Goal: Task Accomplishment & Management: Use online tool/utility

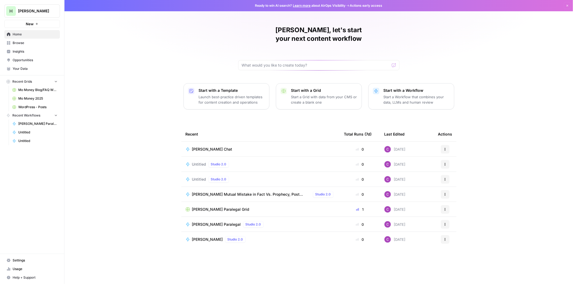
click at [18, 261] on span "Settings" at bounding box center [35, 260] width 45 height 5
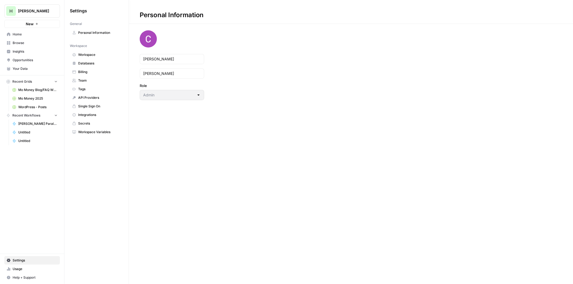
click at [87, 72] on span "Billing" at bounding box center [99, 72] width 43 height 5
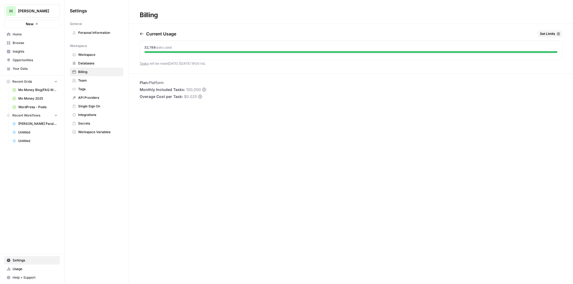
click at [20, 60] on span "Opportunities" at bounding box center [35, 60] width 45 height 5
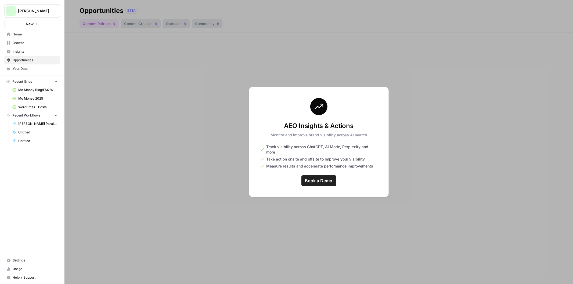
click at [95, 81] on div at bounding box center [318, 142] width 509 height 284
click at [15, 33] on span "Home" at bounding box center [35, 34] width 45 height 5
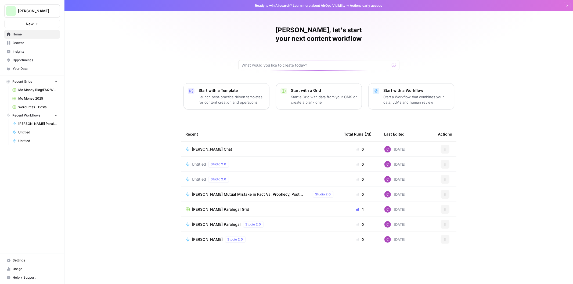
click at [215, 94] on p "Launch best-practice driven templates for content creation and operations" at bounding box center [232, 99] width 66 height 11
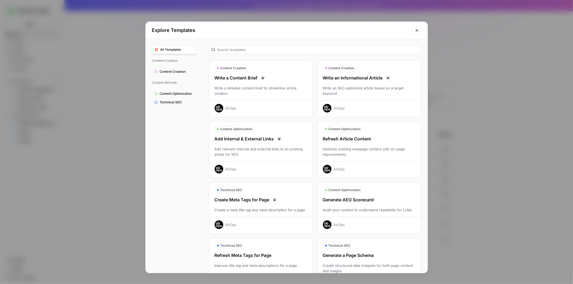
click at [355, 142] on div "Refresh Article Content" at bounding box center [369, 139] width 103 height 6
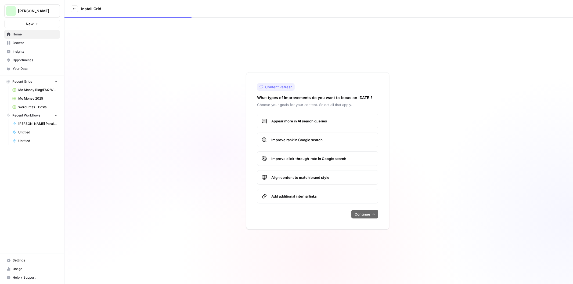
click at [303, 121] on span "Appear more in AI search queries" at bounding box center [322, 120] width 102 height 5
click at [307, 140] on span "Improve rank in Google search" at bounding box center [322, 139] width 102 height 5
click at [358, 214] on span "Continue" at bounding box center [363, 214] width 16 height 5
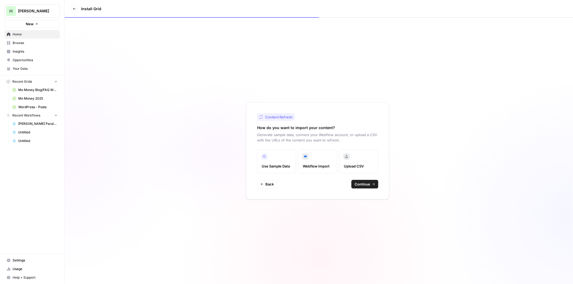
click at [351, 159] on label "Upload CSV" at bounding box center [358, 161] width 39 height 24
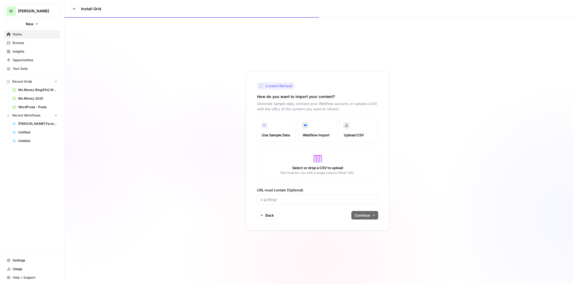
click at [283, 130] on label "Use Sample Data" at bounding box center [276, 130] width 39 height 24
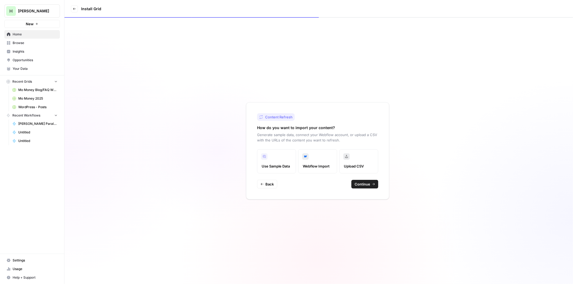
click at [357, 157] on label "Upload CSV" at bounding box center [358, 161] width 39 height 24
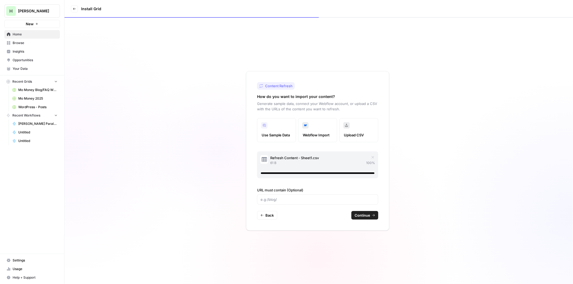
click at [362, 217] on span "Continue" at bounding box center [363, 215] width 16 height 5
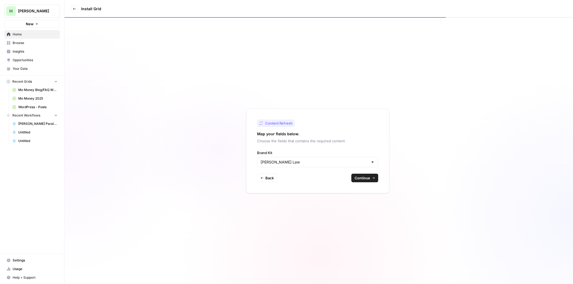
click at [357, 178] on span "Continue" at bounding box center [363, 177] width 16 height 5
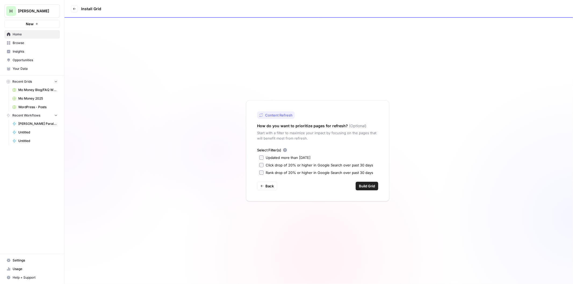
click at [267, 185] on span "Back" at bounding box center [269, 186] width 8 height 5
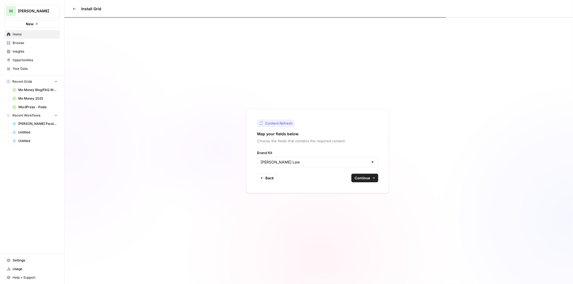
click at [267, 177] on span "Back" at bounding box center [269, 177] width 8 height 5
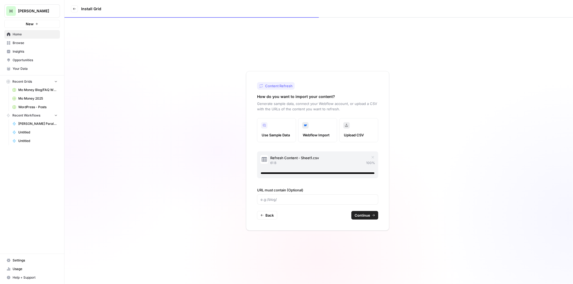
click at [372, 159] on icon "button" at bounding box center [373, 157] width 4 height 4
click at [361, 217] on span "Continue" at bounding box center [363, 215] width 16 height 5
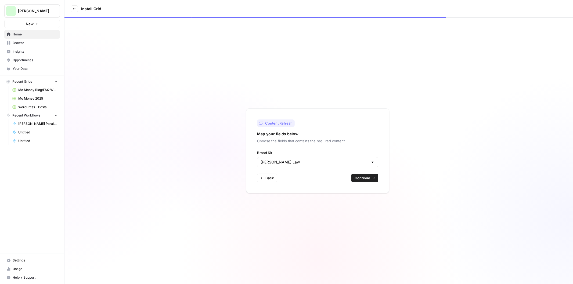
click at [359, 179] on span "Continue" at bounding box center [363, 177] width 16 height 5
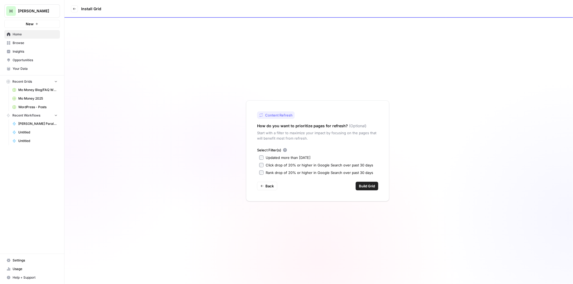
click at [263, 163] on label "Click drop of 20% or higher in Google Search over past 30 days" at bounding box center [317, 165] width 117 height 5
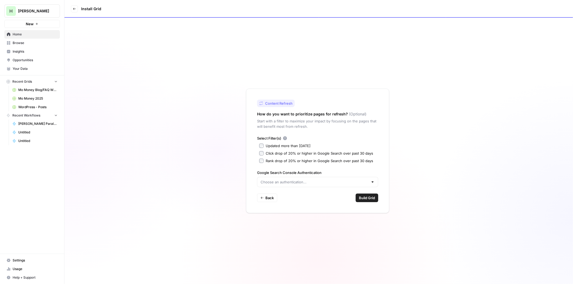
click at [262, 165] on div "Select Filter(s) Updated more than 90 days ago Click drop of 20% or higher in G…" at bounding box center [317, 162] width 121 height 52
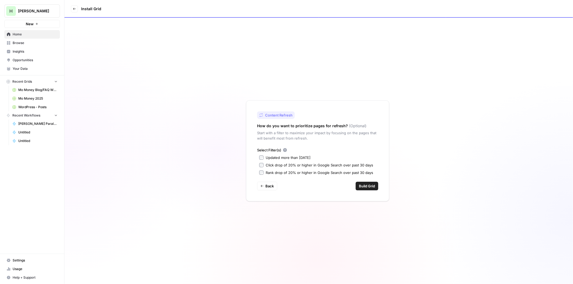
click at [369, 186] on span "Build Grid" at bounding box center [367, 186] width 16 height 5
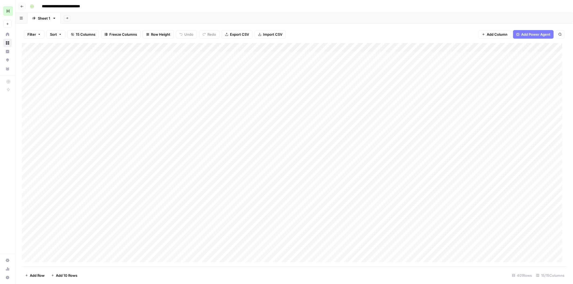
click at [47, 51] on div "Add Column" at bounding box center [294, 155] width 545 height 224
click at [54, 144] on div "Add Column" at bounding box center [294, 155] width 545 height 224
drag, startPoint x: 58, startPoint y: 68, endPoint x: 62, endPoint y: 62, distance: 7.0
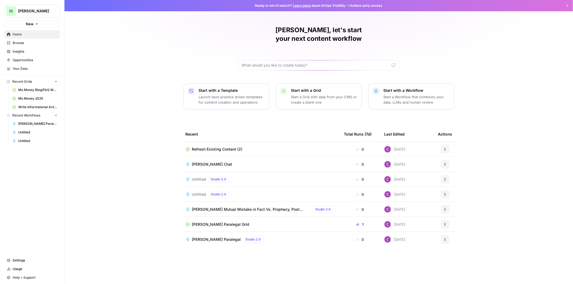
click at [444, 148] on icon "button" at bounding box center [445, 149] width 3 height 3
click at [451, 163] on div "Delete" at bounding box center [471, 165] width 51 height 5
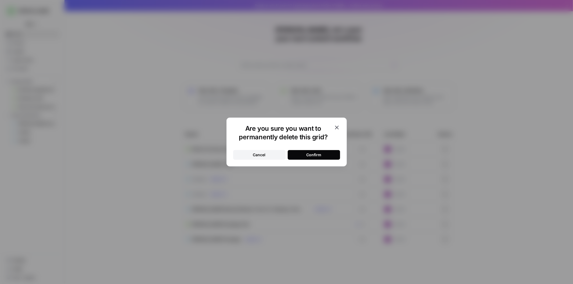
click at [321, 155] on button "Confirm" at bounding box center [314, 155] width 52 height 10
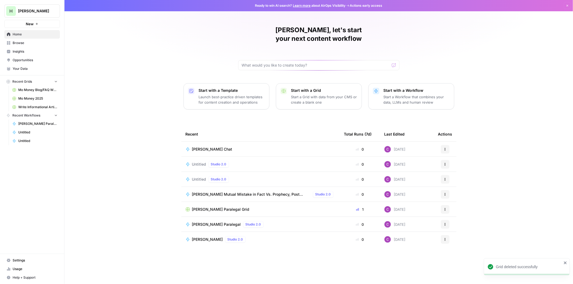
click at [203, 83] on button "Start with a Template Launch best-practice driven templates for content creatio…" at bounding box center [227, 96] width 86 height 26
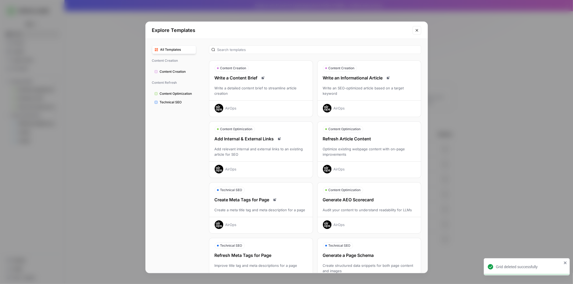
click at [353, 144] on div "Refresh Article Content Optimize existing webpage content with on-page improvem…" at bounding box center [369, 155] width 103 height 38
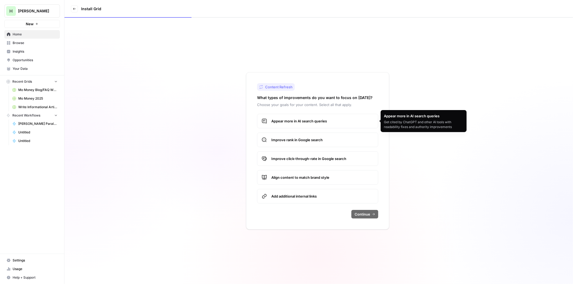
click at [306, 120] on span "Appear more in AI search queries" at bounding box center [322, 120] width 102 height 5
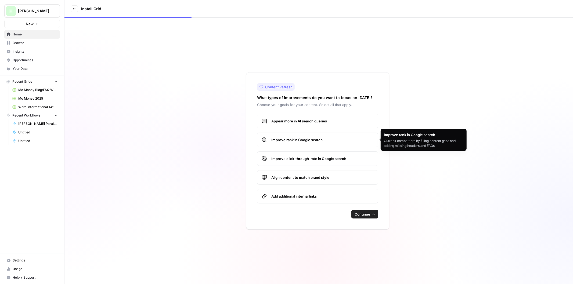
click at [303, 142] on span "Improve rank in Google search" at bounding box center [322, 139] width 102 height 5
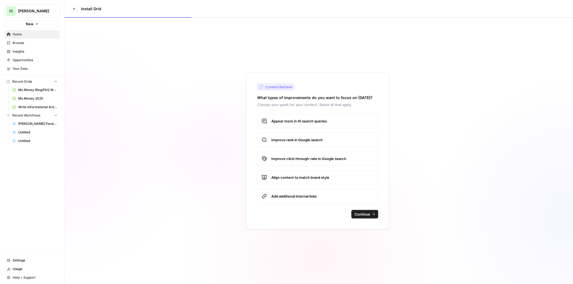
click at [357, 213] on span "Continue" at bounding box center [363, 214] width 16 height 5
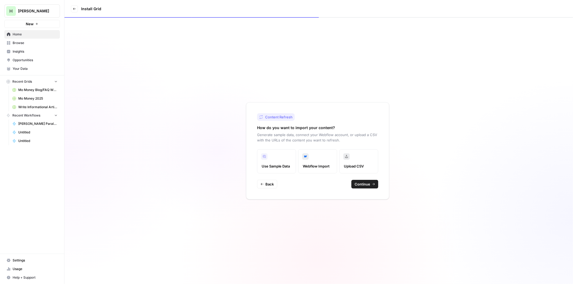
click at [348, 160] on label "Upload CSV" at bounding box center [358, 161] width 39 height 24
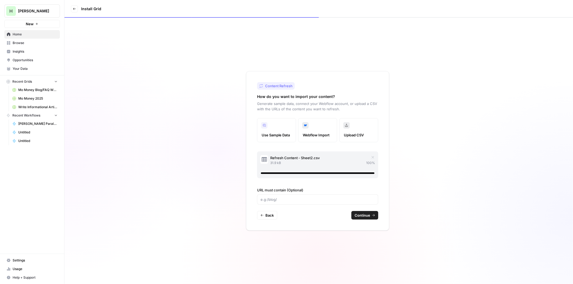
click at [358, 212] on button "Continue" at bounding box center [364, 215] width 27 height 9
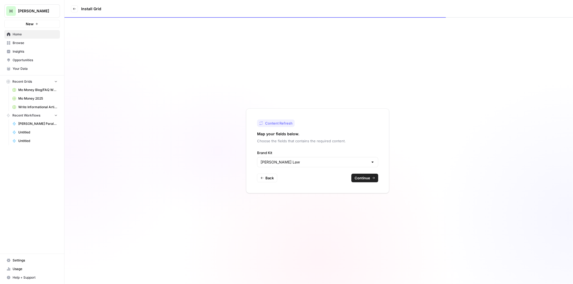
click at [370, 177] on span "Continue" at bounding box center [363, 177] width 16 height 5
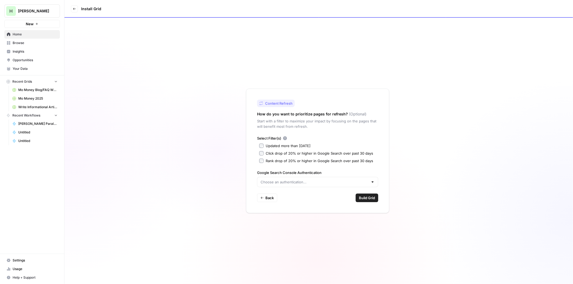
click at [260, 150] on div "Select Filter(s) Updated more than 90 days ago Click drop of 20% or higher in G…" at bounding box center [317, 150] width 121 height 28
click at [275, 179] on div at bounding box center [317, 182] width 121 height 10
click at [280, 195] on span "Create new" at bounding box center [320, 195] width 104 height 5
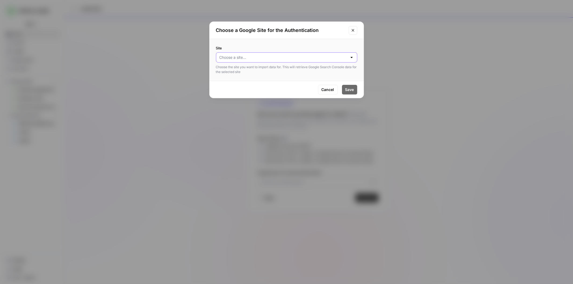
click at [279, 60] on input "Site" at bounding box center [284, 57] width 128 height 5
click at [252, 67] on button "https://oklahomalawyer.com/" at bounding box center [286, 71] width 137 height 8
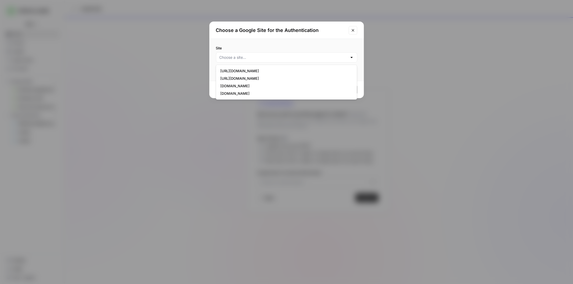
type input "https://oklahomalawyer.com/"
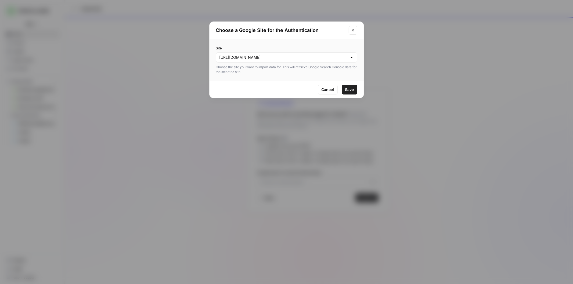
click at [356, 89] on button "Save" at bounding box center [349, 90] width 15 height 10
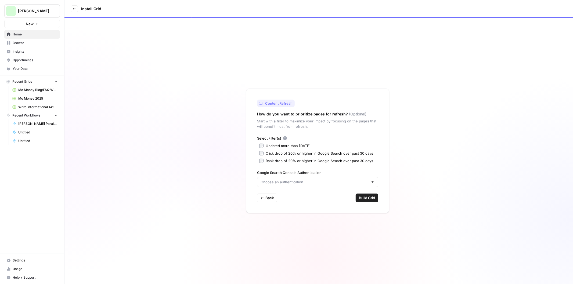
type input "Google Search Console - https://oklahomalawyer.com/"
click at [362, 198] on span "Build Grid" at bounding box center [367, 197] width 16 height 5
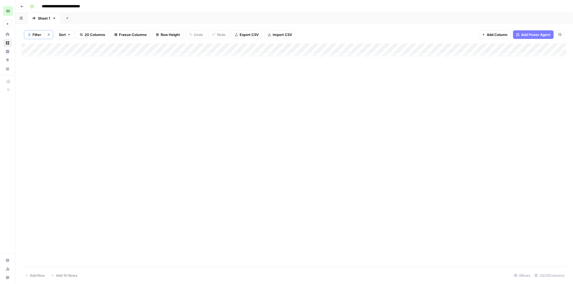
click at [57, 54] on div "Add Column" at bounding box center [294, 53] width 545 height 18
click at [72, 53] on div "Add Column" at bounding box center [294, 53] width 545 height 18
click at [50, 33] on icon "button" at bounding box center [48, 34] width 3 height 3
click at [58, 57] on div "Add Column" at bounding box center [294, 155] width 545 height 224
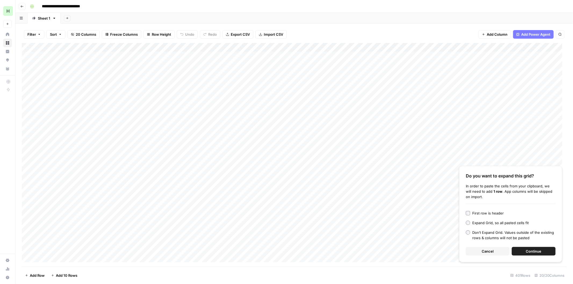
click at [525, 250] on button "Continue" at bounding box center [534, 251] width 44 height 9
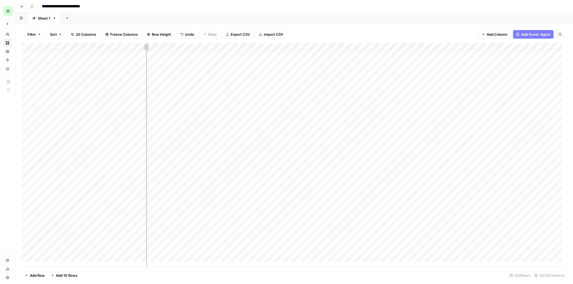
drag, startPoint x: 89, startPoint y: 47, endPoint x: 148, endPoint y: 49, distance: 58.3
click at [148, 49] on div "Add Column" at bounding box center [294, 155] width 545 height 224
drag, startPoint x: 148, startPoint y: 49, endPoint x: 178, endPoint y: 46, distance: 30.8
click at [178, 46] on div "Add Column" at bounding box center [294, 155] width 545 height 224
click at [208, 56] on div "Add Column" at bounding box center [294, 155] width 545 height 224
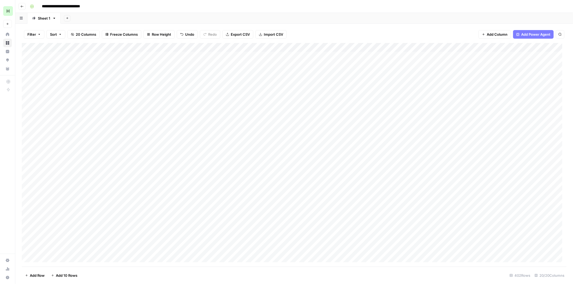
click at [203, 73] on div "Add Column" at bounding box center [294, 155] width 545 height 224
click at [460, 54] on div "Add Column" at bounding box center [294, 155] width 545 height 224
click at [460, 47] on div "Add Column" at bounding box center [294, 155] width 545 height 224
click at [467, 58] on span "All Rows" at bounding box center [480, 59] width 34 height 5
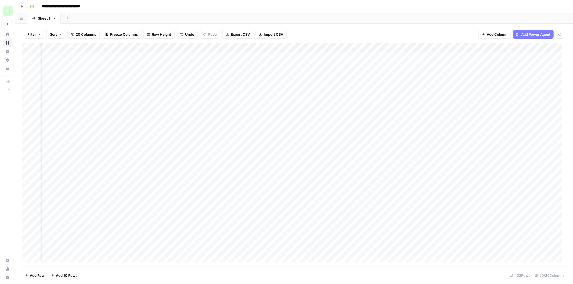
scroll to position [0, 0]
click at [83, 5] on input "**********" at bounding box center [66, 6] width 55 height 9
drag, startPoint x: 86, startPoint y: 5, endPoint x: 97, endPoint y: 5, distance: 11.0
click at [97, 5] on div "**********" at bounding box center [298, 6] width 540 height 9
type input "**********"
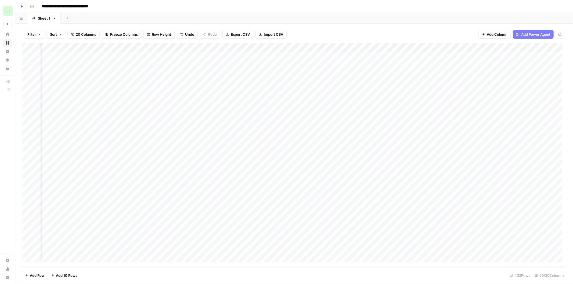
scroll to position [0, 265]
click at [215, 55] on div "Add Column" at bounding box center [294, 155] width 545 height 224
click at [208, 66] on div "Add Column" at bounding box center [294, 155] width 545 height 224
click at [205, 82] on div "Add Column" at bounding box center [294, 155] width 545 height 224
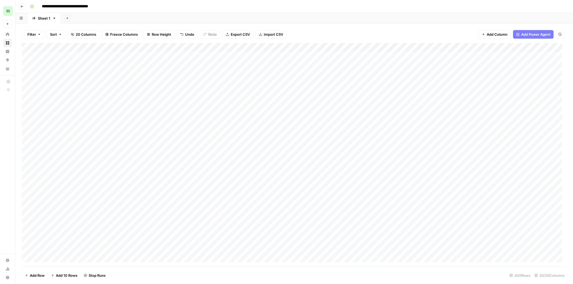
click at [208, 93] on div "Add Column" at bounding box center [294, 155] width 545 height 224
click at [205, 104] on div "Add Column" at bounding box center [294, 155] width 545 height 224
click at [204, 109] on div "Add Column" at bounding box center [294, 155] width 545 height 224
click at [207, 120] on div "Add Column" at bounding box center [294, 155] width 545 height 224
click at [288, 46] on div "Add Column" at bounding box center [294, 155] width 545 height 224
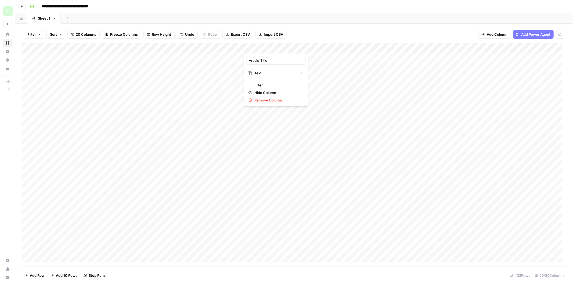
click at [319, 24] on div "Filter Sort 20 Columns Freeze Columns Row Height Undo Redo Export CSV Import CS…" at bounding box center [294, 154] width 558 height 261
click at [479, 62] on div "Add Column" at bounding box center [294, 155] width 545 height 224
click at [479, 76] on div "Add Column" at bounding box center [294, 155] width 545 height 224
click at [476, 82] on div "Add Column" at bounding box center [294, 155] width 545 height 224
click at [477, 93] on div "Add Column" at bounding box center [294, 155] width 545 height 224
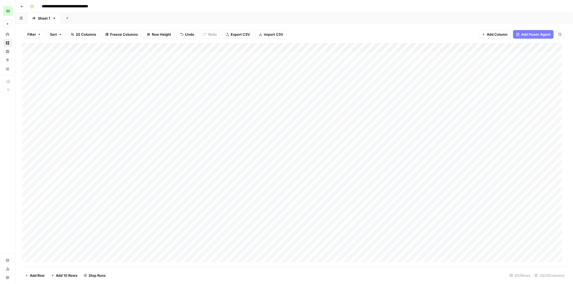
click at [477, 101] on div "Add Column" at bounding box center [294, 155] width 545 height 224
click at [476, 109] on div "Add Column" at bounding box center [294, 155] width 545 height 224
click at [478, 120] on div "Add Column" at bounding box center [294, 155] width 545 height 224
click at [412, 47] on div "Add Column" at bounding box center [294, 155] width 545 height 224
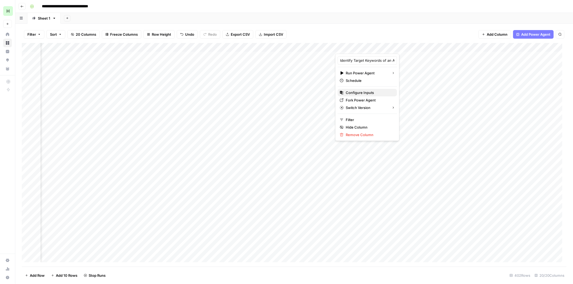
click at [351, 94] on span "Configure Inputs" at bounding box center [369, 92] width 47 height 5
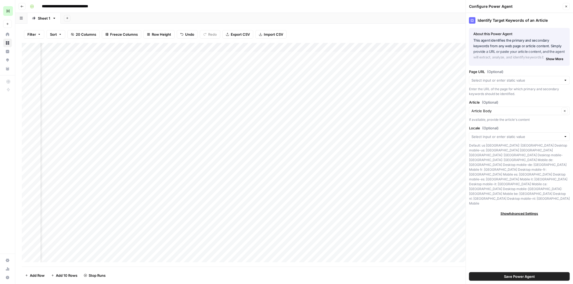
click at [568, 5] on icon "button" at bounding box center [566, 6] width 3 height 3
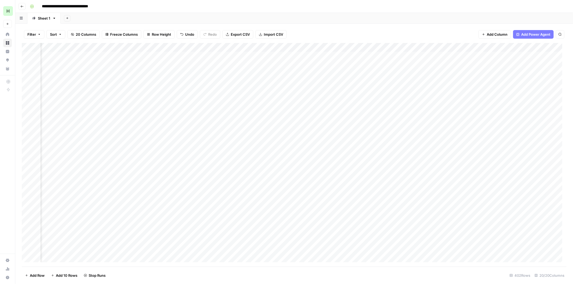
click at [377, 57] on div "Add Column" at bounding box center [294, 155] width 545 height 224
click at [372, 64] on div "Add Column" at bounding box center [294, 155] width 545 height 224
click at [372, 73] on div "Add Column" at bounding box center [294, 155] width 545 height 224
click at [372, 83] on div "Add Column" at bounding box center [294, 155] width 545 height 224
click at [374, 91] on div "Add Column" at bounding box center [294, 155] width 545 height 224
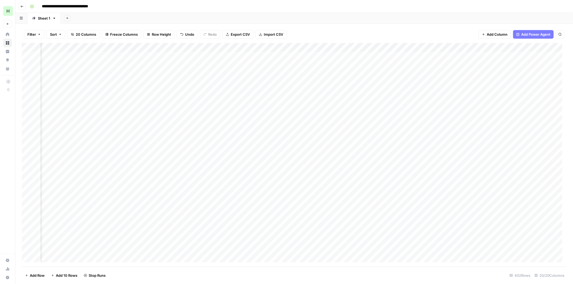
click at [375, 100] on div "Add Column" at bounding box center [294, 155] width 545 height 224
click at [374, 109] on div "Add Column" at bounding box center [294, 155] width 545 height 224
click at [376, 120] on div "Add Column" at bounding box center [294, 155] width 545 height 224
click at [329, 55] on div "Add Column" at bounding box center [294, 155] width 545 height 224
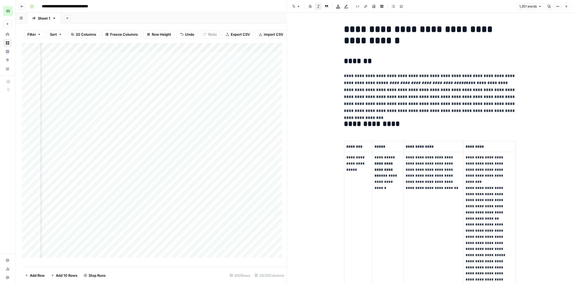
click at [566, 4] on button "Close" at bounding box center [566, 6] width 7 height 7
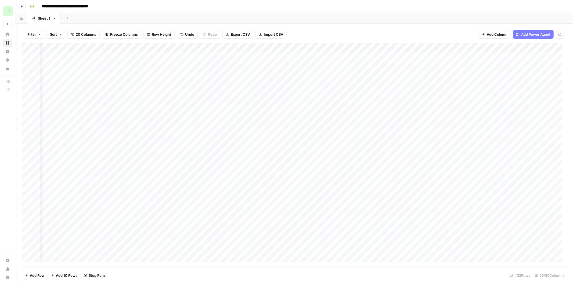
click at [275, 47] on div "Add Column" at bounding box center [294, 155] width 545 height 224
click at [318, 24] on div "Filter Sort 20 Columns Freeze Columns Row Height Undo Redo Export CSV Import CS…" at bounding box center [294, 154] width 558 height 261
click at [275, 47] on div "Add Column" at bounding box center [294, 155] width 545 height 224
click at [316, 28] on div "Filter Sort 20 Columns Freeze Columns Row Height Undo Redo Export CSV Import CS…" at bounding box center [294, 34] width 545 height 17
click at [330, 56] on div "Add Column" at bounding box center [294, 155] width 545 height 224
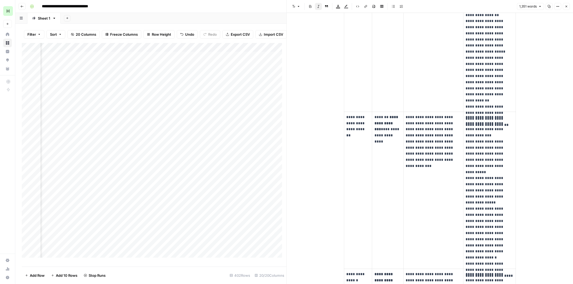
scroll to position [209, 0]
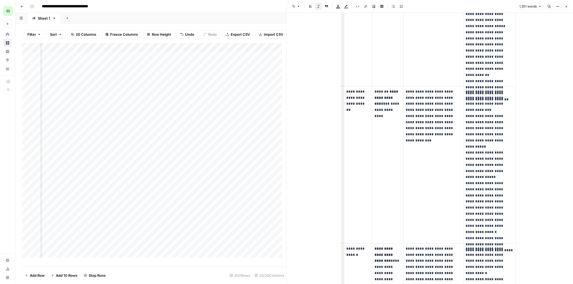
drag, startPoint x: 442, startPoint y: 49, endPoint x: 434, endPoint y: 64, distance: 17.3
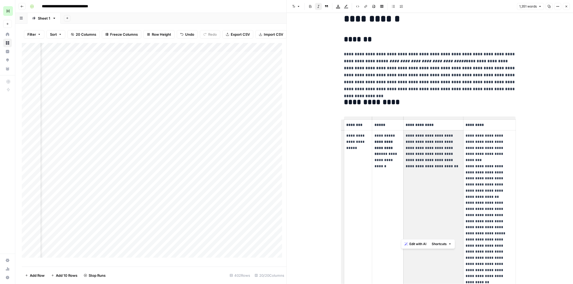
scroll to position [0, 0]
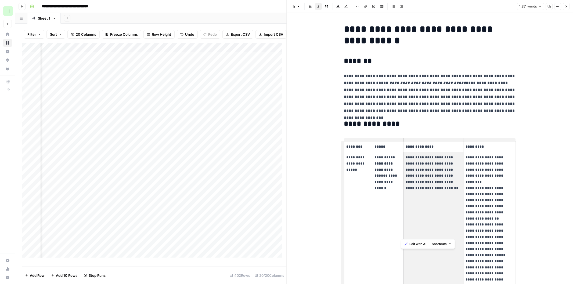
click at [565, 6] on icon "button" at bounding box center [566, 6] width 3 height 3
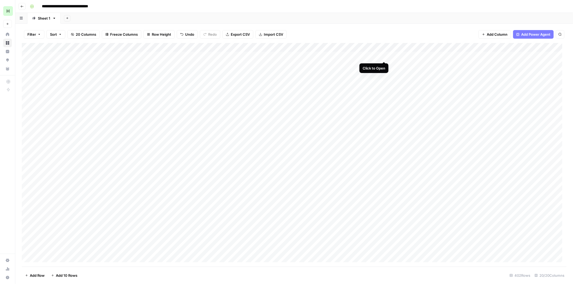
click at [383, 54] on div "Add Column" at bounding box center [294, 155] width 545 height 224
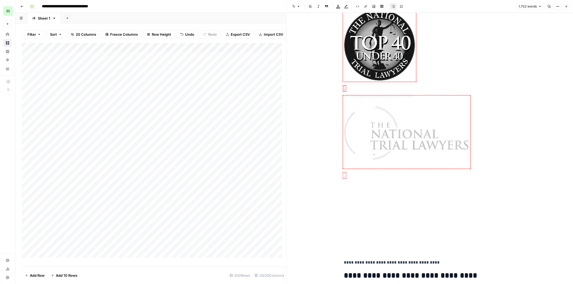
type input "https://thenationaltriallawyers.org/members/clayton-hasbrook/"
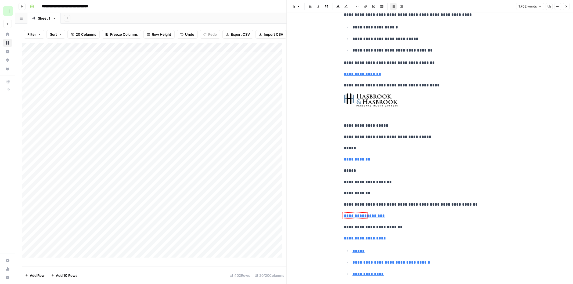
scroll to position [2588, 0]
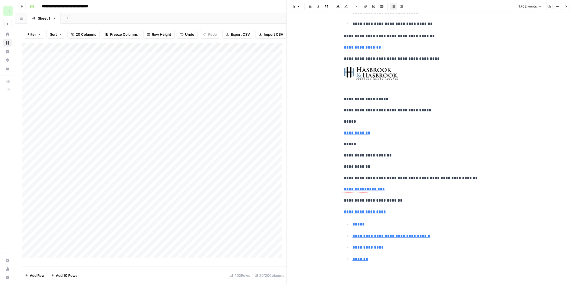
click at [566, 6] on icon "button" at bounding box center [567, 7] width 2 height 2
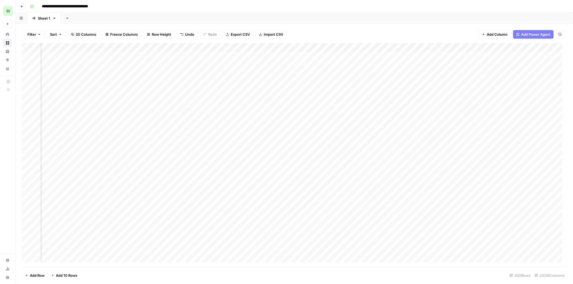
scroll to position [0, 349]
click at [215, 82] on div "Add Column" at bounding box center [294, 155] width 545 height 224
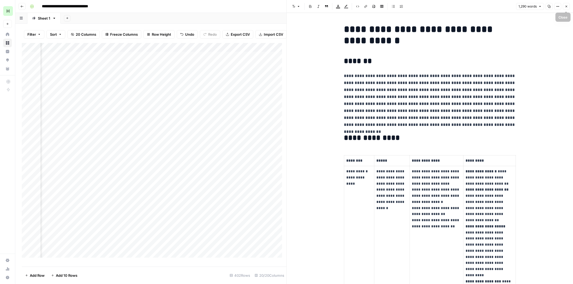
click at [569, 6] on button "Close" at bounding box center [566, 6] width 7 height 7
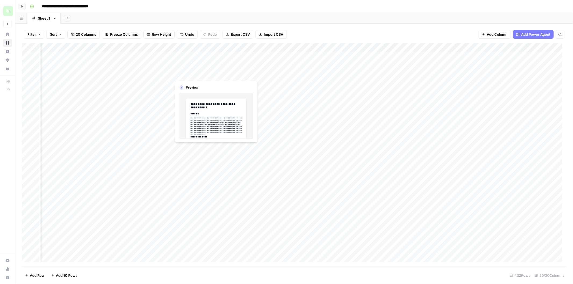
click at [214, 75] on div "Add Column" at bounding box center [294, 155] width 545 height 224
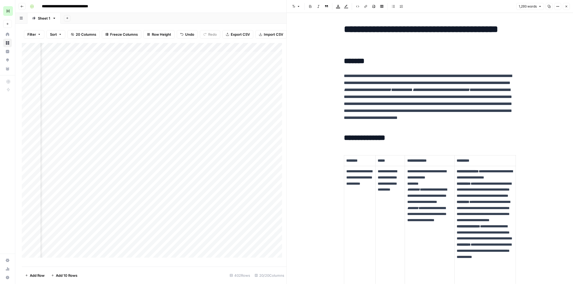
drag, startPoint x: 518, startPoint y: 103, endPoint x: 516, endPoint y: 124, distance: 21.0
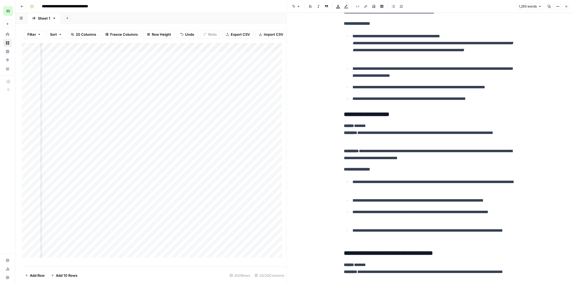
scroll to position [975, 0]
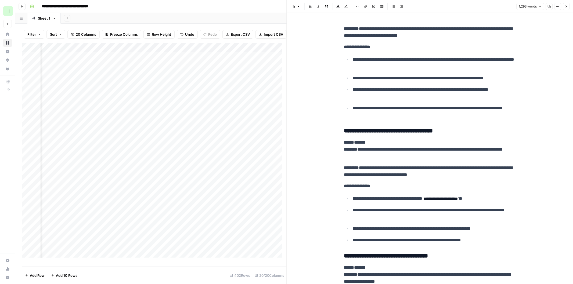
click at [569, 5] on button "Close" at bounding box center [566, 6] width 7 height 7
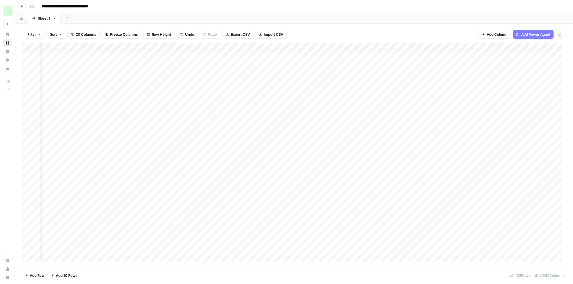
scroll to position [0, 53]
click at [330, 56] on div "Add Column" at bounding box center [294, 155] width 545 height 224
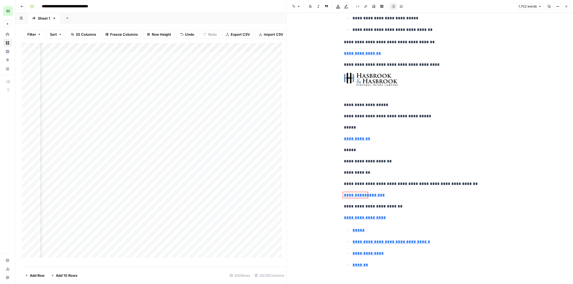
scroll to position [2588, 0]
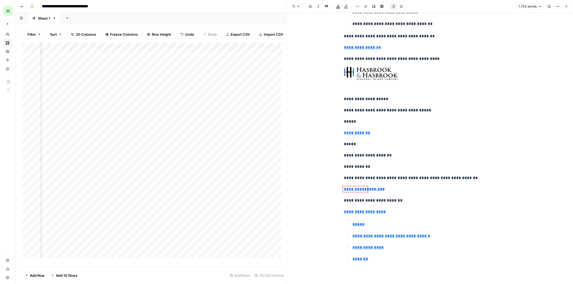
click at [567, 5] on icon "button" at bounding box center [566, 6] width 3 height 3
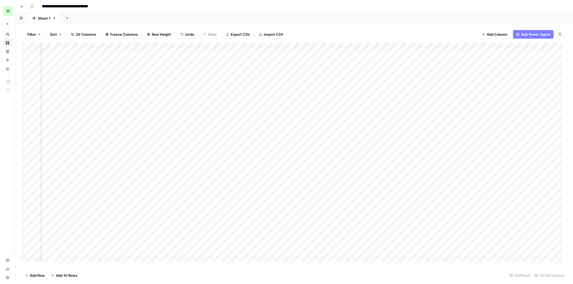
scroll to position [0, 528]
click at [437, 49] on div "Add Column" at bounding box center [294, 155] width 545 height 224
click at [389, 93] on span "Configure Inputs" at bounding box center [398, 92] width 47 height 5
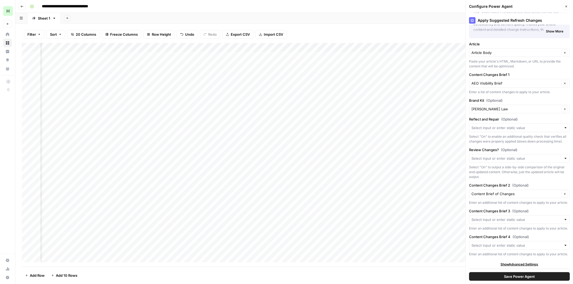
scroll to position [47, 0]
click at [565, 7] on icon "button" at bounding box center [566, 6] width 3 height 3
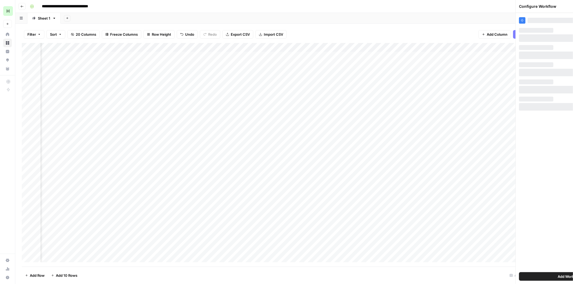
scroll to position [0, 0]
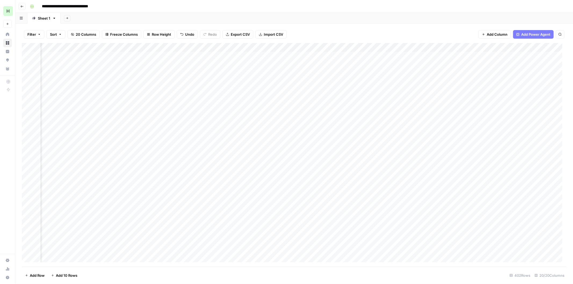
click at [304, 48] on div "Add Column" at bounding box center [294, 155] width 545 height 224
click at [257, 91] on span "Configure Inputs" at bounding box center [259, 92] width 47 height 5
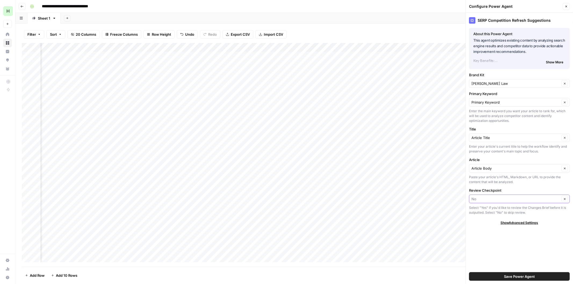
click at [495, 200] on input "Review Checkpoint" at bounding box center [516, 198] width 88 height 5
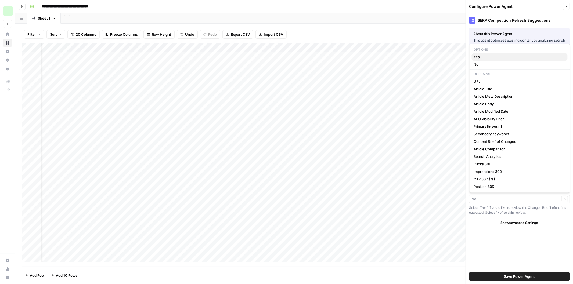
click at [485, 60] on span "Yes" at bounding box center [518, 56] width 89 height 5
type input "Yes"
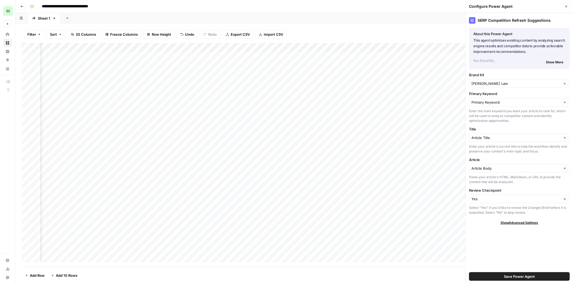
click at [514, 276] on span "Save Power Agent" at bounding box center [519, 276] width 31 height 5
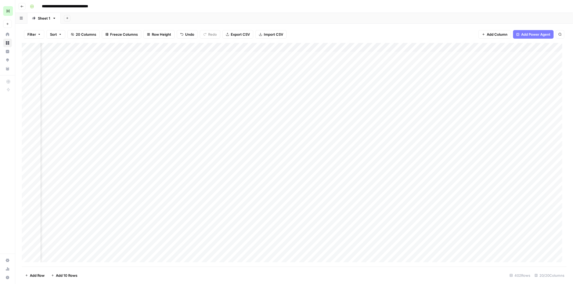
drag, startPoint x: 304, startPoint y: 261, endPoint x: 283, endPoint y: 261, distance: 20.4
click at [283, 261] on div "Add Column" at bounding box center [294, 155] width 545 height 224
click at [201, 45] on div "Add Column" at bounding box center [294, 155] width 545 height 224
click at [151, 94] on span "Configure Inputs" at bounding box center [163, 92] width 47 height 5
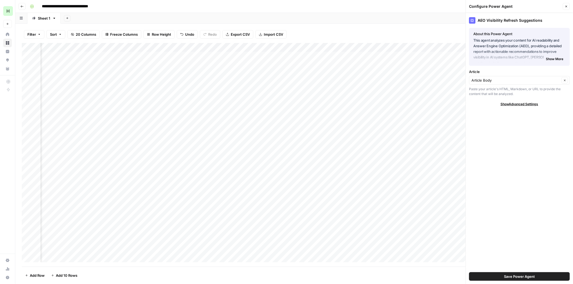
click at [515, 104] on span "Show Advanced Settings" at bounding box center [520, 104] width 38 height 5
click at [566, 8] on icon "button" at bounding box center [566, 6] width 3 height 3
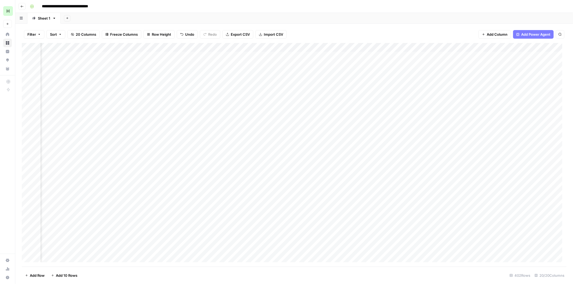
scroll to position [0, 390]
click at [408, 73] on div "Add Column" at bounding box center [294, 155] width 545 height 224
click at [152, 74] on div "Add Column" at bounding box center [294, 155] width 545 height 224
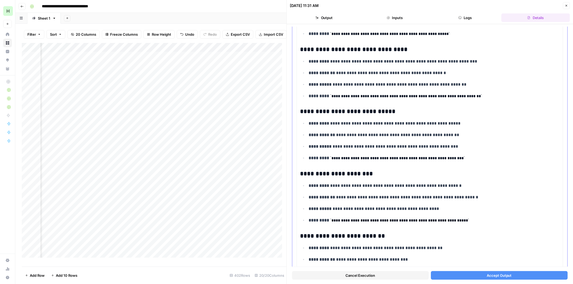
scroll to position [278, 0]
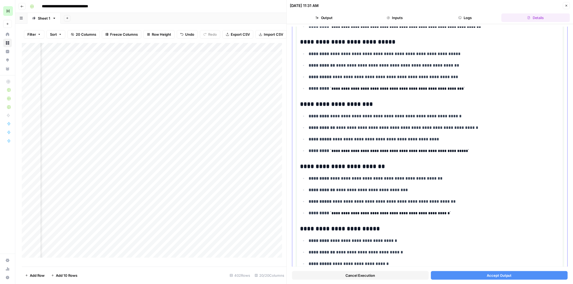
click at [364, 63] on p "**********" at bounding box center [432, 65] width 246 height 7
drag, startPoint x: 330, startPoint y: 76, endPoint x: 386, endPoint y: 77, distance: 56.7
click at [386, 77] on p "**********" at bounding box center [432, 77] width 246 height 7
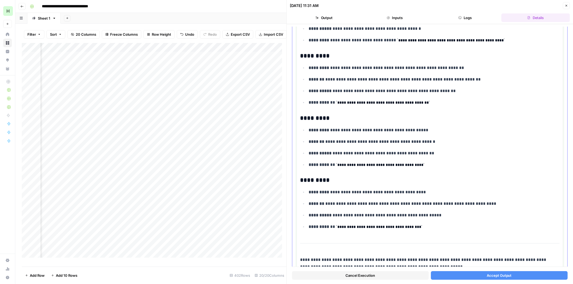
scroll to position [1568, 0]
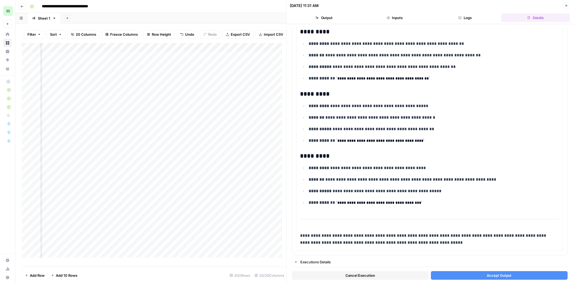
click at [498, 273] on span "Accept Output" at bounding box center [499, 275] width 25 height 5
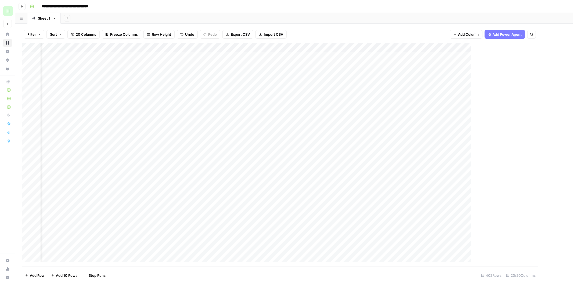
scroll to position [0, 683]
click at [251, 73] on div "Add Column" at bounding box center [294, 155] width 545 height 224
click at [90, 46] on div "Add Column" at bounding box center [294, 155] width 545 height 224
click at [150, 55] on div "Add Column" at bounding box center [294, 155] width 545 height 224
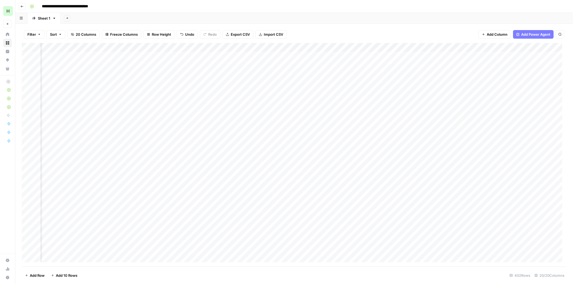
scroll to position [0, 608]
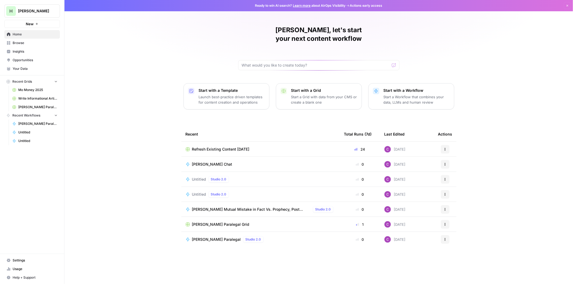
click at [399, 88] on p "Start with a Workflow" at bounding box center [417, 90] width 66 height 5
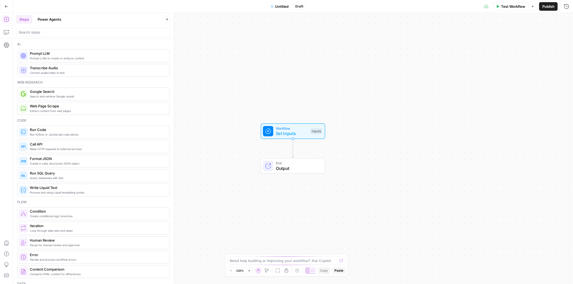
click at [49, 21] on button "Power Agents" at bounding box center [49, 19] width 30 height 9
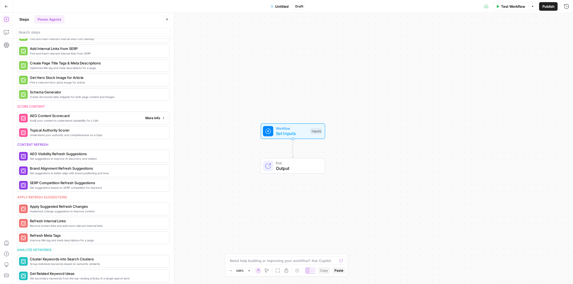
scroll to position [156, 0]
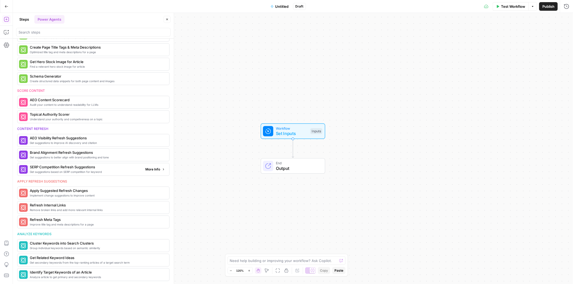
click at [150, 172] on button "More Info" at bounding box center [155, 169] width 24 height 7
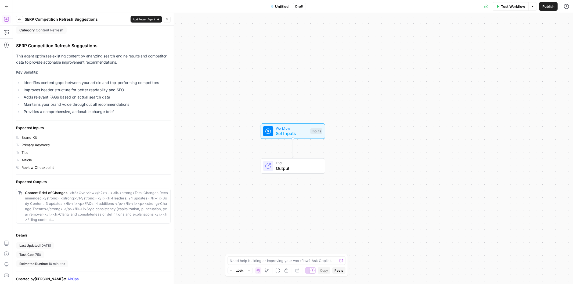
scroll to position [3, 0]
click at [146, 20] on span "Add Power Agent" at bounding box center [144, 19] width 23 height 4
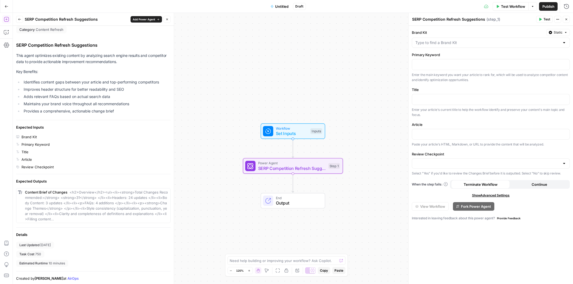
click at [284, 8] on span "Untitled" at bounding box center [281, 6] width 13 height 5
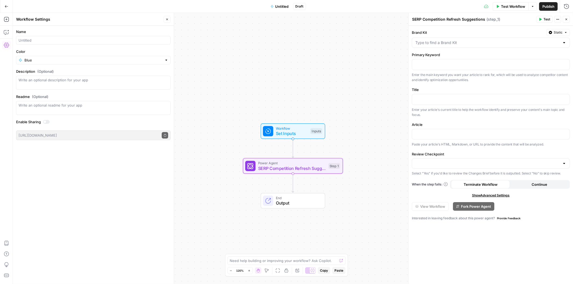
click at [49, 43] on div at bounding box center [93, 40] width 155 height 9
type input "S"
click at [434, 165] on input "Review Checkpoint" at bounding box center [487, 163] width 145 height 5
click at [426, 176] on span "Yes" at bounding box center [489, 177] width 147 height 5
type input "Yes"
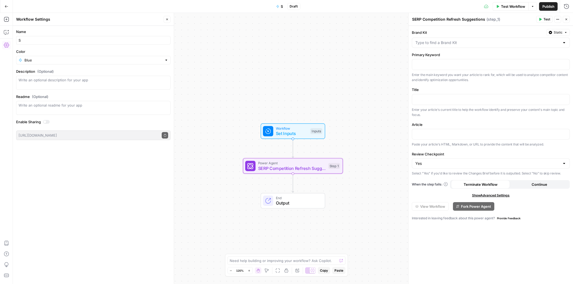
click at [283, 5] on span "S" at bounding box center [282, 6] width 2 height 5
click at [281, 7] on button "S" at bounding box center [279, 6] width 13 height 9
click at [28, 42] on input "S" at bounding box center [94, 40] width 150 height 5
type input "SERP Improvements"
click at [167, 20] on icon "button" at bounding box center [167, 19] width 3 height 3
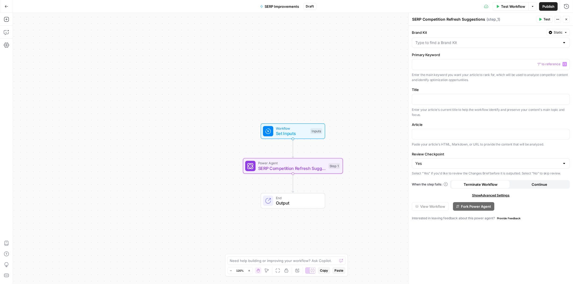
click at [433, 46] on div at bounding box center [491, 43] width 158 height 10
click at [430, 59] on span "Hasbrook Law" at bounding box center [489, 56] width 147 height 5
type input "Hasbrook Law"
click at [452, 63] on p at bounding box center [490, 64] width 151 height 5
click at [279, 132] on span "Set Inputs" at bounding box center [292, 133] width 32 height 6
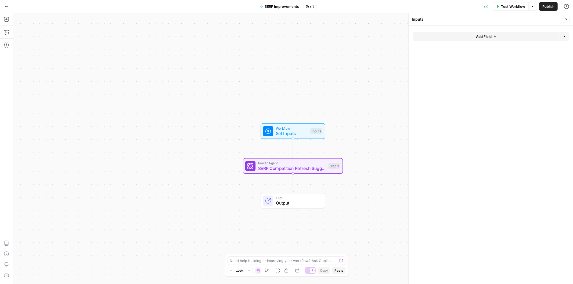
click at [479, 35] on span "Add Field" at bounding box center [484, 36] width 16 height 5
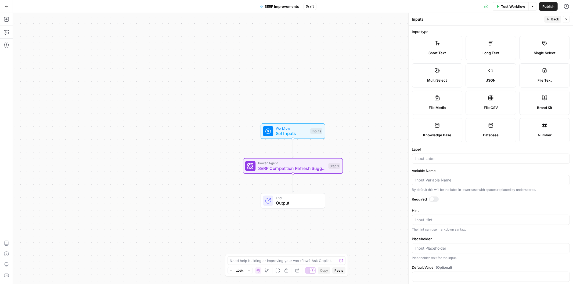
click at [485, 44] on label "Long Text" at bounding box center [491, 48] width 51 height 24
click at [455, 158] on input "Label" at bounding box center [490, 158] width 151 height 5
type input "URL"
click at [553, 18] on span "Back" at bounding box center [555, 19] width 8 height 5
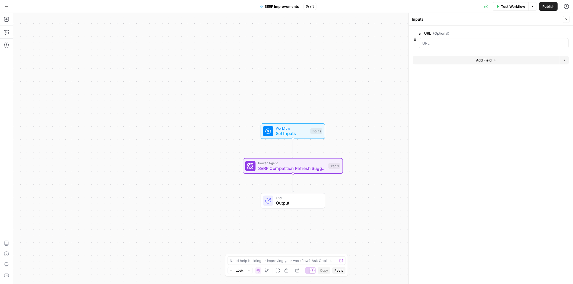
click at [567, 19] on icon "button" at bounding box center [566, 19] width 3 height 3
click at [290, 168] on span "SERP Competition Refresh Suggestions" at bounding box center [292, 168] width 68 height 6
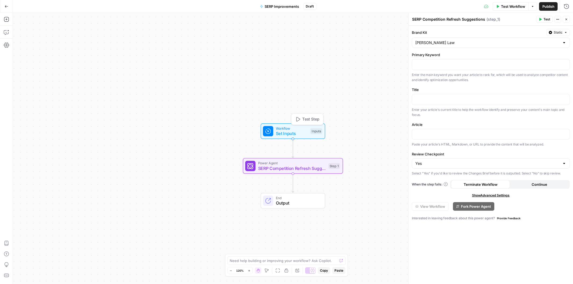
click at [264, 136] on div at bounding box center [268, 131] width 10 height 10
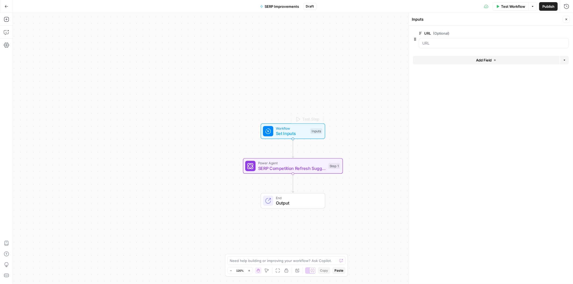
click at [271, 165] on span "SERP Competition Refresh Suggestions" at bounding box center [292, 168] width 68 height 6
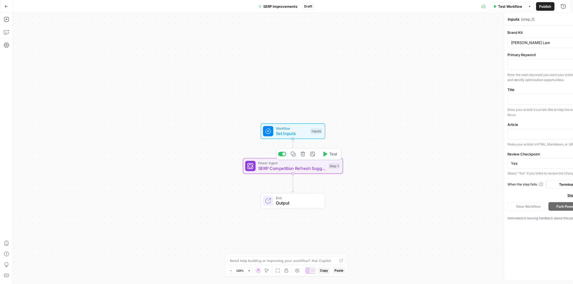
type textarea "SERP Competition Refresh Suggestions"
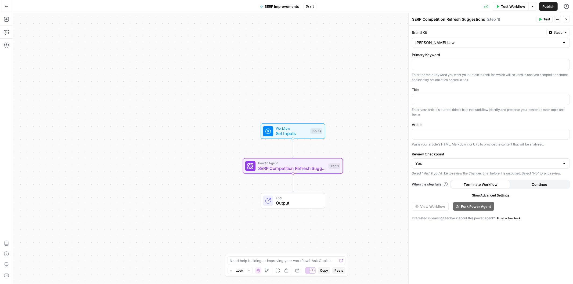
drag, startPoint x: 437, startPoint y: 53, endPoint x: 413, endPoint y: 56, distance: 24.4
click at [413, 56] on label "Primary Keyword" at bounding box center [491, 54] width 158 height 5
copy label "Primary Keyword"
click at [297, 132] on span "Set Inputs" at bounding box center [292, 133] width 32 height 6
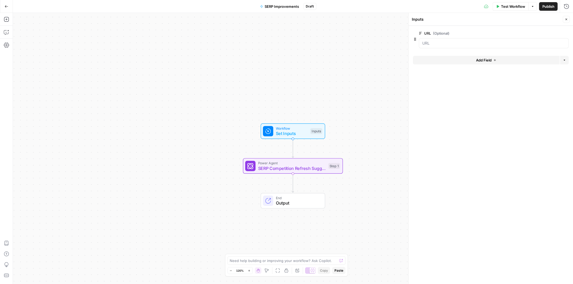
click at [476, 60] on span "Add Field" at bounding box center [484, 60] width 16 height 5
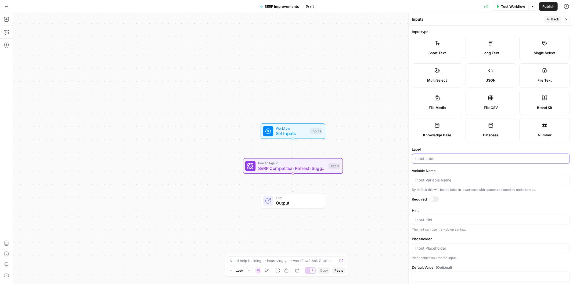
click at [433, 157] on input "Label" at bounding box center [490, 158] width 151 height 5
paste input "Primary Keyword"
type input "Primary Keyword"
click at [548, 20] on icon "button" at bounding box center [548, 19] width 3 height 3
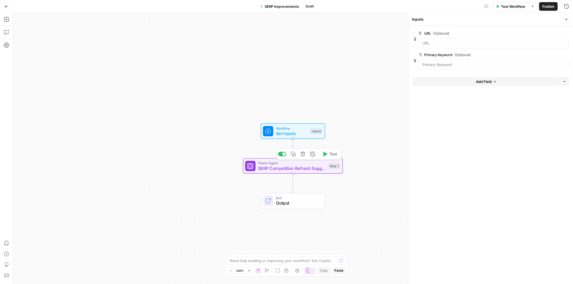
click at [276, 170] on span "SERP Competition Refresh Suggestions" at bounding box center [292, 168] width 68 height 6
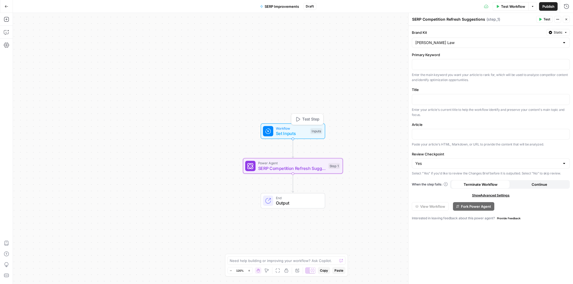
click at [296, 128] on span "Workflow" at bounding box center [292, 128] width 32 height 5
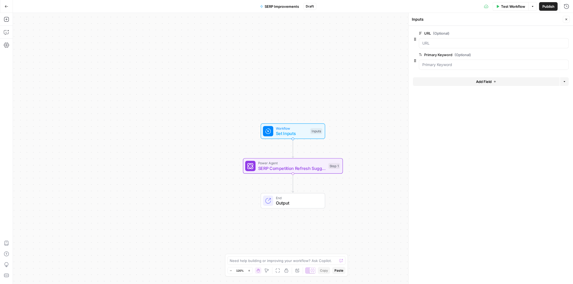
click at [449, 83] on button "Add Field" at bounding box center [486, 81] width 147 height 9
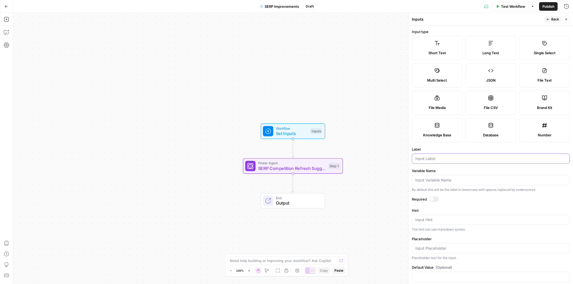
click at [439, 161] on input "Label" at bounding box center [490, 158] width 151 height 5
type input "Title"
click at [549, 18] on icon "button" at bounding box center [548, 19] width 3 height 3
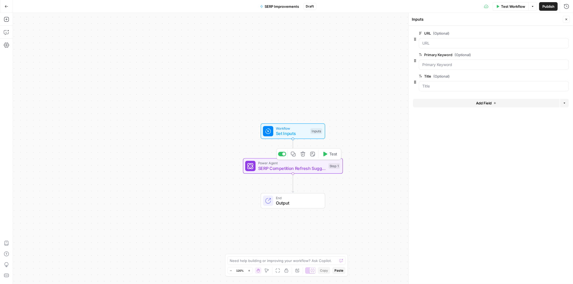
click at [275, 167] on span "SERP Competition Refresh Suggestions" at bounding box center [292, 168] width 68 height 6
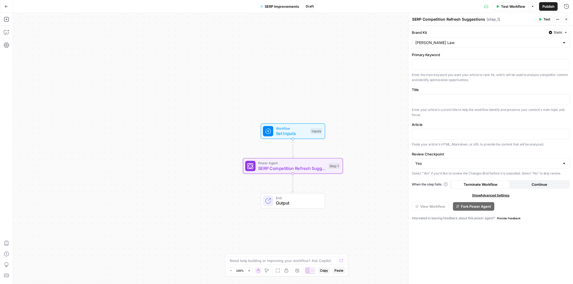
click at [286, 130] on span "Workflow" at bounding box center [292, 128] width 32 height 5
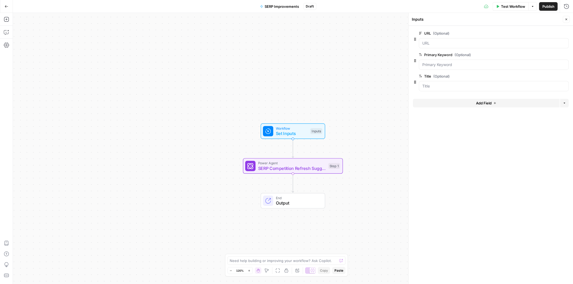
click at [442, 100] on button "Add Field" at bounding box center [486, 103] width 147 height 9
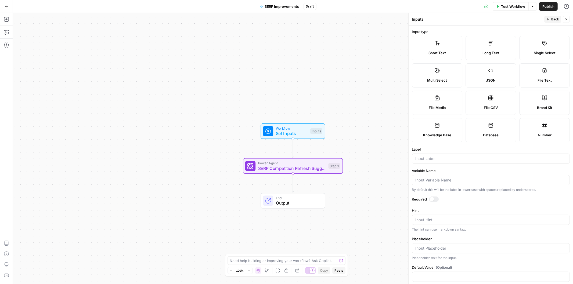
click at [479, 54] on div "Long Text" at bounding box center [490, 52] width 41 height 5
click at [440, 157] on input "Label" at bounding box center [490, 158] width 151 height 5
type input "A"
type input "Article"
click at [554, 14] on header "Inputs Back Close" at bounding box center [491, 19] width 164 height 13
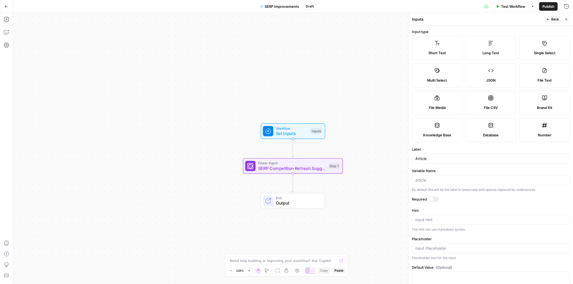
click at [550, 18] on button "Back" at bounding box center [552, 19] width 17 height 7
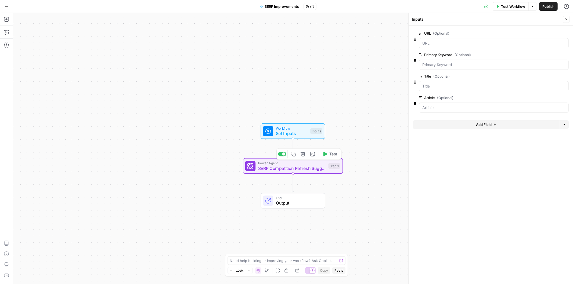
click at [286, 168] on span "SERP Competition Refresh Suggestions" at bounding box center [292, 168] width 68 height 6
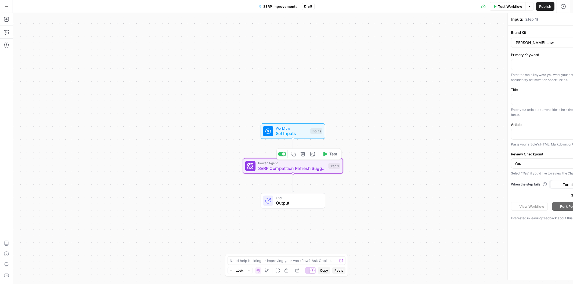
type textarea "SERP Competition Refresh Suggestions"
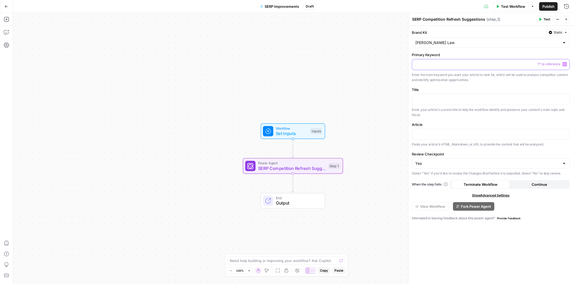
click at [428, 65] on p at bounding box center [490, 64] width 151 height 5
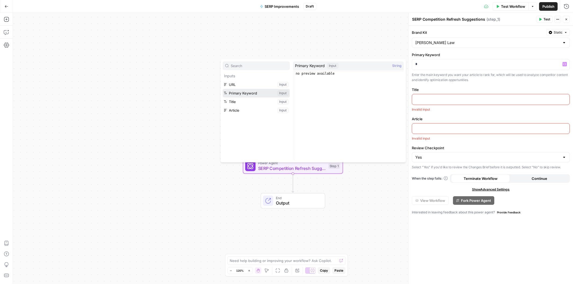
click at [255, 97] on button "Select variable Primary Keyword" at bounding box center [256, 93] width 67 height 9
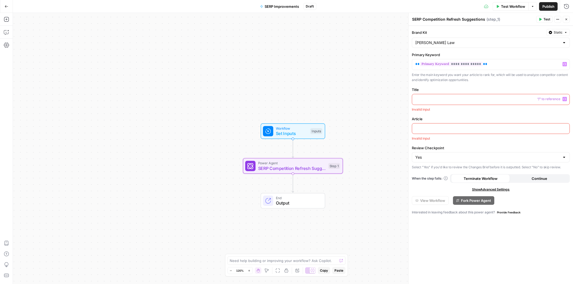
click at [425, 98] on p at bounding box center [490, 98] width 151 height 5
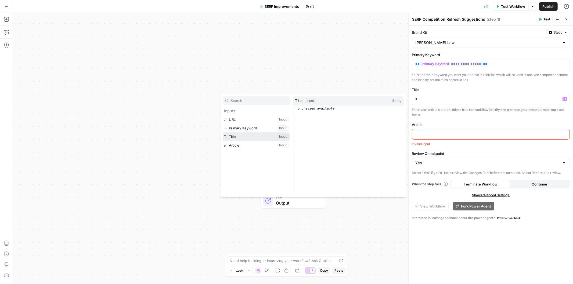
click at [252, 138] on button "Select variable Title" at bounding box center [256, 136] width 67 height 9
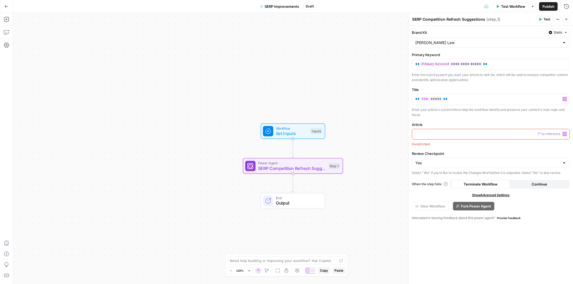
click at [449, 135] on p at bounding box center [490, 133] width 151 height 5
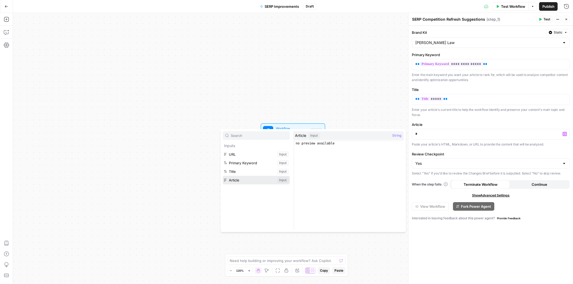
click at [241, 181] on button "Select variable Article" at bounding box center [256, 180] width 67 height 9
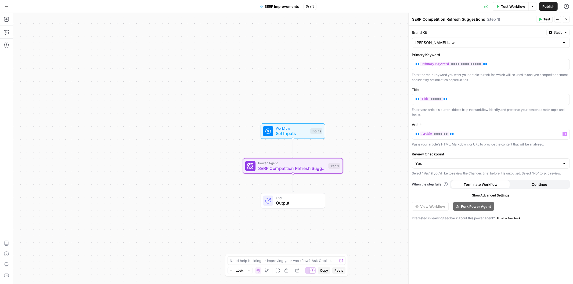
click at [570, 20] on button "Close" at bounding box center [566, 19] width 7 height 7
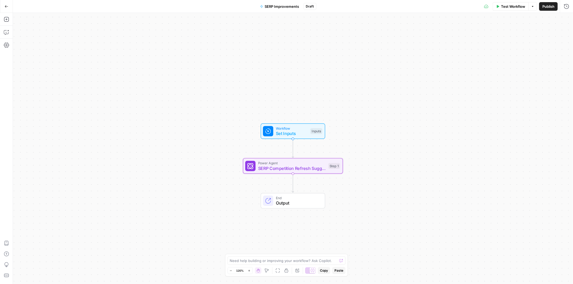
click at [275, 4] on span "SERP Improvements" at bounding box center [282, 6] width 34 height 5
click at [19, 41] on input "SERP Improvements" at bounding box center [94, 40] width 150 height 5
click at [28, 42] on input "SERP Improvements" at bounding box center [94, 40] width 150 height 5
type input "SERP & AEO Improvements"
click at [167, 19] on icon "button" at bounding box center [167, 20] width 2 height 2
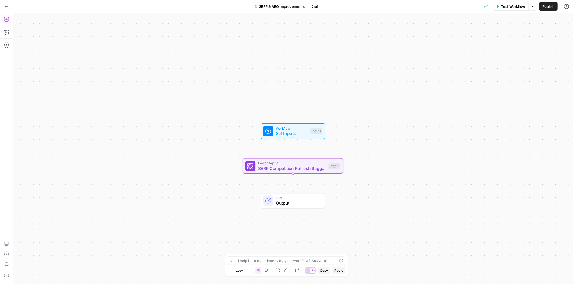
click at [6, 19] on icon "button" at bounding box center [6, 19] width 5 height 5
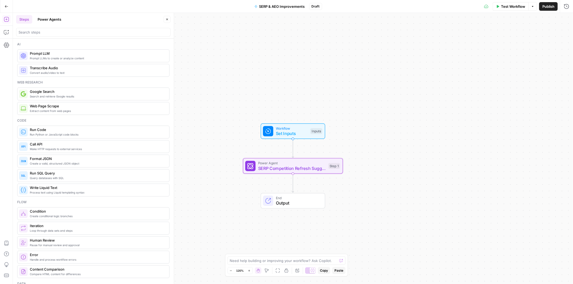
click at [62, 21] on button "Power Agents" at bounding box center [49, 19] width 30 height 9
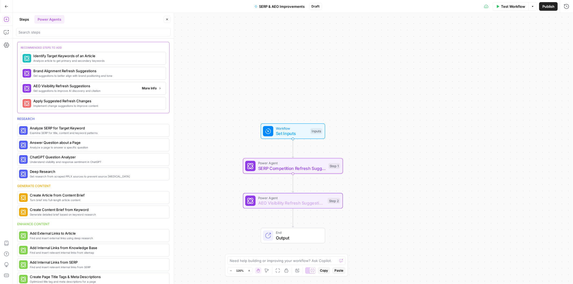
click at [56, 90] on span "Get suggestions to improve AI discovery and citation" at bounding box center [85, 91] width 104 height 4
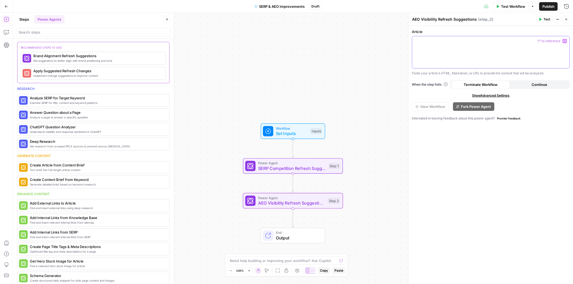
click at [443, 49] on div at bounding box center [490, 52] width 157 height 32
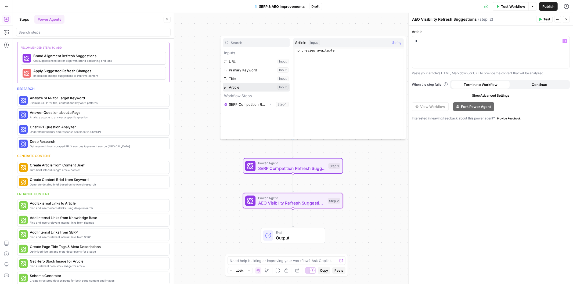
click at [227, 85] on button "Select variable Article" at bounding box center [256, 87] width 67 height 9
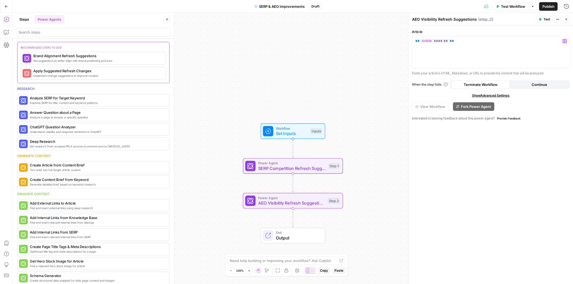
click at [500, 95] on span "Show Advanced Settings" at bounding box center [491, 95] width 38 height 5
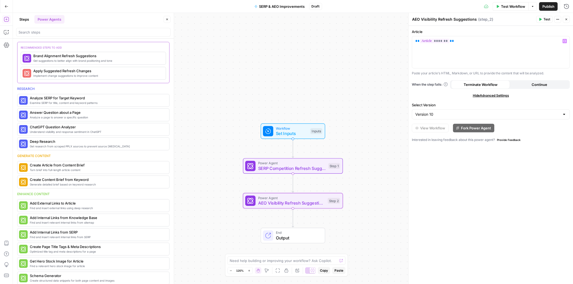
click at [495, 111] on div "Version 10" at bounding box center [491, 114] width 158 height 10
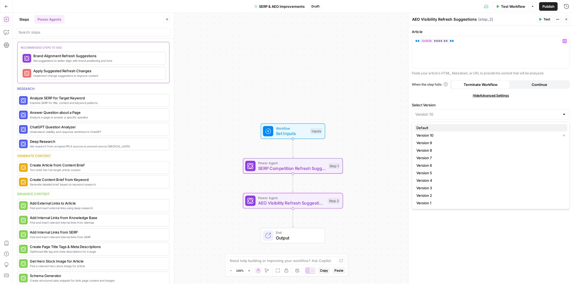
click at [470, 127] on span "Default" at bounding box center [489, 127] width 147 height 5
type input "Default"
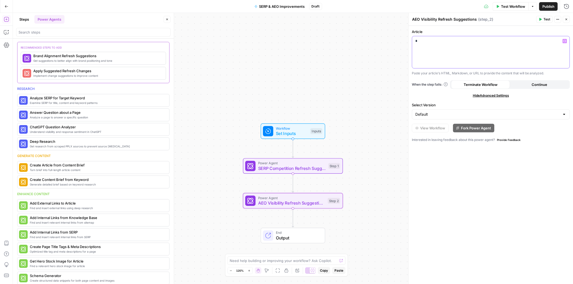
click at [438, 39] on div "*" at bounding box center [490, 52] width 157 height 32
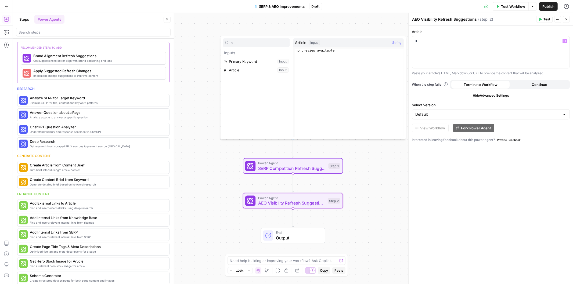
type input "a"
click at [234, 67] on button "Select variable Article" at bounding box center [256, 70] width 67 height 9
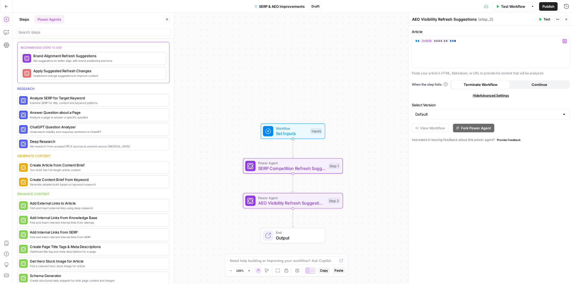
click at [27, 21] on button "Steps" at bounding box center [24, 19] width 16 height 9
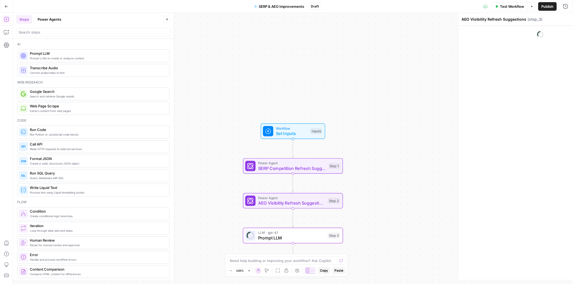
type textarea "Prompt LLM"
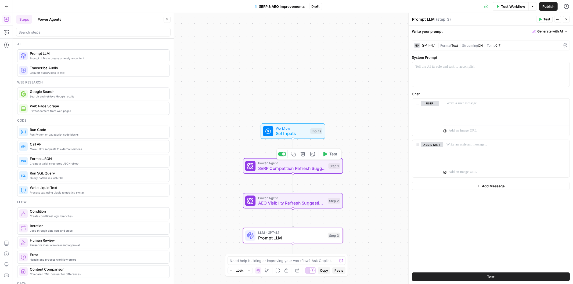
click at [307, 167] on span "SERP Competition Refresh Suggestions" at bounding box center [292, 168] width 68 height 6
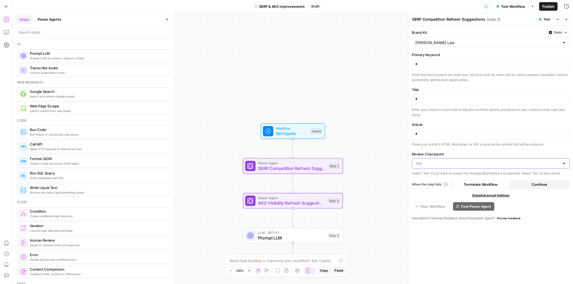
click at [474, 161] on input "Review Checkpoint" at bounding box center [487, 163] width 145 height 5
click at [425, 182] on span "No" at bounding box center [489, 184] width 147 height 5
type input "No"
click at [443, 64] on p "*" at bounding box center [490, 64] width 151 height 5
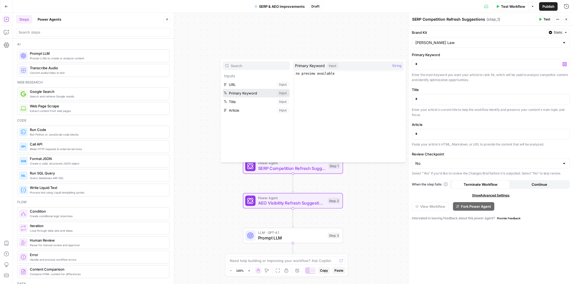
click at [237, 95] on button "Select variable Primary Keyword" at bounding box center [256, 93] width 67 height 9
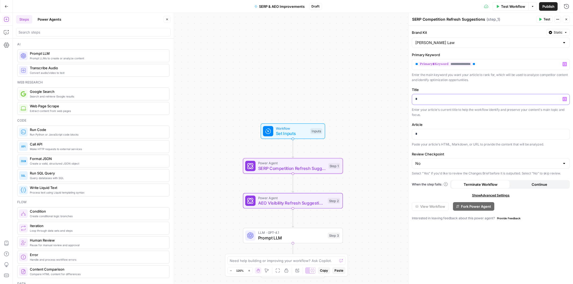
drag, startPoint x: 424, startPoint y: 100, endPoint x: 395, endPoint y: 100, distance: 29.0
click at [395, 100] on body "H Hasbrook New Home Browse Insights Opportunities Your Data Recent Grids Mo Mon…" at bounding box center [286, 142] width 573 height 284
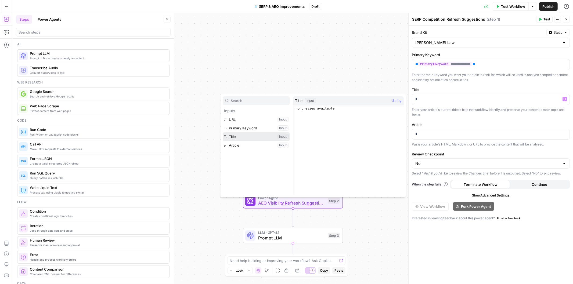
click at [232, 138] on button "Select variable Title" at bounding box center [256, 136] width 67 height 9
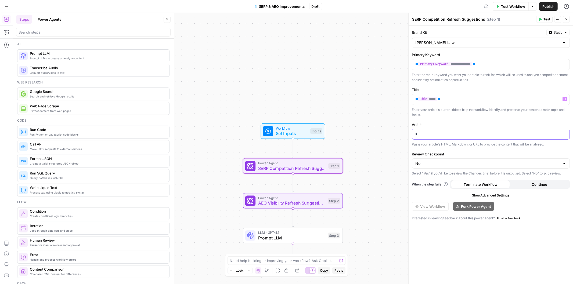
click at [441, 135] on p "*" at bounding box center [490, 133] width 151 height 5
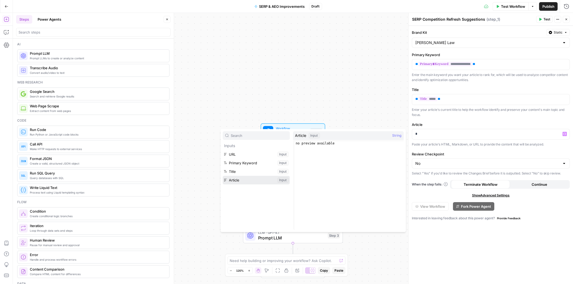
click at [236, 179] on button "Select variable Article" at bounding box center [256, 180] width 67 height 9
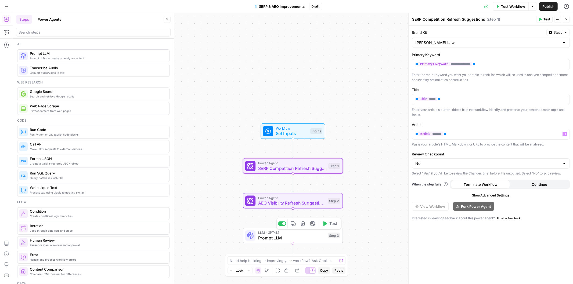
click at [261, 238] on span "Prompt LLM" at bounding box center [291, 238] width 67 height 6
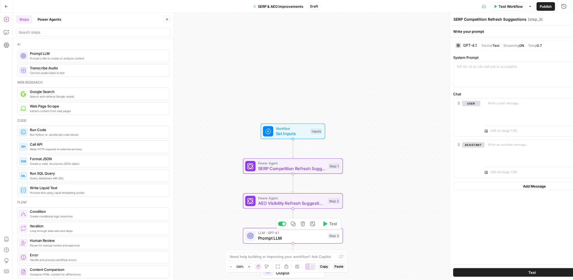
type textarea "Prompt LLM"
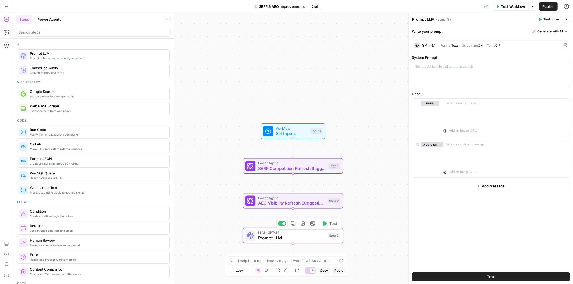
click at [303, 227] on button "Delete step" at bounding box center [303, 224] width 8 height 8
click at [269, 69] on span "Delete Step" at bounding box center [272, 68] width 21 height 5
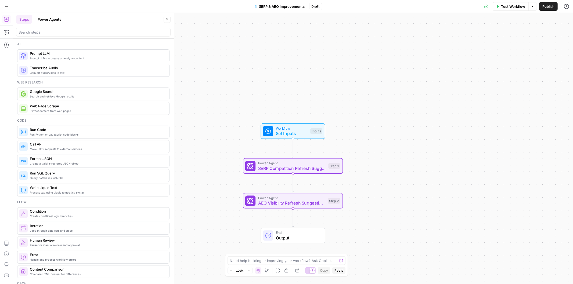
click at [50, 20] on button "Power Agents" at bounding box center [49, 19] width 30 height 9
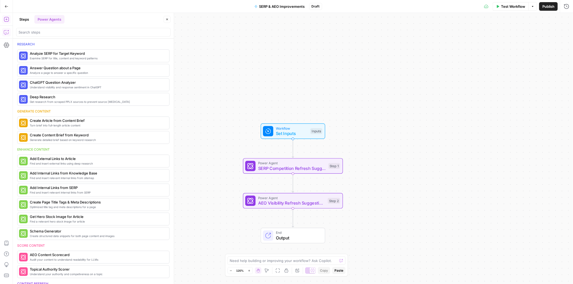
click at [4, 30] on icon "button" at bounding box center [6, 32] width 5 height 5
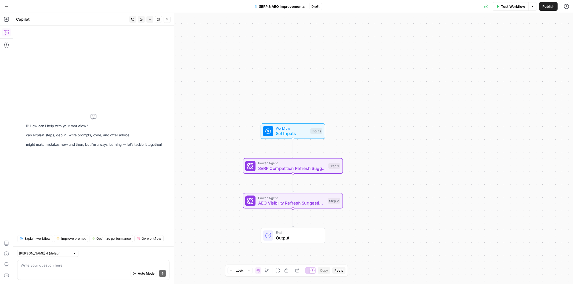
click at [98, 268] on div "Auto Mode Send" at bounding box center [93, 274] width 145 height 12
type textarea "add a step that organizes and combines the SERP & AEO Refresh Suggestions"
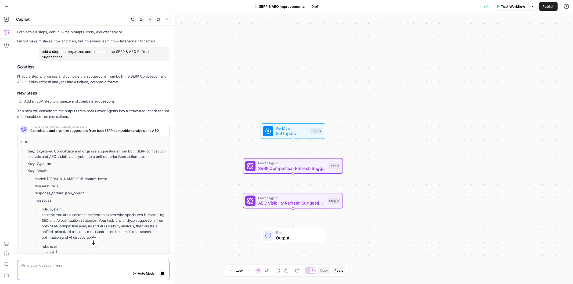
scroll to position [0, 0]
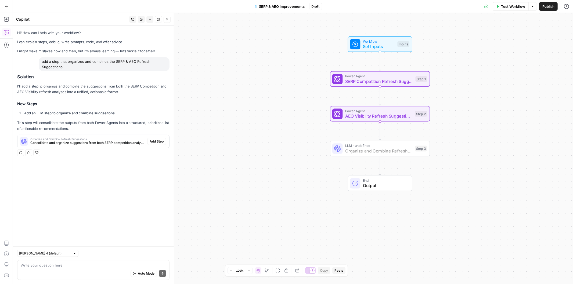
click at [159, 144] on span "Add Step" at bounding box center [157, 141] width 14 height 5
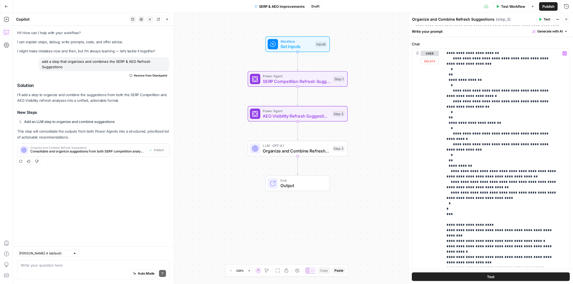
scroll to position [78, 0]
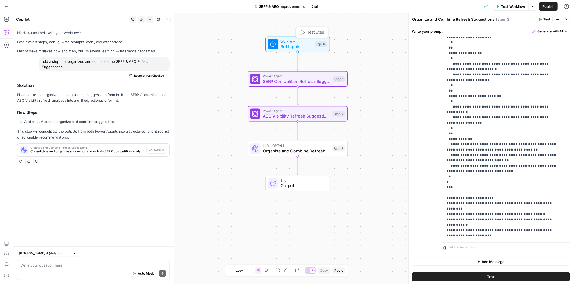
click at [308, 31] on span "Test Step" at bounding box center [315, 32] width 17 height 6
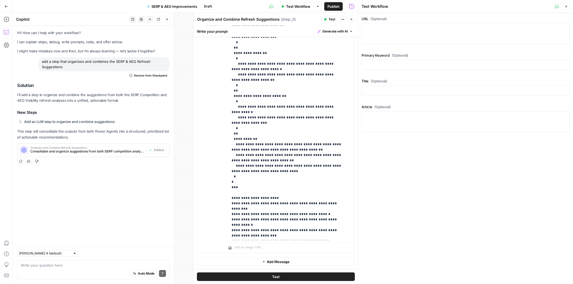
click at [394, 32] on div at bounding box center [466, 33] width 208 height 21
click at [568, 7] on icon "button" at bounding box center [566, 6] width 3 height 3
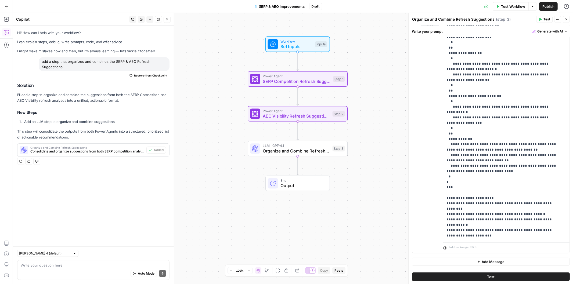
click at [304, 9] on span "SERP & AEO Improvements" at bounding box center [282, 6] width 46 height 5
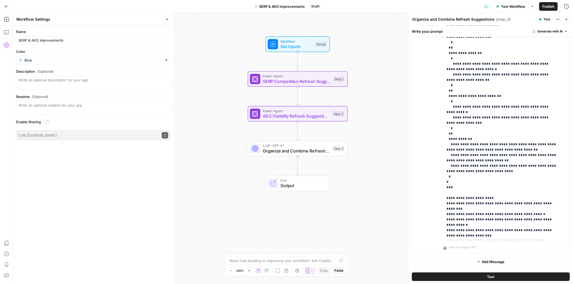
click at [84, 34] on label "Name" at bounding box center [93, 31] width 155 height 5
click at [84, 38] on input "SERP & AEO Improvements" at bounding box center [94, 40] width 150 height 5
type input "SERP & AEO Improvements 9 2025"
click at [166, 18] on icon "button" at bounding box center [167, 19] width 3 height 3
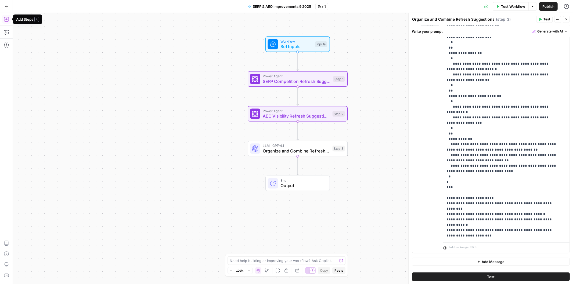
click at [6, 17] on icon "button" at bounding box center [6, 19] width 5 height 5
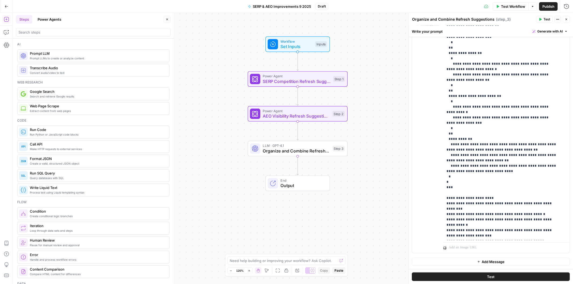
click at [51, 19] on button "Power Agents" at bounding box center [49, 19] width 30 height 9
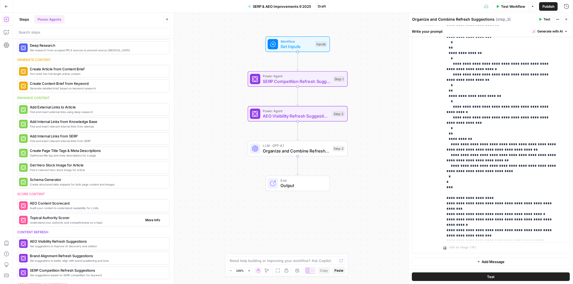
scroll to position [0, 0]
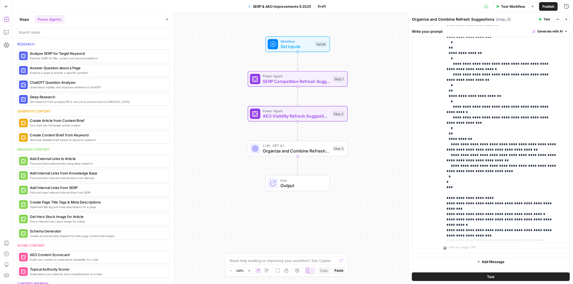
click at [55, 17] on button "Power Agents" at bounding box center [49, 19] width 30 height 9
click at [23, 18] on button "Steps" at bounding box center [24, 19] width 16 height 9
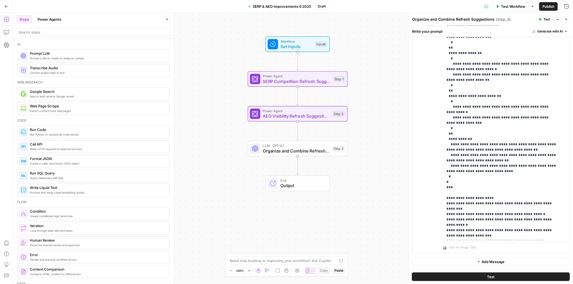
click at [44, 17] on button "Power Agents" at bounding box center [49, 19] width 30 height 9
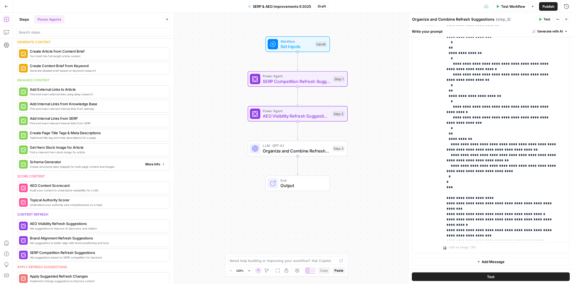
scroll to position [139, 0]
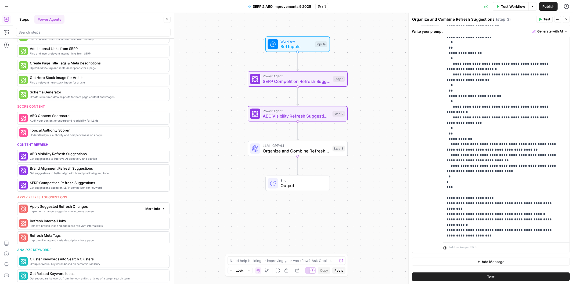
click at [52, 210] on span "Implement change suggestions to improve content" at bounding box center [85, 211] width 111 height 4
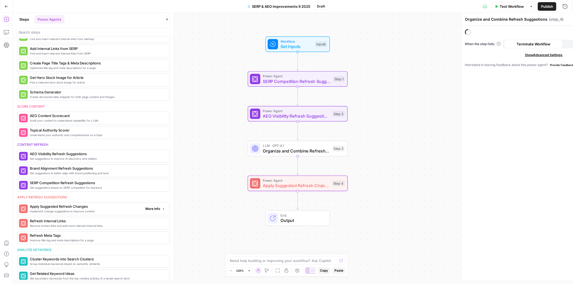
type textarea "Apply Suggested Refresh Changes"
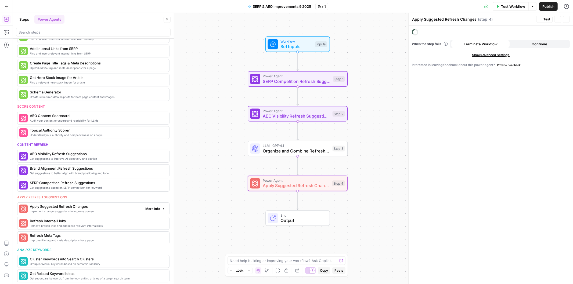
scroll to position [169, 0]
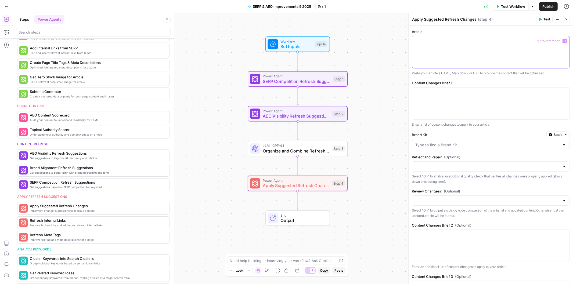
click at [450, 40] on p at bounding box center [490, 40] width 151 height 5
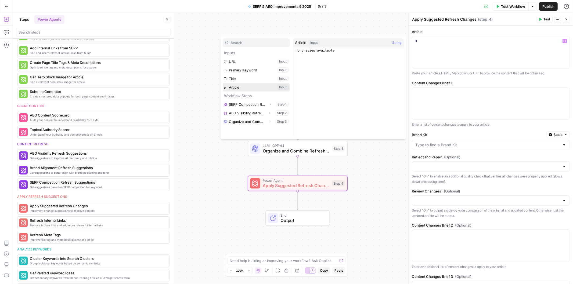
click at [238, 85] on button "Select variable Article" at bounding box center [256, 87] width 67 height 9
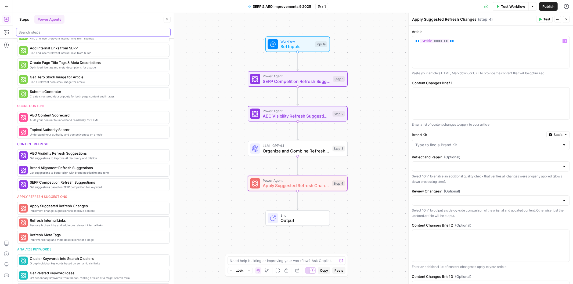
click at [39, 30] on input "search" at bounding box center [94, 32] width 150 height 5
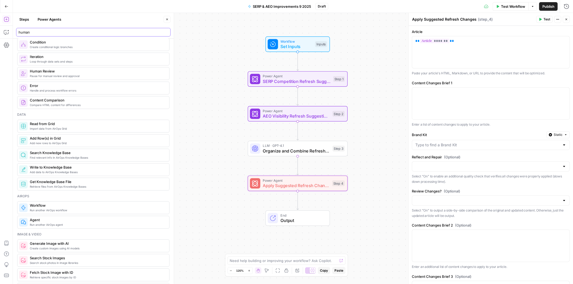
scroll to position [0, 0]
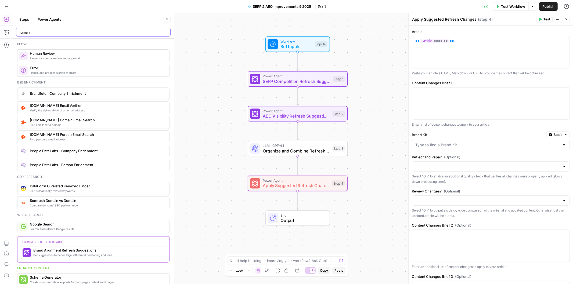
type input "human"
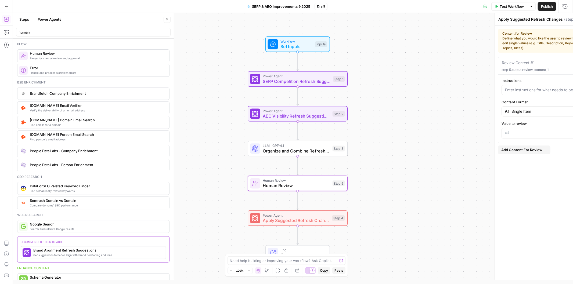
type textarea "Human Review"
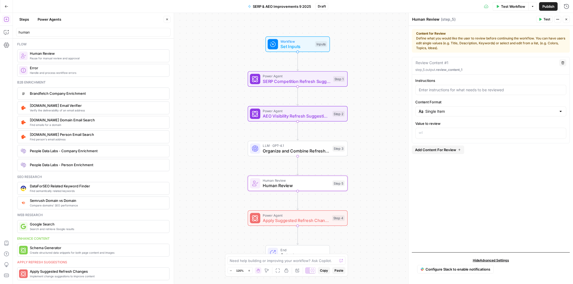
click at [450, 61] on div "Review Content #1" at bounding box center [485, 63] width 141 height 6
click at [435, 133] on p at bounding box center [491, 132] width 144 height 5
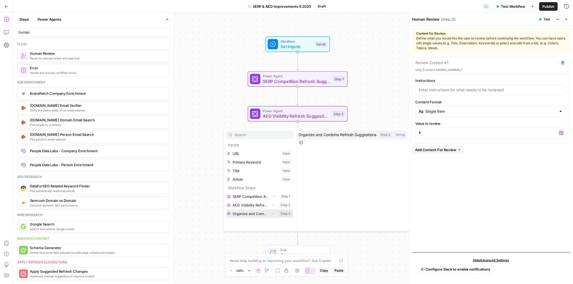
click at [242, 217] on button "Select variable Organize and Combine Refresh Suggestions" at bounding box center [259, 214] width 67 height 9
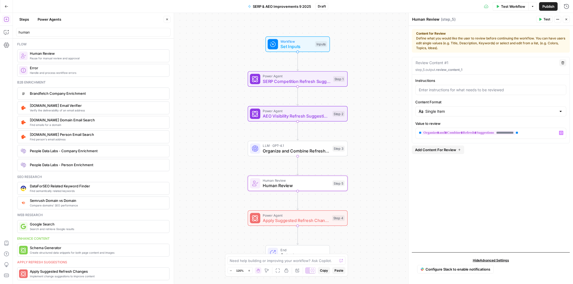
drag, startPoint x: 567, startPoint y: 19, endPoint x: 479, endPoint y: 62, distance: 98.3
click at [567, 19] on icon "button" at bounding box center [566, 19] width 3 height 3
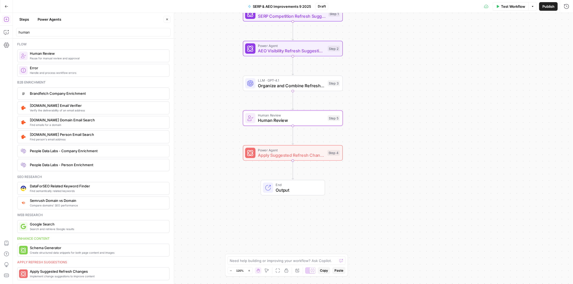
drag, startPoint x: 393, startPoint y: 142, endPoint x: 402, endPoint y: 138, distance: 9.4
click at [404, 138] on div "Workflow Set Inputs Inputs Power Agent SERP Competition Refresh Suggestions Ste…" at bounding box center [293, 148] width 560 height 271
click at [269, 155] on span "Apply Suggested Refresh Changes" at bounding box center [291, 155] width 67 height 6
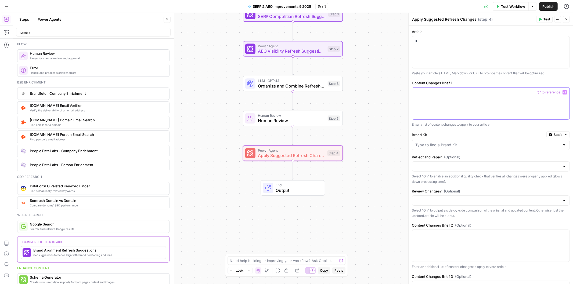
click at [434, 99] on div at bounding box center [490, 104] width 157 height 32
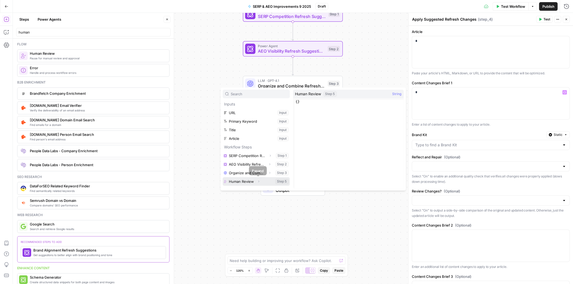
click at [259, 179] on button "Expand" at bounding box center [258, 181] width 7 height 7
click at [240, 185] on button "Select variable Output" at bounding box center [259, 184] width 62 height 9
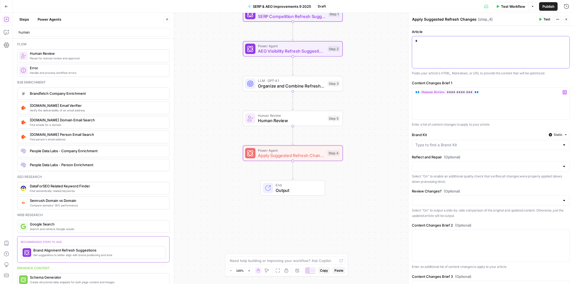
click at [441, 39] on p "*" at bounding box center [488, 40] width 146 height 5
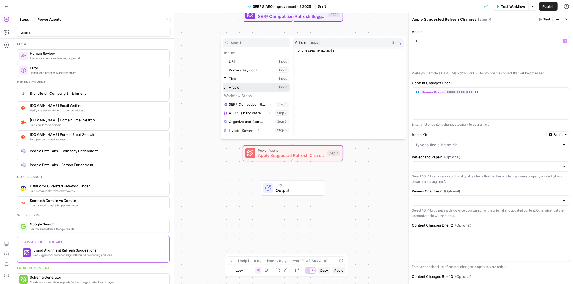
click at [231, 89] on button "Select variable Article" at bounding box center [256, 87] width 67 height 9
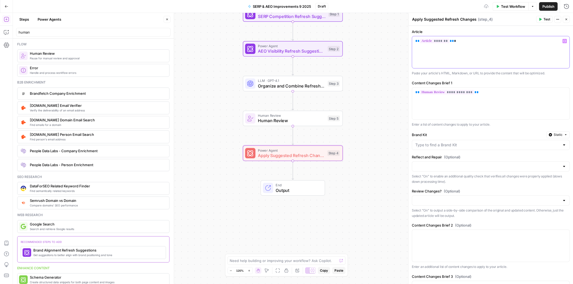
click at [481, 52] on div "** ******* ** *" at bounding box center [490, 52] width 157 height 32
click at [500, 97] on div "**********" at bounding box center [490, 104] width 157 height 32
click at [460, 169] on input "Reflect and Repair (Optional)" at bounding box center [487, 166] width 145 height 5
click at [423, 186] on span "On" at bounding box center [487, 187] width 142 height 5
type input "On"
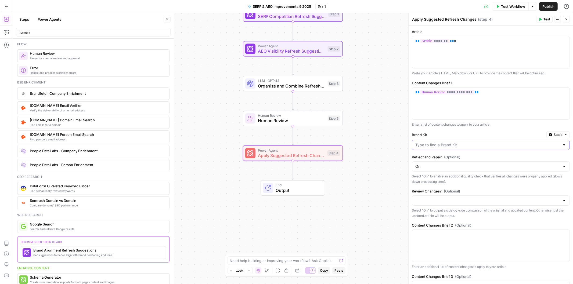
click at [490, 145] on input "Brand Kit" at bounding box center [487, 144] width 145 height 5
click at [437, 159] on span "Hasbrook Law" at bounding box center [487, 158] width 142 height 5
type input "Hasbrook Law"
click at [459, 198] on div at bounding box center [491, 201] width 158 height 10
click at [428, 216] on span "On" at bounding box center [487, 213] width 142 height 5
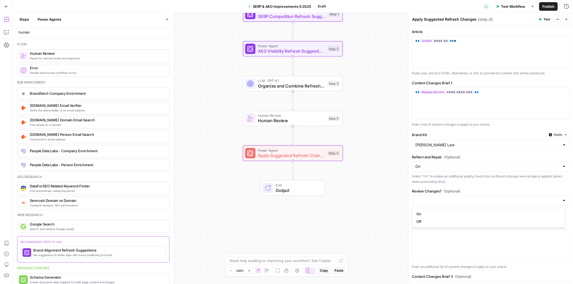
type input "On"
click at [470, 197] on div "On" at bounding box center [491, 201] width 158 height 10
click at [426, 220] on span "Off" at bounding box center [487, 221] width 142 height 5
type input "Off"
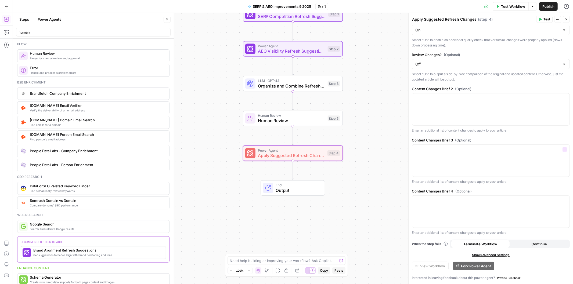
scroll to position [0, 0]
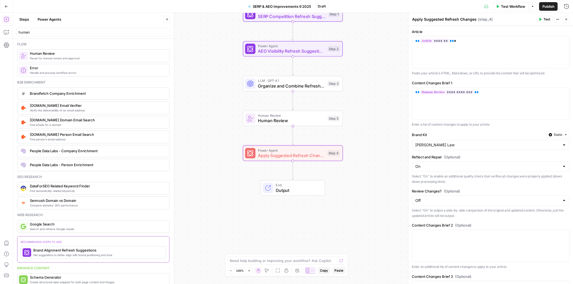
click at [567, 19] on icon "button" at bounding box center [566, 19] width 3 height 3
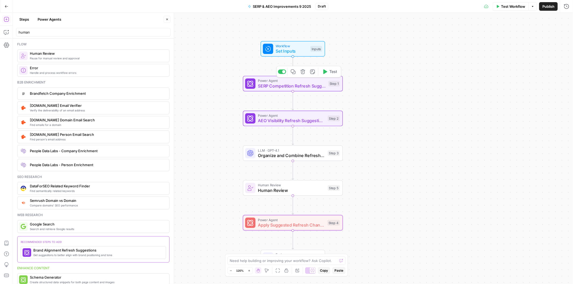
click at [265, 88] on span "SERP Competition Refresh Suggestions" at bounding box center [292, 86] width 68 height 6
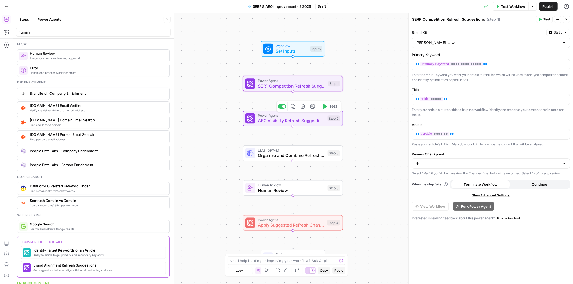
click at [271, 124] on div "Power Agent AEO Visibility Refresh Suggestions Step 2 Copy step Delete step Add…" at bounding box center [293, 119] width 100 height 16
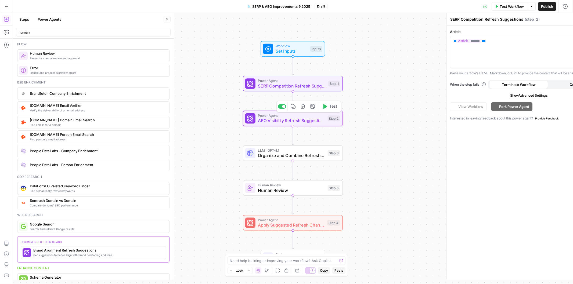
type textarea "AEO Visibility Refresh Suggestions"
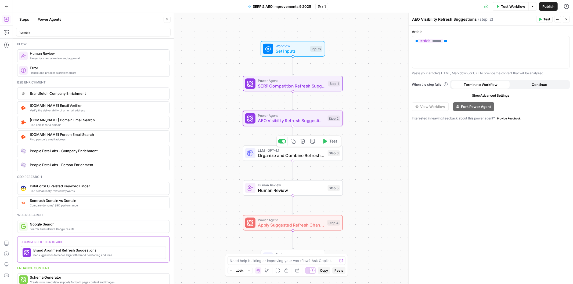
click at [270, 152] on span "Organize and Combine Refresh Suggestions" at bounding box center [291, 155] width 67 height 6
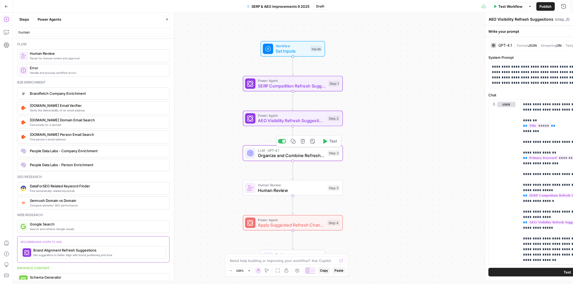
type textarea "Organize and Combine Refresh Suggestions"
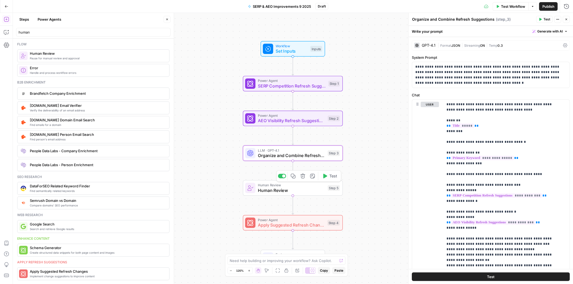
click at [260, 192] on span "Human Review" at bounding box center [291, 190] width 67 height 6
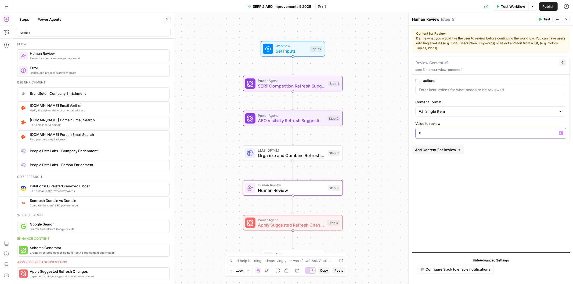
click at [433, 132] on p "*" at bounding box center [491, 132] width 144 height 5
click at [560, 135] on button "Variables Menu" at bounding box center [561, 133] width 4 height 4
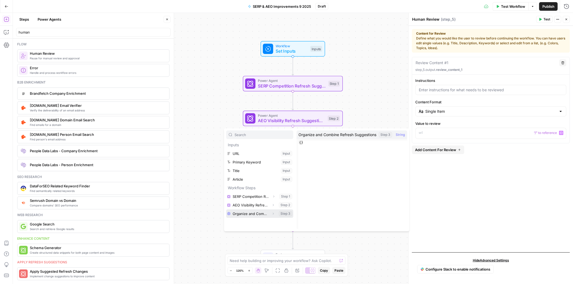
click at [270, 213] on button "Expand" at bounding box center [273, 213] width 7 height 7
click at [245, 221] on button "Select variable Output" at bounding box center [263, 222] width 62 height 9
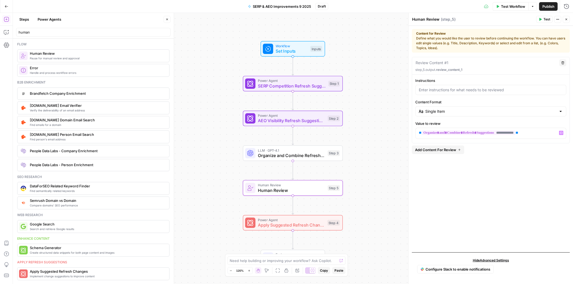
click at [497, 67] on p "step_5.output. review_content_1" at bounding box center [490, 69] width 151 height 5
click at [565, 21] on icon "button" at bounding box center [566, 19] width 3 height 3
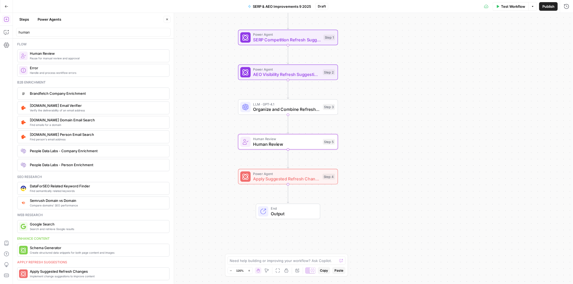
drag, startPoint x: 433, startPoint y: 169, endPoint x: 428, endPoint y: 123, distance: 46.5
click at [428, 123] on div "Workflow Set Inputs Inputs Power Agent SERP Competition Refresh Suggestions Ste…" at bounding box center [293, 148] width 560 height 271
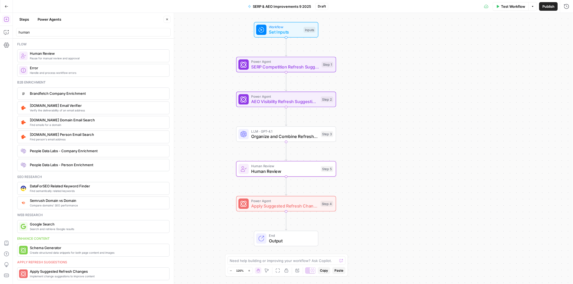
click at [426, 150] on div "Workflow Set Inputs Inputs Power Agent SERP Competition Refresh Suggestions Ste…" at bounding box center [293, 148] width 560 height 271
click at [544, 8] on span "Publish" at bounding box center [549, 6] width 12 height 5
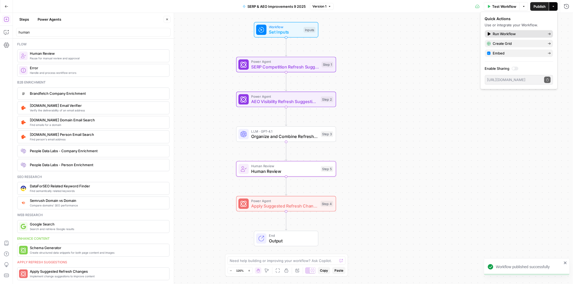
click at [508, 31] on span "Run Workflow" at bounding box center [518, 33] width 51 height 5
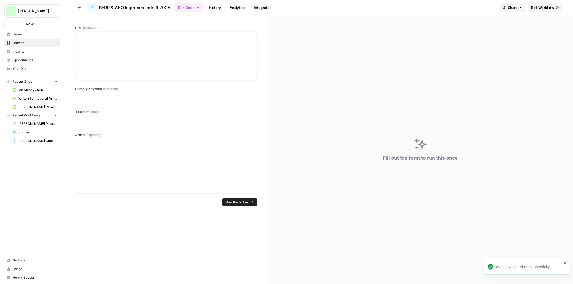
click at [98, 42] on div at bounding box center [166, 56] width 175 height 43
click at [96, 98] on p at bounding box center [166, 97] width 175 height 5
click at [91, 121] on p at bounding box center [166, 120] width 175 height 5
paste div
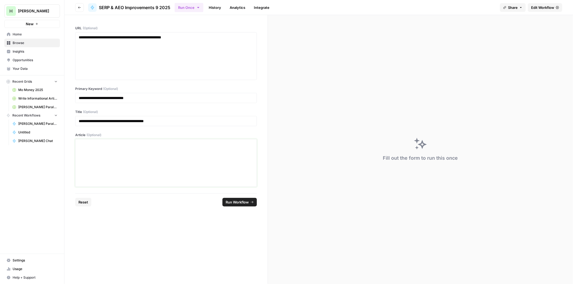
drag, startPoint x: 85, startPoint y: 151, endPoint x: 89, endPoint y: 147, distance: 5.1
click at [85, 150] on div at bounding box center [166, 163] width 175 height 43
click at [100, 160] on div "**********" at bounding box center [166, 163] width 175 height 43
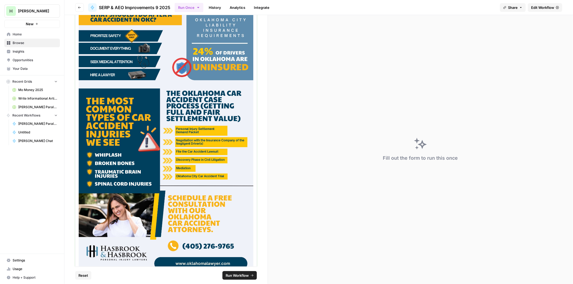
scroll to position [3159, 0]
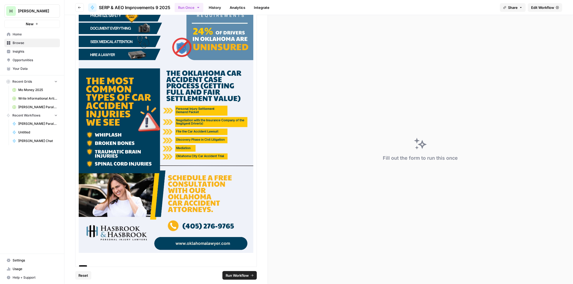
click at [233, 275] on span "Run Workflow" at bounding box center [237, 275] width 23 height 5
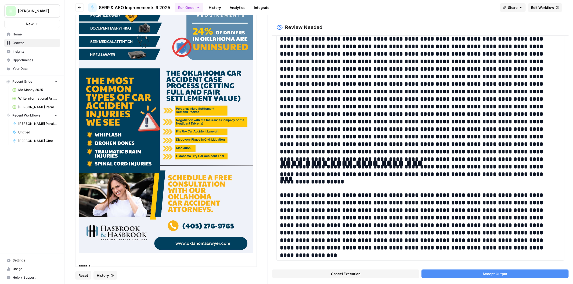
scroll to position [0, 0]
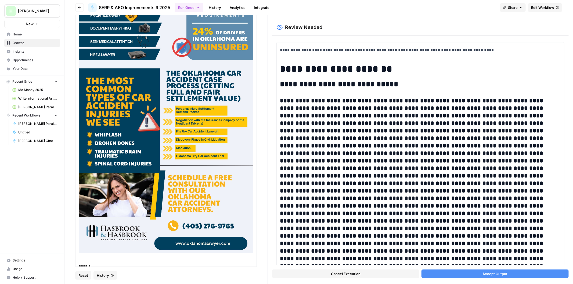
click at [342, 276] on span "Cancel Execution" at bounding box center [346, 273] width 30 height 5
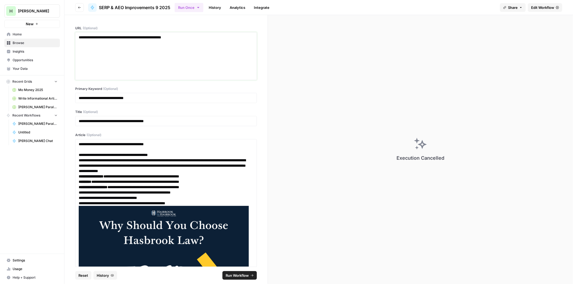
click at [150, 41] on div "**********" at bounding box center [166, 56] width 175 height 43
click at [117, 103] on div "**********" at bounding box center [166, 98] width 182 height 10
click at [117, 100] on p "**********" at bounding box center [164, 97] width 170 height 5
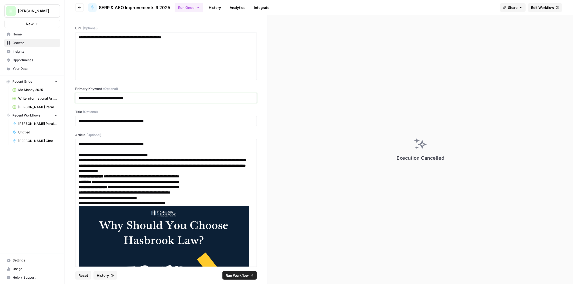
copy p "**********"
click at [98, 119] on p "**********" at bounding box center [164, 120] width 170 height 5
click at [171, 165] on p "**********" at bounding box center [164, 166] width 170 height 16
copy div "**********"
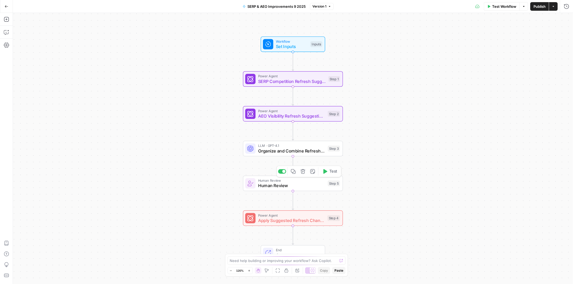
click at [304, 173] on icon "button" at bounding box center [303, 171] width 5 height 5
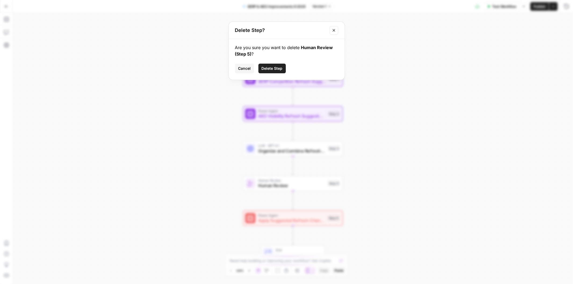
click at [273, 68] on span "Delete Step" at bounding box center [272, 68] width 21 height 5
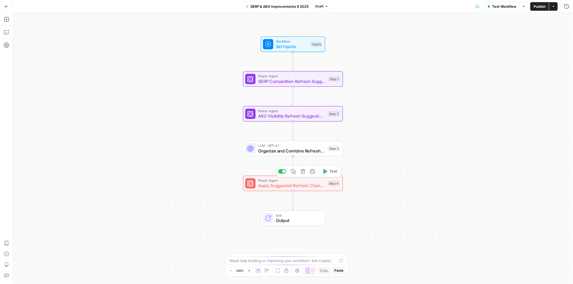
click at [281, 185] on span "Apply Suggested Refresh Changes" at bounding box center [291, 186] width 67 height 6
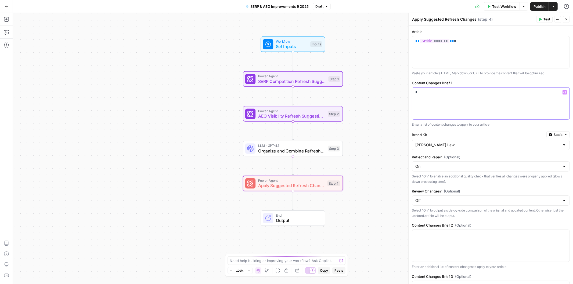
click at [477, 96] on div "*" at bounding box center [490, 104] width 157 height 32
click at [303, 140] on button "Delete step" at bounding box center [303, 137] width 8 height 8
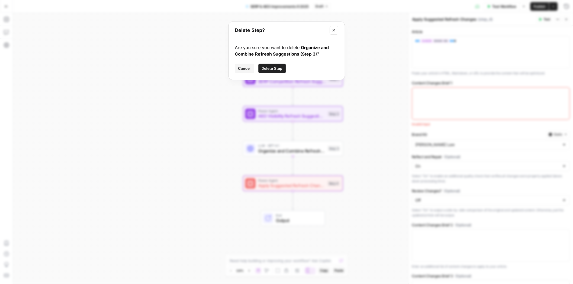
click at [277, 63] on div "Are you sure you want to delete Organize and Combine Refresh Suggestions (Step …" at bounding box center [287, 59] width 116 height 41
click at [273, 67] on span "Delete Step" at bounding box center [272, 68] width 21 height 5
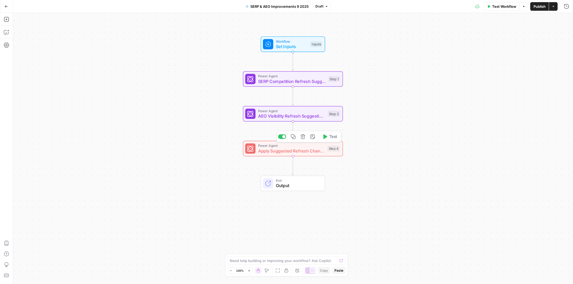
click at [289, 151] on span "Apply Suggested Refresh Changes" at bounding box center [291, 151] width 67 height 6
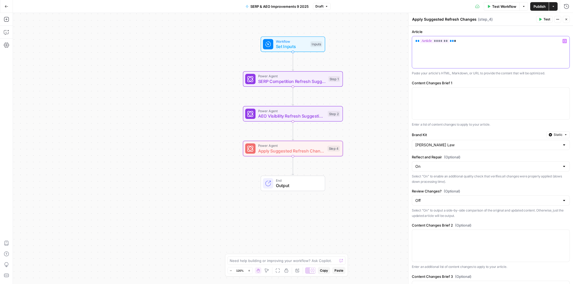
click at [458, 45] on div "** ******* ** *" at bounding box center [490, 52] width 157 height 32
click at [439, 90] on p at bounding box center [490, 92] width 151 height 5
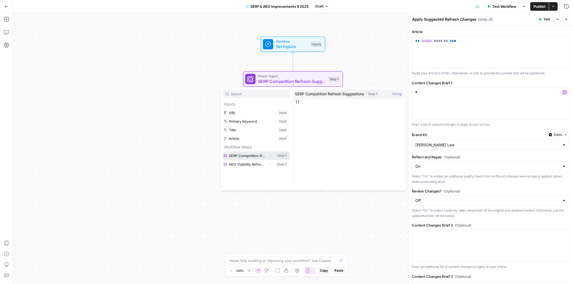
click at [246, 156] on button "Select variable SERP Competition Refresh Suggestions" at bounding box center [256, 156] width 67 height 9
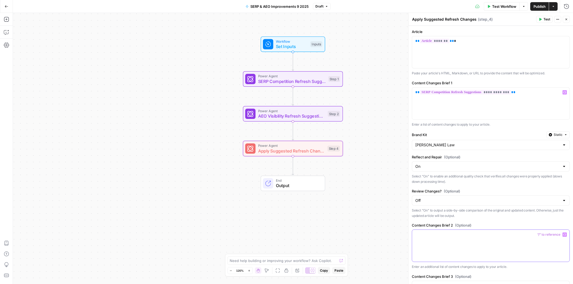
click at [426, 237] on p at bounding box center [490, 234] width 151 height 5
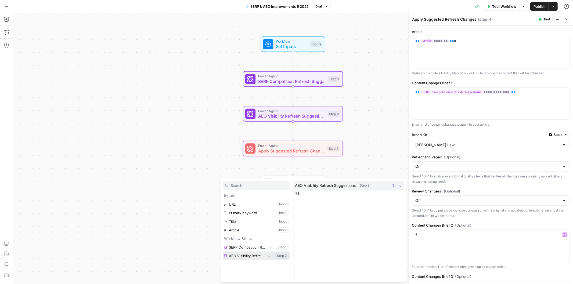
click at [250, 257] on button "Select variable AEO Visibility Refresh Suggestions" at bounding box center [256, 256] width 67 height 9
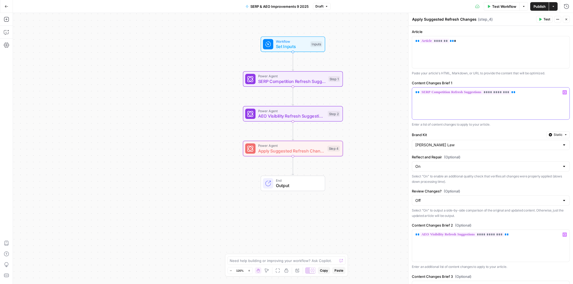
click at [500, 99] on div "**********" at bounding box center [490, 104] width 157 height 32
click at [506, 30] on label "Article" at bounding box center [491, 31] width 158 height 5
click at [491, 46] on div "** ******* ** *" at bounding box center [490, 52] width 157 height 32
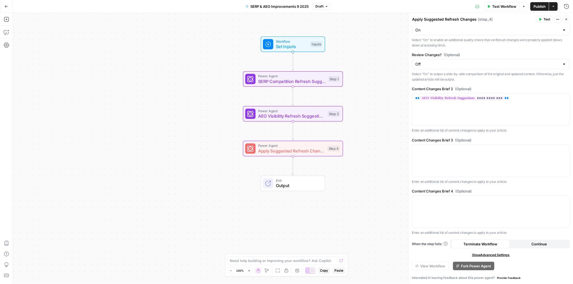
click at [538, 8] on span "Publish" at bounding box center [540, 6] width 12 height 5
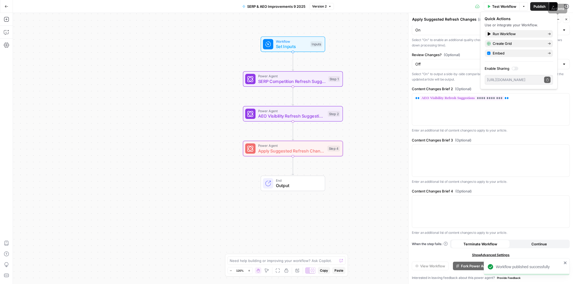
click at [567, 18] on icon "button" at bounding box center [566, 19] width 3 height 3
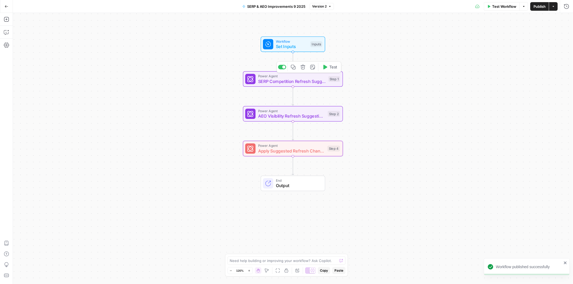
click at [294, 81] on span "SERP Competition Refresh Suggestions" at bounding box center [292, 81] width 68 height 6
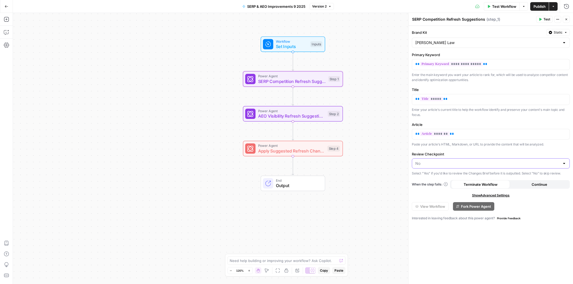
click at [437, 165] on input "Review Checkpoint" at bounding box center [487, 163] width 145 height 5
click at [427, 177] on span "Yes" at bounding box center [489, 177] width 147 height 5
type input "Yes"
click at [566, 18] on icon "button" at bounding box center [566, 19] width 3 height 3
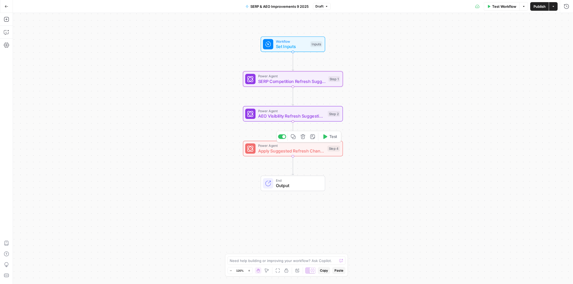
click at [294, 154] on span "Apply Suggested Refresh Changes" at bounding box center [291, 151] width 67 height 6
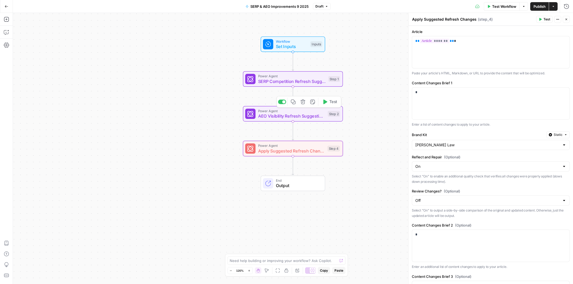
click at [274, 115] on span "AEO Visibility Refresh Suggestions" at bounding box center [291, 116] width 67 height 6
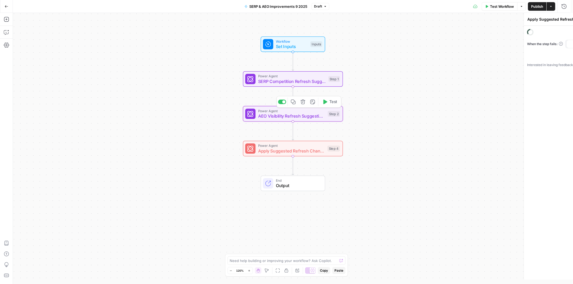
type textarea "AEO Visibility Refresh Suggestions"
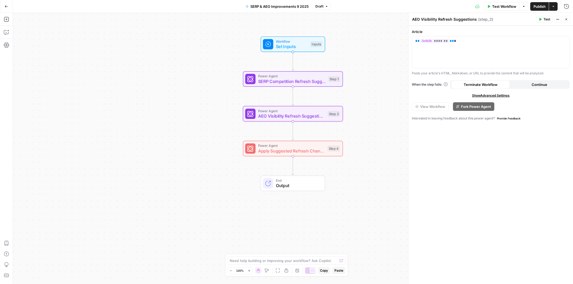
click at [483, 95] on span "Show Advanced Settings" at bounding box center [491, 95] width 38 height 5
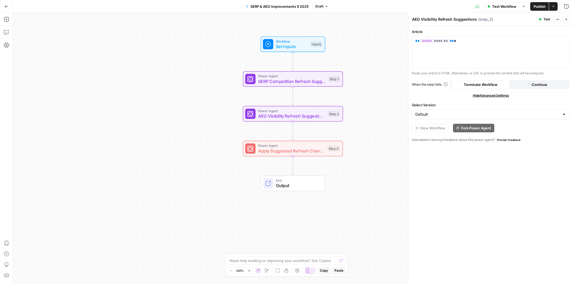
click at [567, 19] on icon "button" at bounding box center [566, 19] width 3 height 3
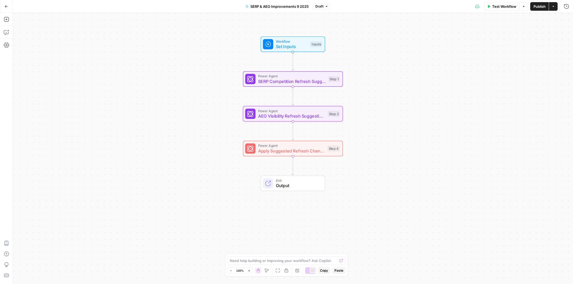
click at [538, 9] on span "Publish" at bounding box center [540, 6] width 12 height 5
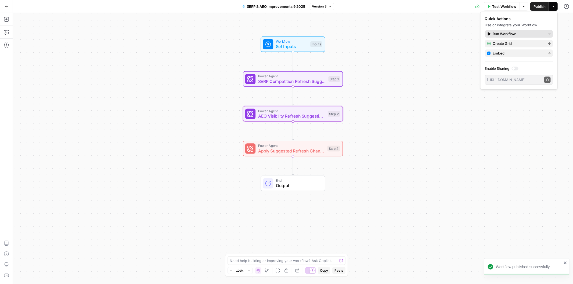
click at [498, 34] on span "Run Workflow" at bounding box center [518, 33] width 51 height 5
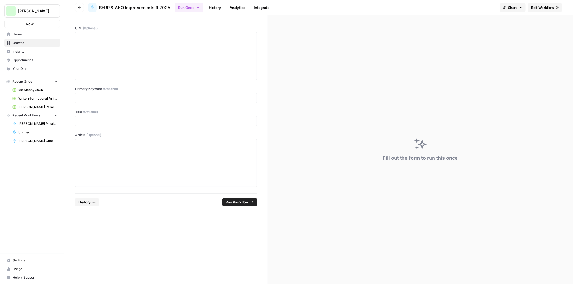
click at [546, 6] on span "Edit Workflow" at bounding box center [542, 7] width 23 height 5
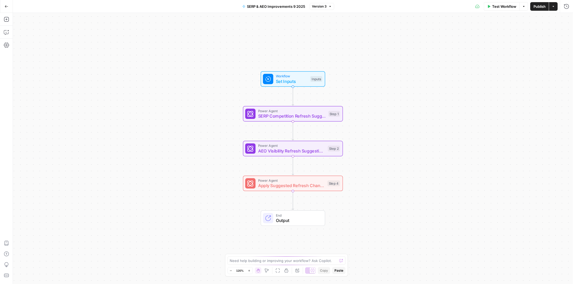
click at [278, 78] on span "Set Inputs" at bounding box center [292, 81] width 32 height 6
click at [543, 35] on span "edit field" at bounding box center [549, 33] width 12 height 4
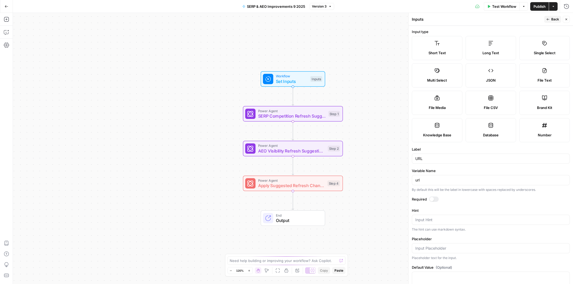
click at [431, 42] on label "Short Text" at bounding box center [437, 48] width 51 height 24
click at [568, 19] on button "Close" at bounding box center [566, 19] width 7 height 7
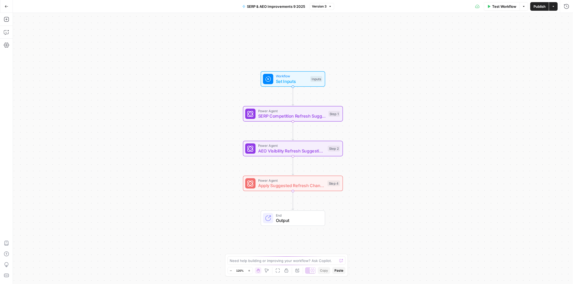
click at [538, 6] on span "Publish" at bounding box center [540, 6] width 12 height 5
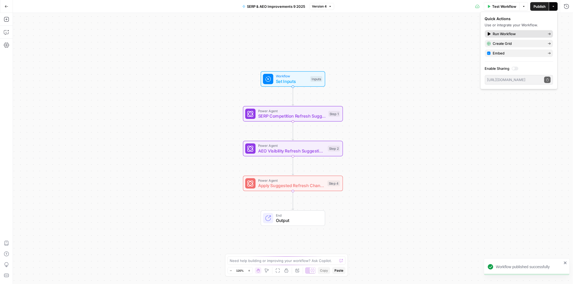
click at [501, 33] on span "Run Workflow" at bounding box center [518, 33] width 51 height 5
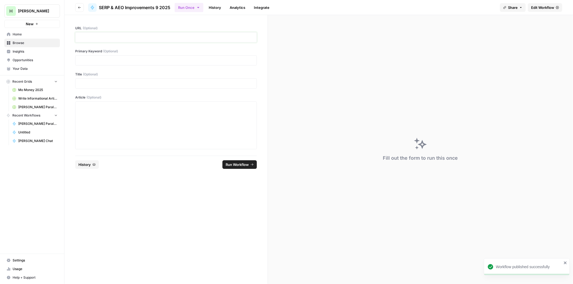
click at [93, 37] on p at bounding box center [166, 37] width 175 height 5
drag, startPoint x: 114, startPoint y: 63, endPoint x: 109, endPoint y: 65, distance: 5.8
click at [114, 63] on p at bounding box center [166, 60] width 175 height 5
click at [87, 82] on p at bounding box center [166, 83] width 175 height 5
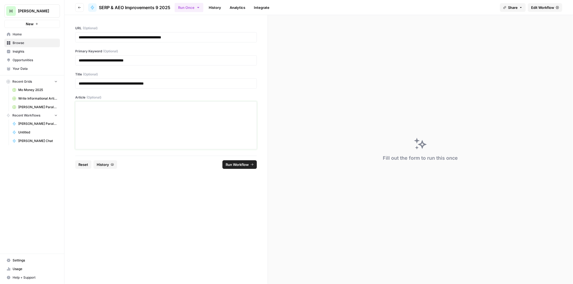
click at [97, 115] on div at bounding box center [166, 125] width 175 height 43
paste div
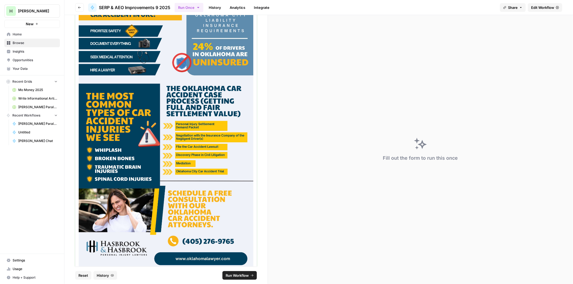
scroll to position [3122, 0]
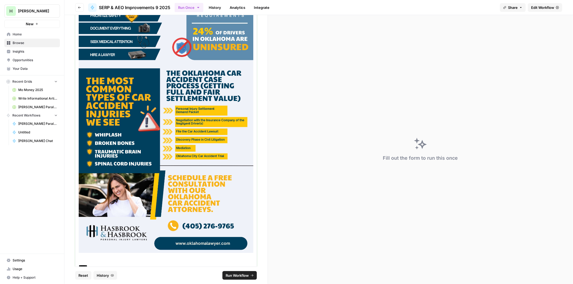
click at [92, 264] on p "******" at bounding box center [164, 266] width 170 height 5
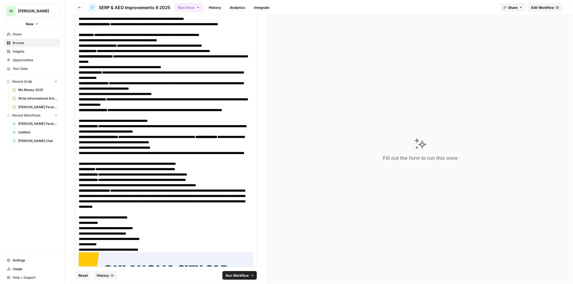
scroll to position [3111, 0]
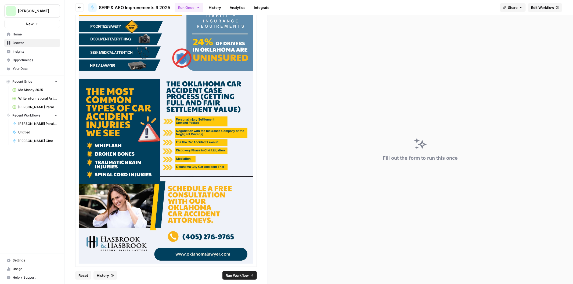
click at [238, 275] on span "Run Workflow" at bounding box center [237, 275] width 23 height 5
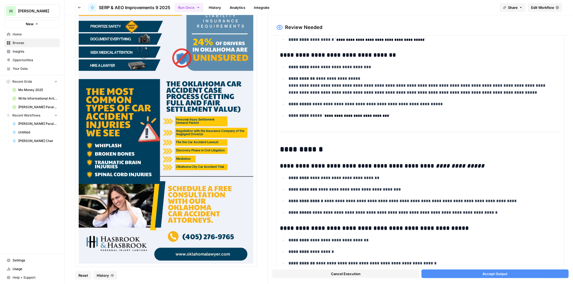
scroll to position [1694, 0]
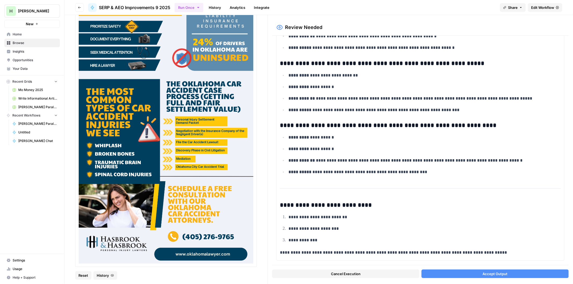
click at [473, 274] on button "Accept Output" at bounding box center [495, 274] width 147 height 9
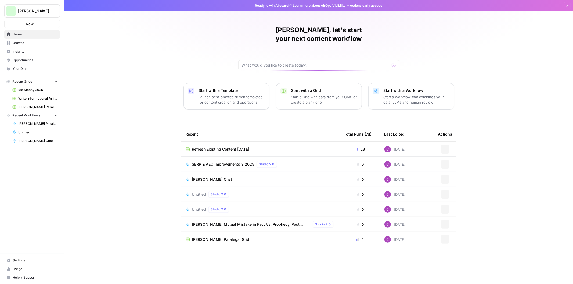
click at [205, 94] on p "Launch best-practice driven templates for content creation and operations" at bounding box center [232, 99] width 66 height 11
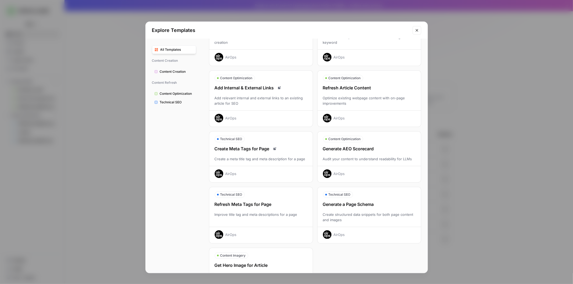
scroll to position [69, 0]
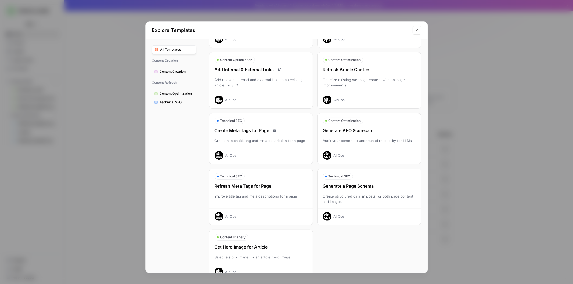
click at [346, 75] on div "Refresh Article Content Optimize existing webpage content with on-page improvem…" at bounding box center [369, 85] width 103 height 38
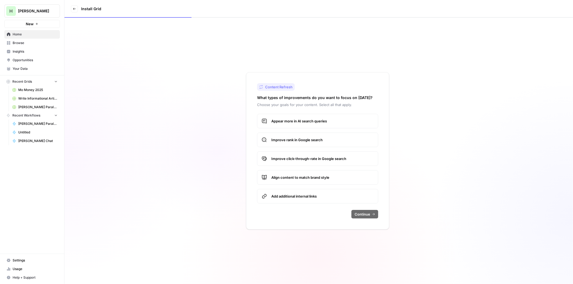
click at [304, 138] on span "Improve rank in Google search" at bounding box center [322, 139] width 102 height 5
click at [359, 213] on span "Continue" at bounding box center [363, 214] width 16 height 5
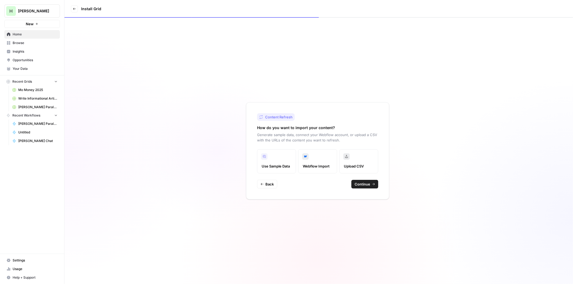
click at [350, 165] on span "Upload CSV" at bounding box center [359, 166] width 30 height 5
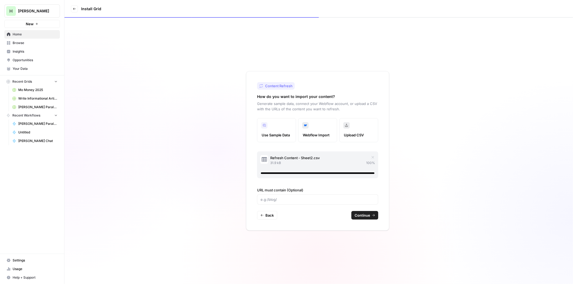
click at [360, 215] on span "Continue" at bounding box center [363, 215] width 16 height 5
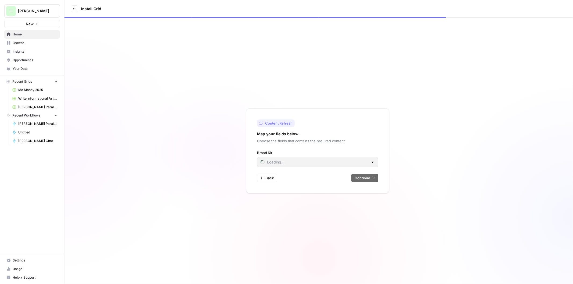
type input "[PERSON_NAME] Law"
click at [358, 178] on span "Continue" at bounding box center [363, 177] width 16 height 5
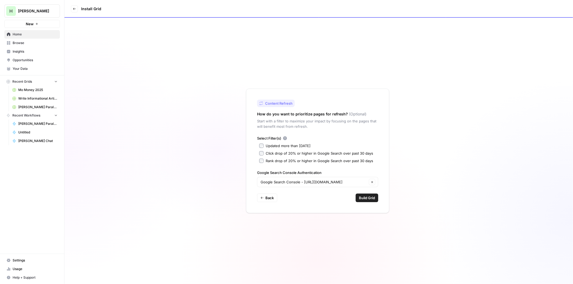
click at [364, 202] on button "Build Grid" at bounding box center [367, 198] width 23 height 9
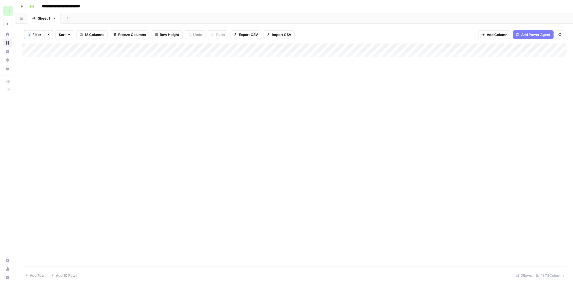
click at [49, 34] on icon "button" at bounding box center [48, 34] width 3 height 3
click at [74, 49] on div "Add Column" at bounding box center [294, 155] width 545 height 224
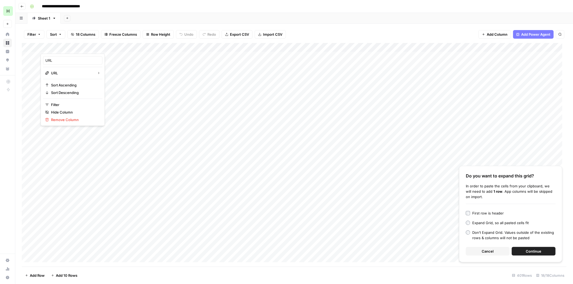
click at [479, 214] on div "First row is header" at bounding box center [487, 213] width 31 height 5
click at [530, 251] on span "Continue" at bounding box center [534, 251] width 16 height 5
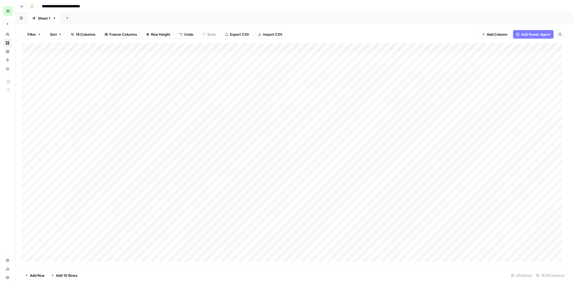
click at [58, 56] on div "Add Column" at bounding box center [294, 155] width 545 height 224
drag, startPoint x: 90, startPoint y: 47, endPoint x: 151, endPoint y: 47, distance: 61.5
click at [151, 47] on div "Add Column" at bounding box center [294, 155] width 545 height 224
click at [86, 48] on div "Add Column" at bounding box center [294, 155] width 545 height 224
click at [75, 62] on input "[URL][DOMAIN_NAME]" at bounding box center [72, 60] width 55 height 5
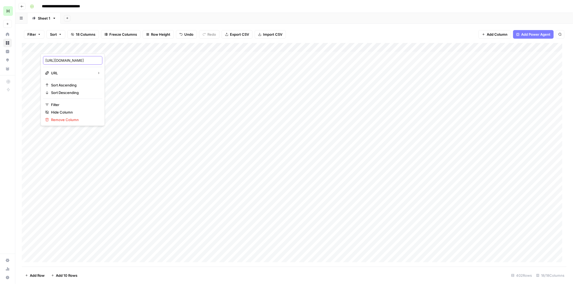
click at [75, 62] on input "[URL][DOMAIN_NAME]" at bounding box center [72, 60] width 55 height 5
type input "URL"
click at [26, 57] on div "Add Column" at bounding box center [294, 155] width 545 height 224
click at [205, 48] on div "Add Column" at bounding box center [294, 155] width 545 height 224
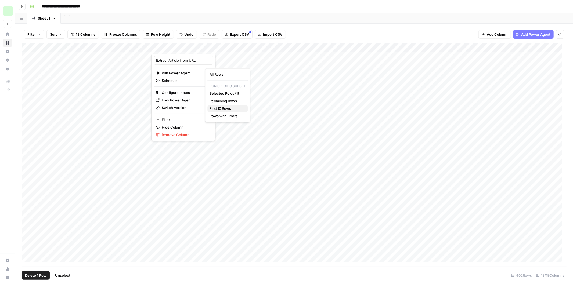
click at [224, 106] on span "First 10 Rows" at bounding box center [227, 108] width 34 height 5
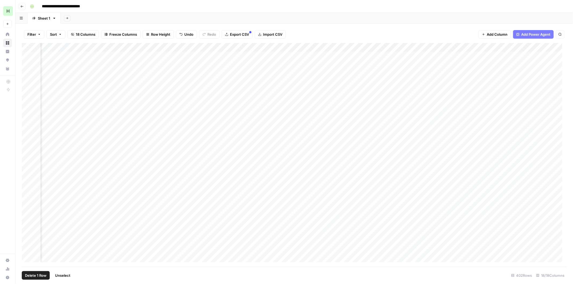
scroll to position [0, 437]
click at [446, 252] on div "Add Column" at bounding box center [294, 155] width 545 height 224
click at [466, 47] on div "Add Column" at bounding box center [294, 155] width 545 height 224
click at [500, 75] on span "All Rows" at bounding box center [504, 74] width 34 height 5
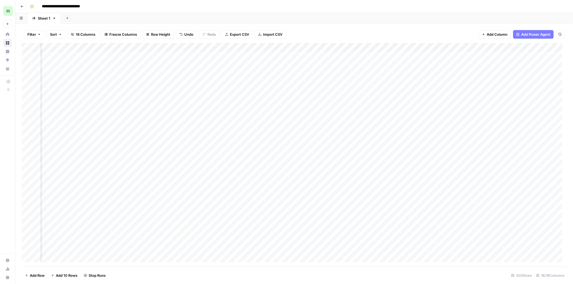
click at [456, 49] on div "Add Column" at bounding box center [294, 155] width 545 height 224
click at [399, 92] on span "Configure Inputs" at bounding box center [410, 92] width 47 height 5
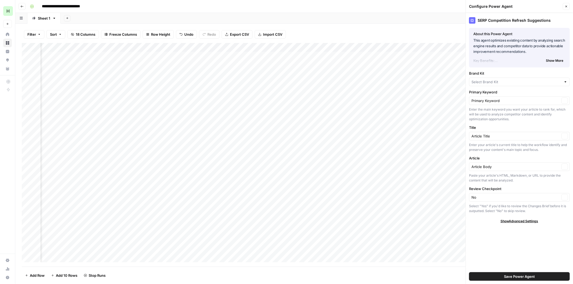
type input "[PERSON_NAME] Law"
click at [495, 198] on input "Review Checkpoint" at bounding box center [516, 198] width 88 height 5
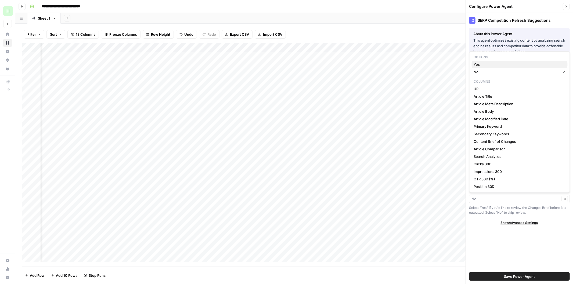
click at [485, 63] on span "Yes" at bounding box center [518, 64] width 89 height 5
type input "Yes"
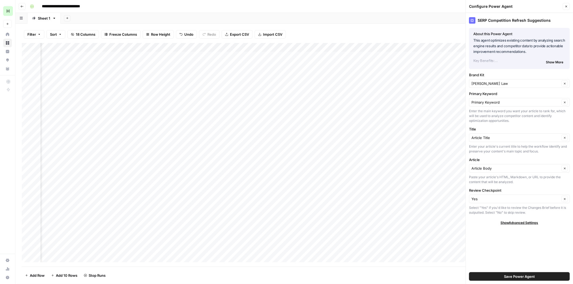
click at [495, 278] on button "Save Power Agent" at bounding box center [519, 276] width 101 height 9
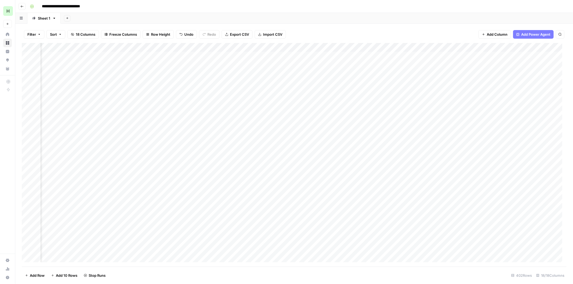
scroll to position [0, 530]
click at [528, 46] on div "Add Column" at bounding box center [294, 155] width 545 height 224
click at [513, 84] on span "Sort Descending" at bounding box center [530, 84] width 47 height 5
drag, startPoint x: 151, startPoint y: 49, endPoint x: 208, endPoint y: 46, distance: 56.7
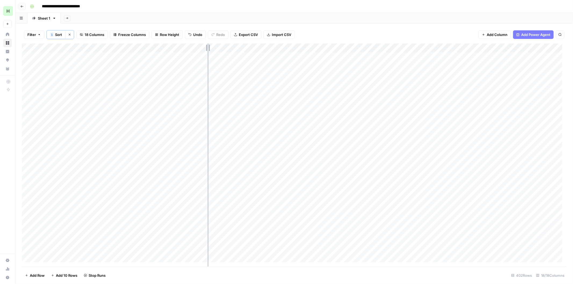
click at [208, 46] on div "Add Column" at bounding box center [294, 155] width 545 height 223
drag, startPoint x: 208, startPoint y: 46, endPoint x: 186, endPoint y: 46, distance: 22.0
click at [186, 46] on div "Add Column" at bounding box center [294, 155] width 545 height 223
click at [240, 50] on div "Add Column" at bounding box center [294, 155] width 545 height 223
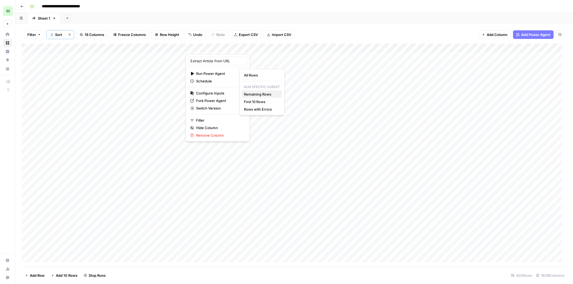
click at [254, 95] on span "Remaining Rows" at bounding box center [261, 94] width 34 height 5
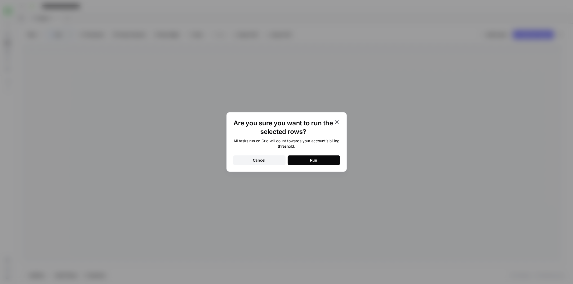
click at [302, 161] on button "Run" at bounding box center [314, 161] width 52 height 10
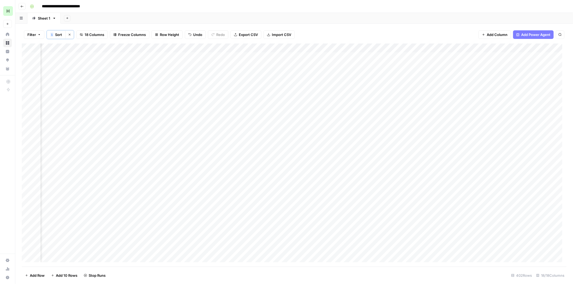
scroll to position [0, 455]
click at [386, 48] on div "Add Column" at bounding box center [294, 155] width 545 height 223
click at [336, 95] on span "Configure Inputs" at bounding box center [347, 93] width 47 height 5
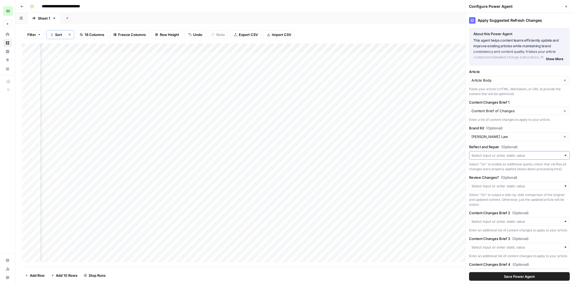
click at [527, 156] on input "Reflect and Repair (Optional)" at bounding box center [517, 155] width 90 height 5
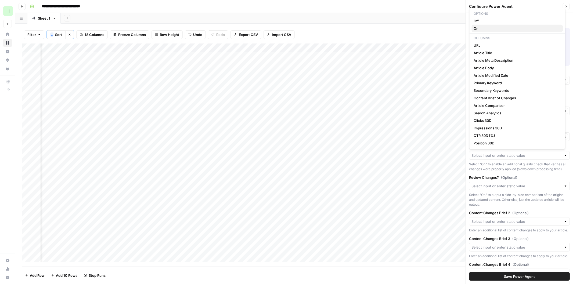
click at [493, 26] on span "On" at bounding box center [516, 28] width 85 height 5
type input "On"
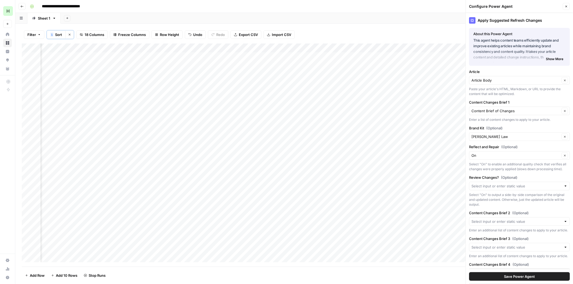
scroll to position [47, 0]
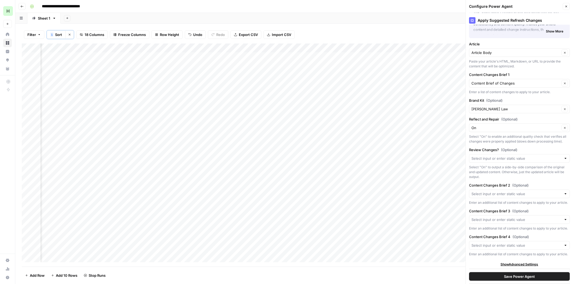
click at [509, 275] on span "Save Power Agent" at bounding box center [519, 276] width 31 height 5
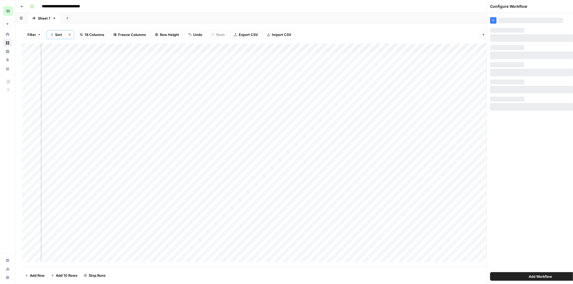
scroll to position [0, 0]
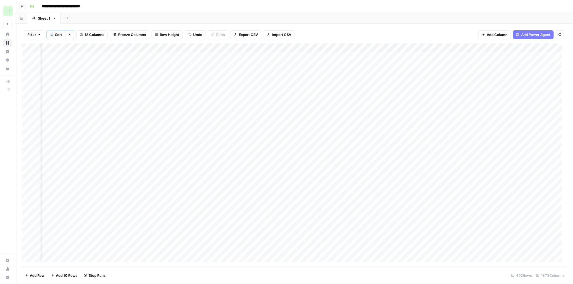
click at [253, 46] on div "Add Column" at bounding box center [294, 155] width 545 height 223
click at [197, 92] on span "Configure Inputs" at bounding box center [208, 93] width 47 height 5
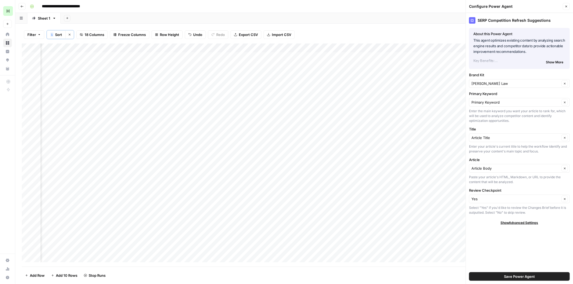
click at [566, 5] on icon "button" at bounding box center [566, 6] width 3 height 3
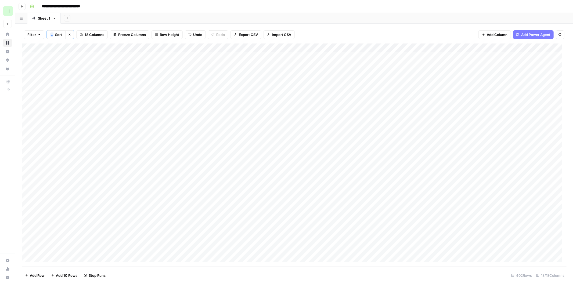
click at [87, 6] on input "**********" at bounding box center [66, 6] width 55 height 9
drag, startPoint x: 88, startPoint y: 6, endPoint x: 103, endPoint y: 11, distance: 16.0
click at [103, 11] on header "**********" at bounding box center [294, 6] width 558 height 13
type input "**********"
click at [248, 46] on div "Add Column" at bounding box center [294, 155] width 545 height 223
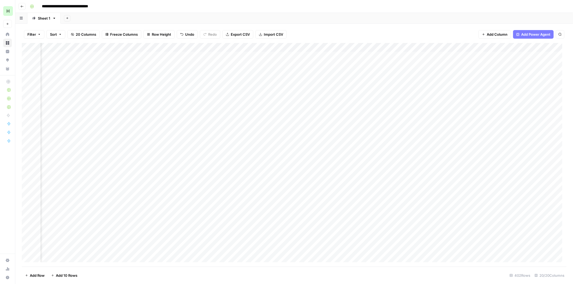
scroll to position [0, 608]
click at [279, 73] on div "Add Column" at bounding box center [294, 155] width 545 height 224
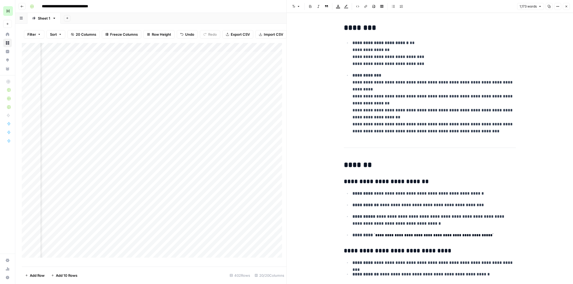
click at [395, 66] on p "**********" at bounding box center [434, 53] width 163 height 28
click at [548, 6] on icon "button" at bounding box center [549, 6] width 3 height 3
click at [567, 7] on icon "button" at bounding box center [566, 6] width 3 height 3
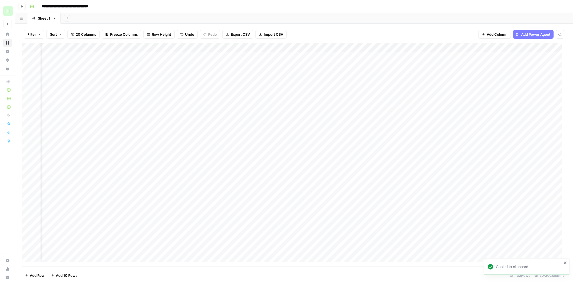
scroll to position [0, 385]
click at [177, 76] on div "Add Column" at bounding box center [294, 155] width 545 height 224
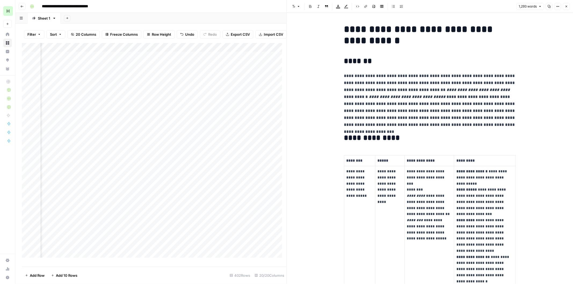
click at [550, 4] on button "Copy" at bounding box center [549, 6] width 7 height 7
click at [566, 5] on icon "button" at bounding box center [566, 6] width 3 height 3
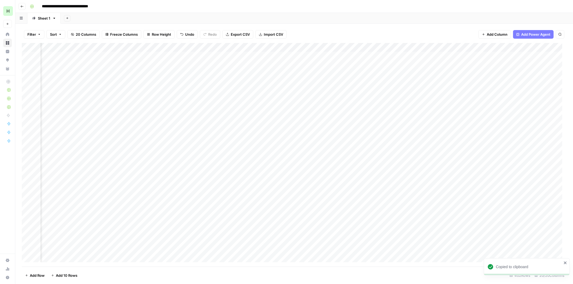
scroll to position [0, 644]
click at [368, 74] on div "Add Column" at bounding box center [294, 155] width 545 height 224
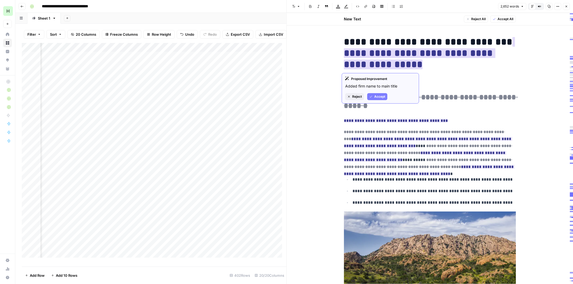
click at [382, 95] on span "Accept" at bounding box center [379, 96] width 11 height 5
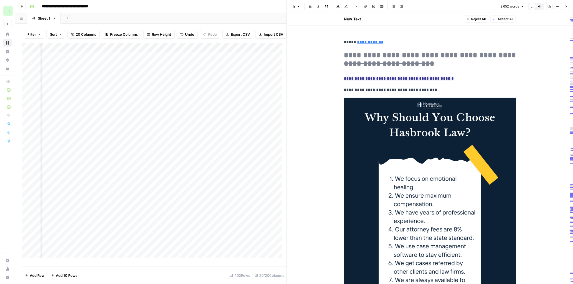
scroll to position [418, 0]
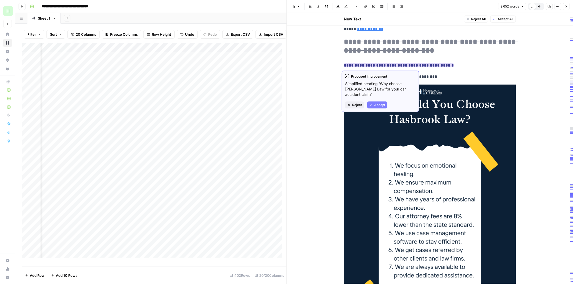
click at [374, 106] on span "Accept" at bounding box center [379, 105] width 11 height 5
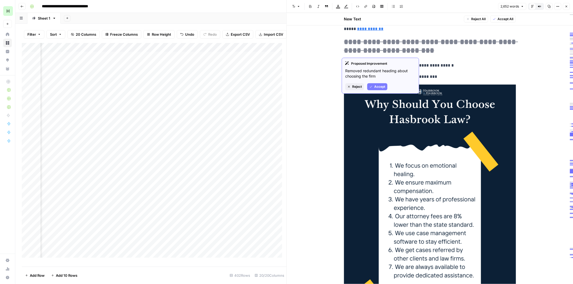
click at [374, 85] on span "Accept" at bounding box center [379, 86] width 11 height 5
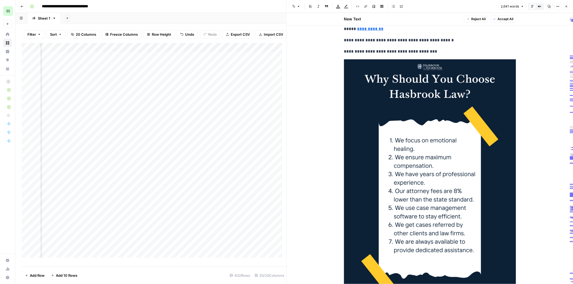
click at [364, 39] on p "**********" at bounding box center [430, 40] width 172 height 7
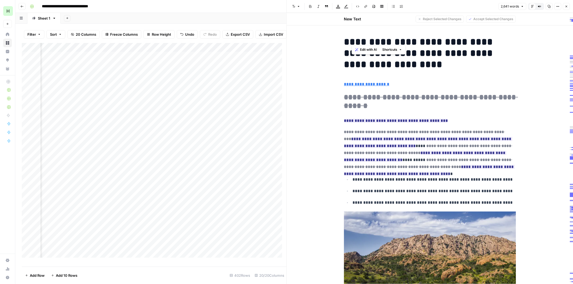
click at [566, 4] on button "Close" at bounding box center [566, 6] width 7 height 7
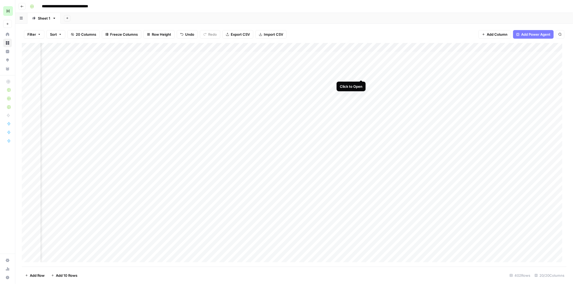
click at [361, 76] on div "Add Column" at bounding box center [294, 155] width 545 height 224
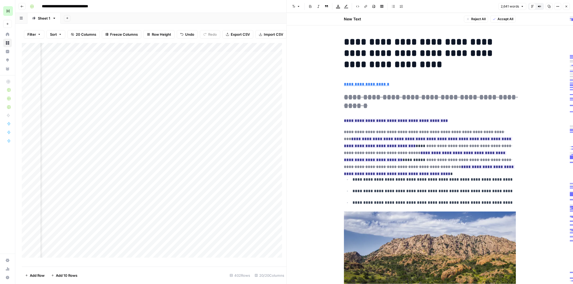
click at [505, 17] on span "Accept All" at bounding box center [506, 19] width 16 height 5
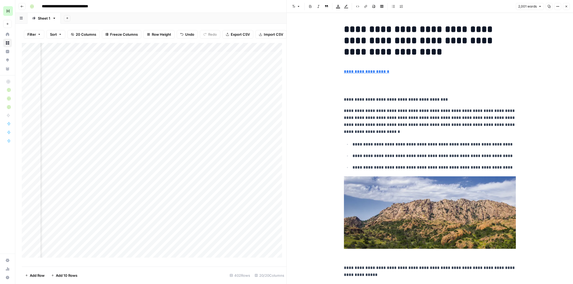
drag, startPoint x: 501, startPoint y: 49, endPoint x: 498, endPoint y: 9, distance: 40.2
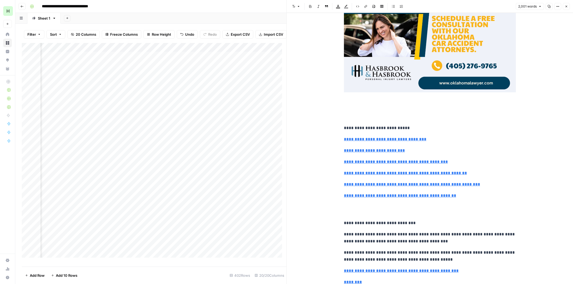
scroll to position [4089, 0]
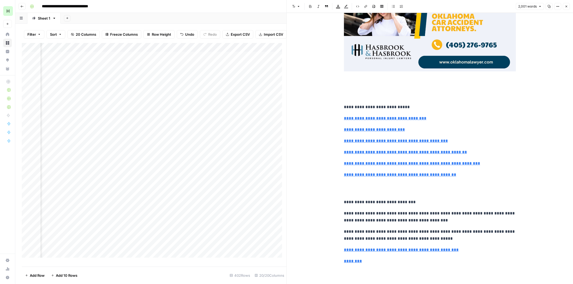
drag, startPoint x: 532, startPoint y: 179, endPoint x: 516, endPoint y: 17, distance: 162.5
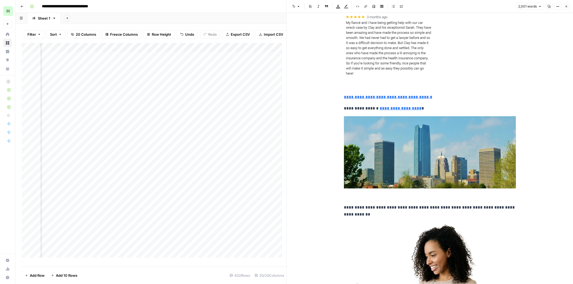
scroll to position [2277, 0]
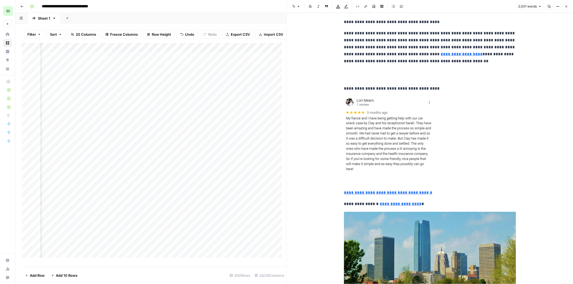
click at [567, 4] on button "Close" at bounding box center [566, 6] width 7 height 7
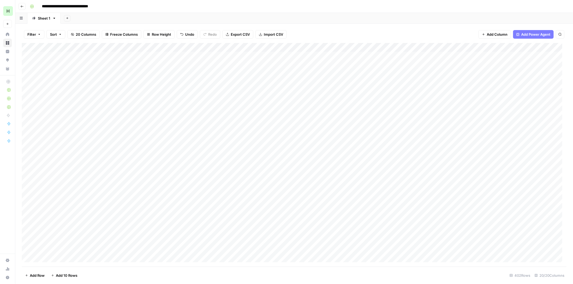
drag, startPoint x: 257, startPoint y: 73, endPoint x: 366, endPoint y: 73, distance: 109.1
click at [366, 73] on div "Add Column" at bounding box center [294, 155] width 545 height 224
drag, startPoint x: 341, startPoint y: 73, endPoint x: 380, endPoint y: 78, distance: 39.3
click at [380, 78] on div "Add Column" at bounding box center [294, 155] width 545 height 224
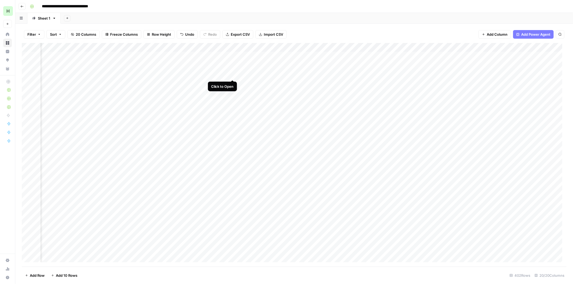
click at [234, 73] on div "Add Column" at bounding box center [294, 155] width 545 height 224
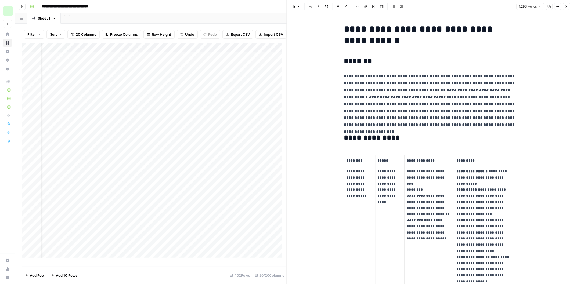
click at [566, 6] on icon "button" at bounding box center [567, 7] width 2 height 2
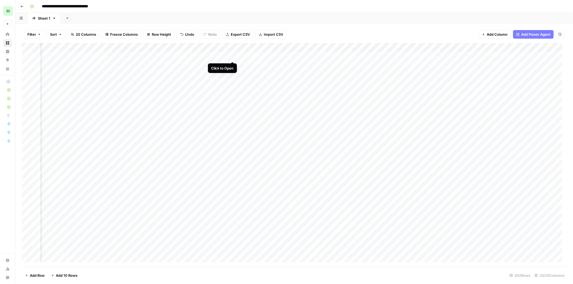
click at [232, 58] on div "Add Column" at bounding box center [294, 155] width 545 height 224
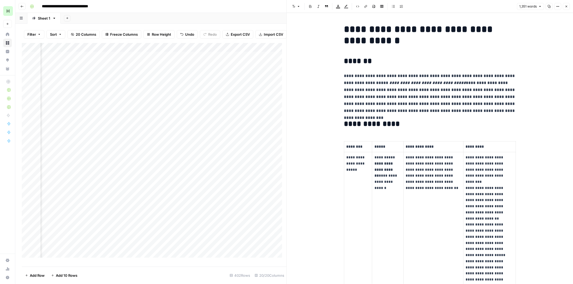
click at [566, 7] on icon "button" at bounding box center [567, 7] width 2 height 2
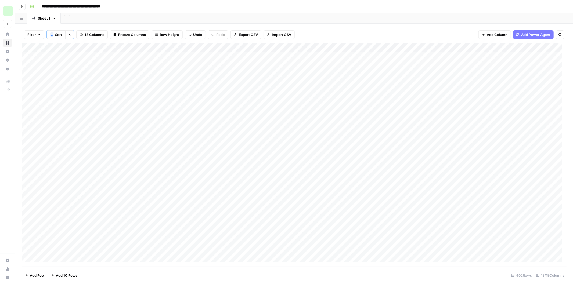
click at [87, 46] on div "Add Column" at bounding box center [294, 155] width 545 height 223
click at [58, 105] on span "Filter" at bounding box center [74, 105] width 47 height 5
type input "URL"
click at [195, 60] on input "text" at bounding box center [230, 62] width 71 height 5
type input "[US_STATE]-city-car-accident-lawyer"
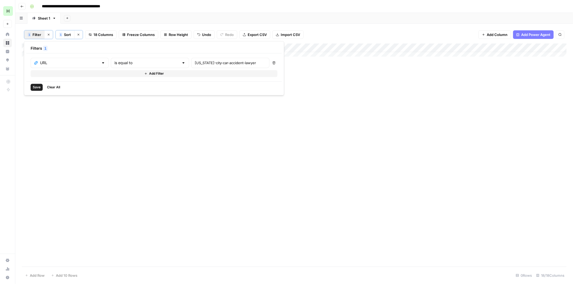
click at [38, 84] on button "Save" at bounding box center [37, 87] width 12 height 7
click at [179, 47] on div "Add Column" at bounding box center [294, 53] width 545 height 18
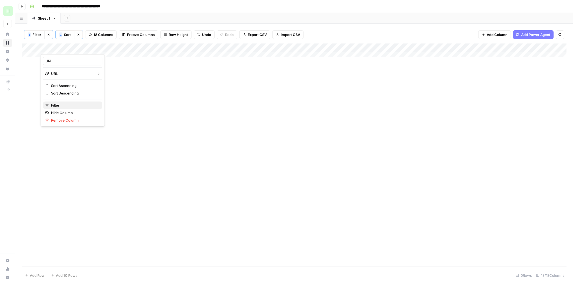
click at [62, 106] on span "Filter" at bounding box center [74, 105] width 47 height 5
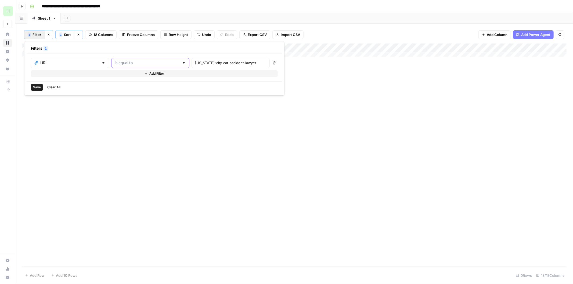
click at [115, 63] on input "text" at bounding box center [147, 62] width 65 height 5
click at [118, 89] on button "contains" at bounding box center [137, 92] width 65 height 8
type input "contains"
click at [34, 87] on span "Save" at bounding box center [37, 87] width 8 height 5
drag, startPoint x: 186, startPoint y: 47, endPoint x: 245, endPoint y: 48, distance: 59.1
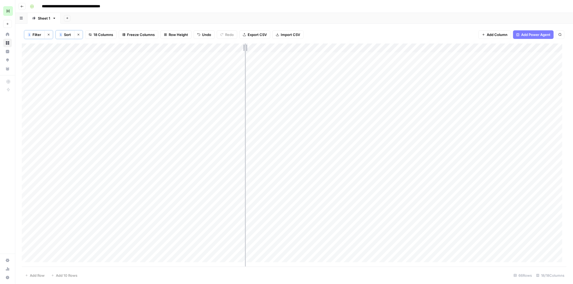
click at [245, 48] on div "Add Column" at bounding box center [294, 155] width 545 height 223
click at [241, 47] on div "Add Column" at bounding box center [294, 155] width 545 height 223
click at [68, 85] on span "Sort Ascending" at bounding box center [74, 85] width 47 height 5
click at [188, 59] on div "Add Column" at bounding box center [294, 155] width 545 height 223
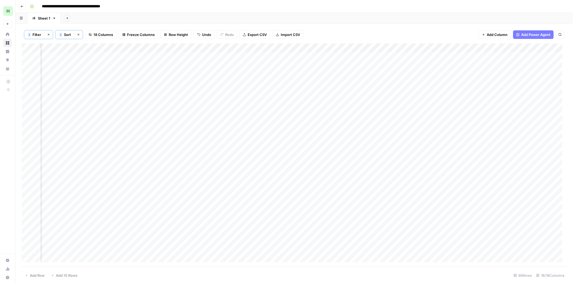
click at [253, 58] on div "Add Column" at bounding box center [294, 155] width 545 height 223
click at [385, 55] on div "Add Column" at bounding box center [294, 155] width 545 height 223
click at [236, 47] on div "Add Column" at bounding box center [294, 155] width 545 height 223
click at [59, 104] on span "Filter" at bounding box center [74, 105] width 47 height 5
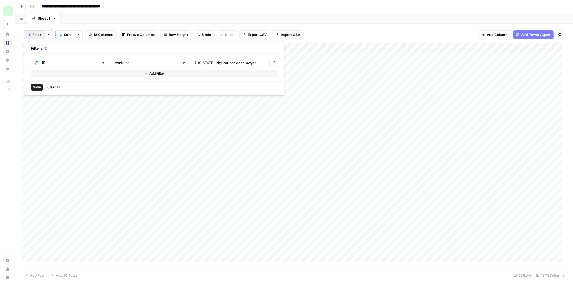
click at [273, 62] on icon "button" at bounding box center [274, 62] width 3 height 3
click at [35, 86] on span "Save" at bounding box center [37, 87] width 8 height 5
click at [299, 49] on div "Add Column" at bounding box center [294, 155] width 545 height 223
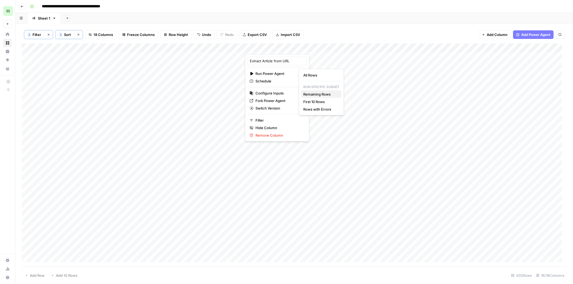
click at [317, 95] on span "Remaining Rows" at bounding box center [320, 94] width 34 height 5
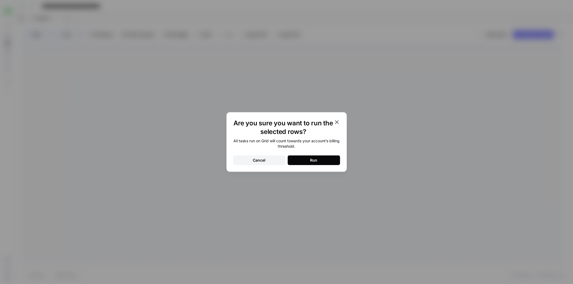
click at [324, 162] on button "Run" at bounding box center [314, 161] width 52 height 10
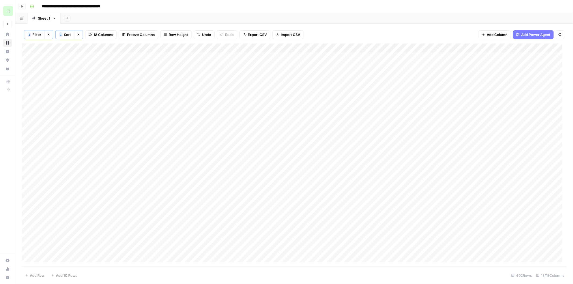
click at [299, 47] on div "Add Column" at bounding box center [294, 155] width 545 height 223
click at [289, 47] on div at bounding box center [278, 49] width 66 height 11
click at [335, 56] on div "Add Column" at bounding box center [294, 155] width 545 height 223
click at [300, 47] on div "Add Column" at bounding box center [294, 155] width 545 height 223
click at [258, 117] on button "Filter" at bounding box center [276, 121] width 59 height 8
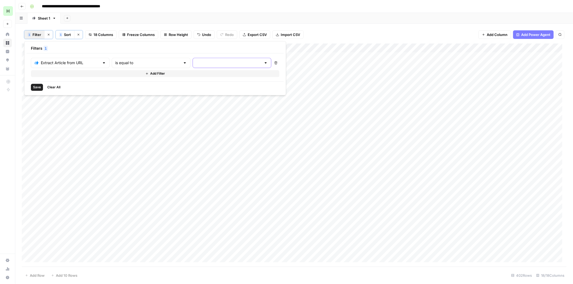
click at [196, 63] on input "text" at bounding box center [228, 62] width 65 height 5
type input "Cancelled"
click at [34, 86] on span "Save" at bounding box center [37, 87] width 8 height 5
click at [294, 47] on div "Add Column" at bounding box center [294, 53] width 545 height 18
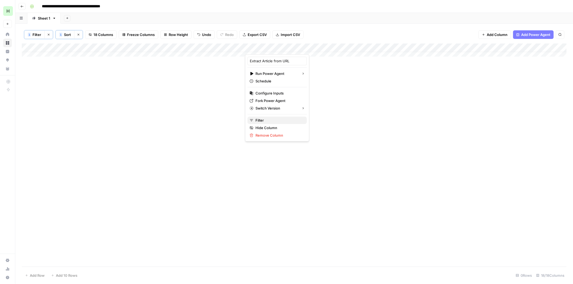
click at [264, 122] on span "Filter" at bounding box center [279, 120] width 47 height 5
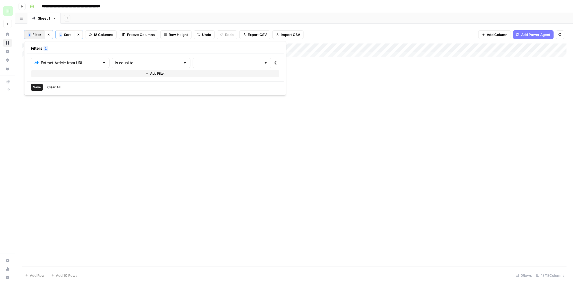
click at [45, 47] on span "1" at bounding box center [46, 48] width 2 height 5
click at [76, 35] on button "Clear sorts" at bounding box center [78, 34] width 9 height 9
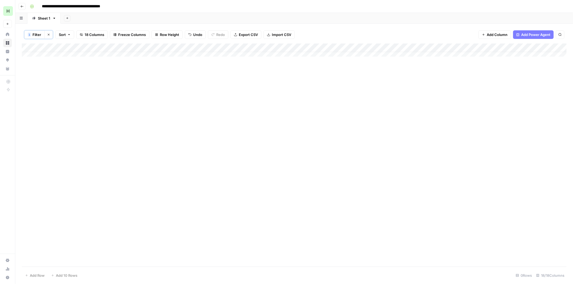
click at [301, 46] on div "Add Column" at bounding box center [294, 53] width 545 height 18
click at [293, 47] on div at bounding box center [278, 49] width 66 height 11
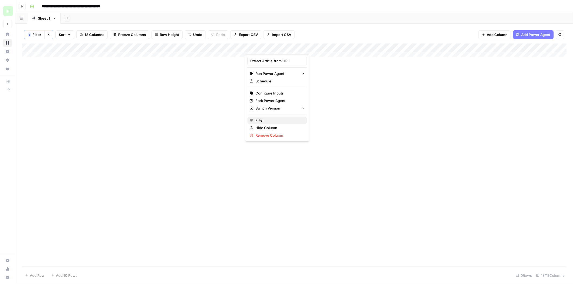
click at [257, 120] on span "Filter" at bounding box center [279, 120] width 47 height 5
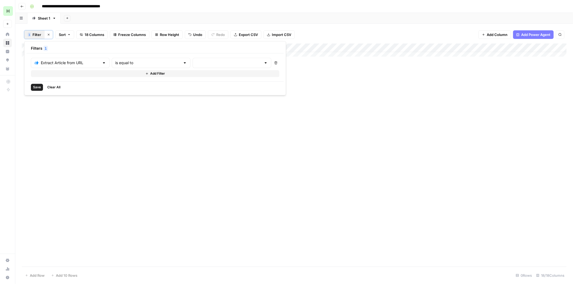
click at [56, 85] on span "Clear All" at bounding box center [53, 87] width 13 height 5
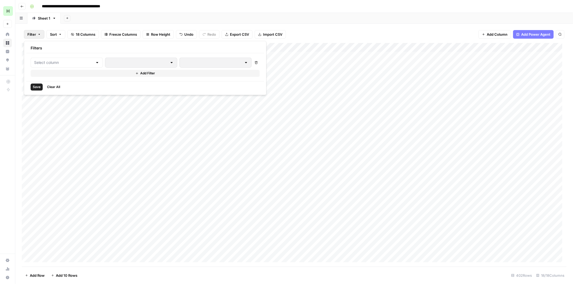
click at [309, 25] on div "Filter Sort 18 Columns Freeze Columns Row Height Undo Redo Export CSV Import CS…" at bounding box center [294, 154] width 558 height 261
click at [299, 48] on div "Add Column" at bounding box center [294, 155] width 545 height 224
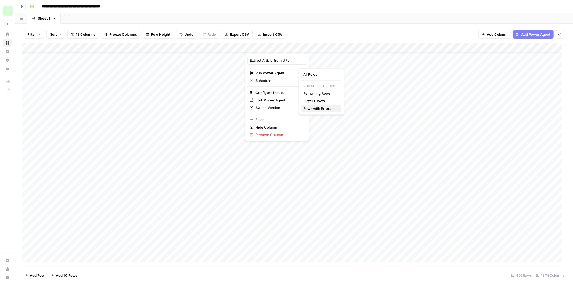
click at [308, 107] on span "Rows with Errors" at bounding box center [320, 108] width 34 height 5
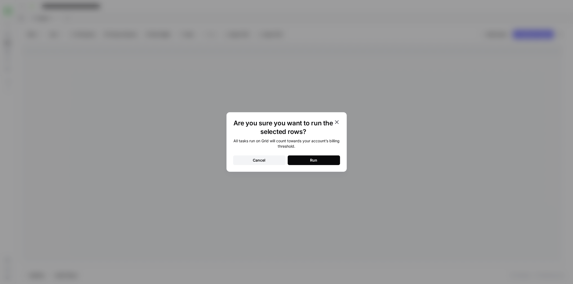
click at [312, 159] on div "Run" at bounding box center [313, 160] width 7 height 5
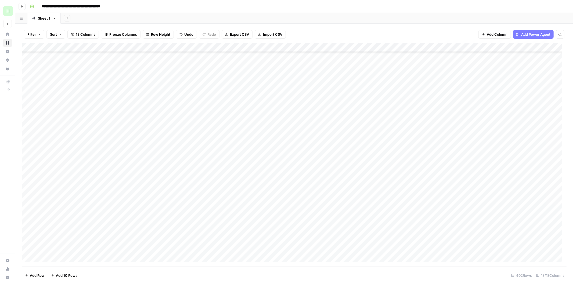
scroll to position [267, 0]
click at [306, 100] on div "Add Column" at bounding box center [294, 155] width 545 height 224
click at [304, 108] on div "Add Column" at bounding box center [294, 155] width 545 height 224
click at [304, 118] on div "Add Column" at bounding box center [294, 155] width 545 height 224
click at [305, 127] on div "Add Column" at bounding box center [294, 155] width 545 height 224
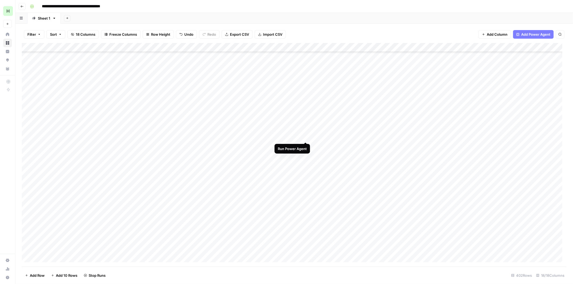
click at [305, 138] on div "Add Column" at bounding box center [294, 155] width 545 height 224
click at [305, 145] on div "Add Column" at bounding box center [294, 155] width 545 height 224
click at [305, 155] on div "Add Column" at bounding box center [294, 155] width 545 height 224
click at [304, 165] on div "Add Column" at bounding box center [294, 155] width 545 height 224
click at [305, 174] on div "Add Column" at bounding box center [294, 155] width 545 height 224
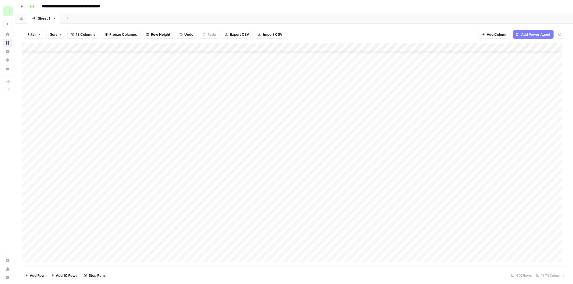
click at [305, 181] on div "Add Column" at bounding box center [294, 155] width 545 height 224
click at [305, 192] on div "Add Column" at bounding box center [294, 155] width 545 height 224
click at [306, 200] on div "Add Column" at bounding box center [294, 155] width 545 height 224
click at [306, 209] on div "Add Column" at bounding box center [294, 155] width 545 height 224
click at [305, 217] on div "Add Column" at bounding box center [294, 155] width 545 height 224
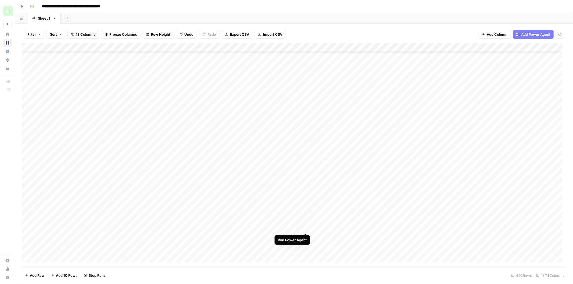
click at [305, 226] on div "Add Column" at bounding box center [294, 155] width 545 height 224
click at [133, 204] on div "Add Column" at bounding box center [294, 155] width 545 height 224
